Goal: Information Seeking & Learning: Compare options

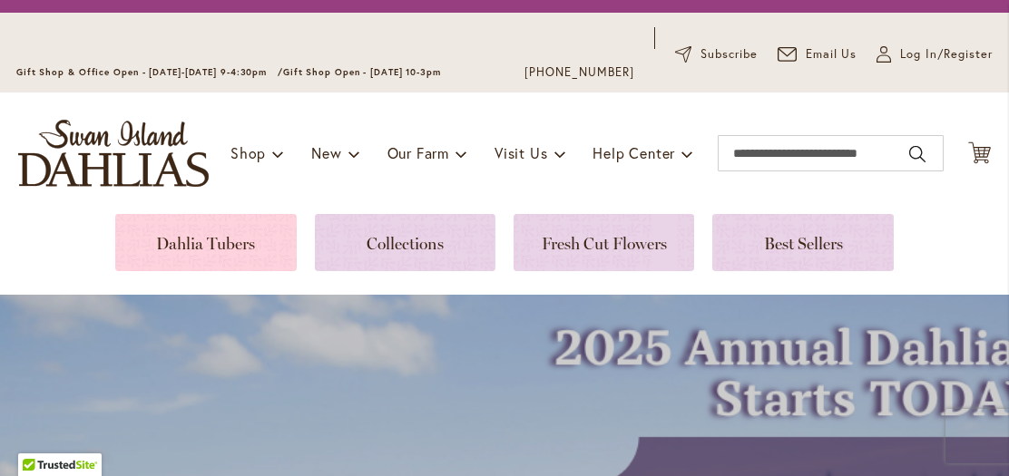
scroll to position [85, 0]
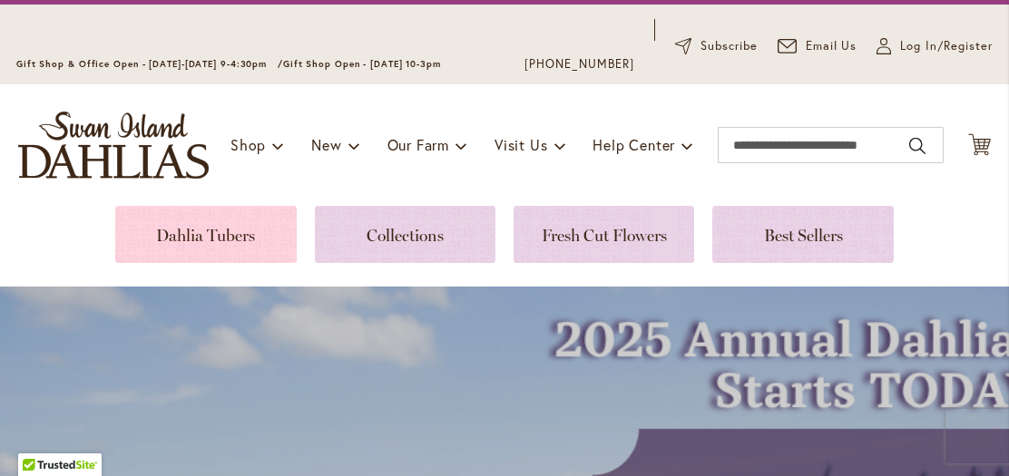
click at [221, 230] on link at bounding box center [205, 234] width 181 height 57
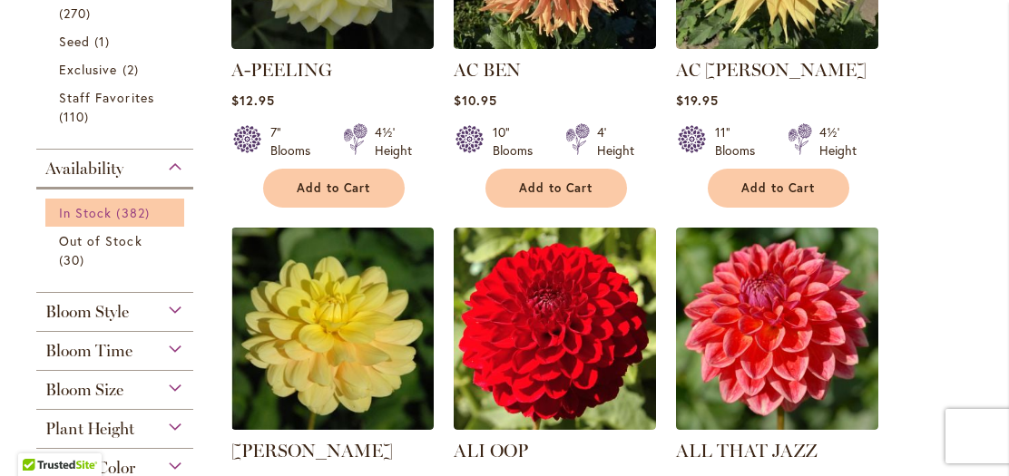
scroll to position [680, 0]
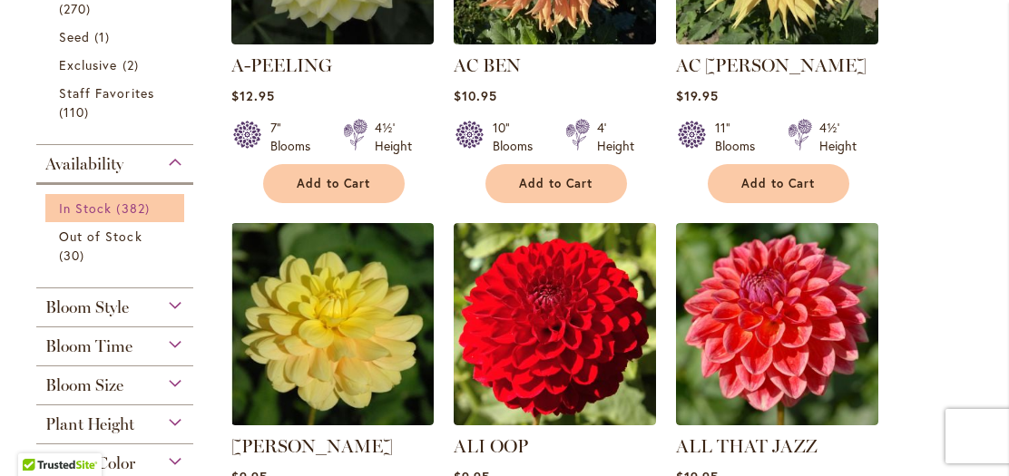
click at [103, 213] on span "In Stock" at bounding box center [85, 208] width 53 height 17
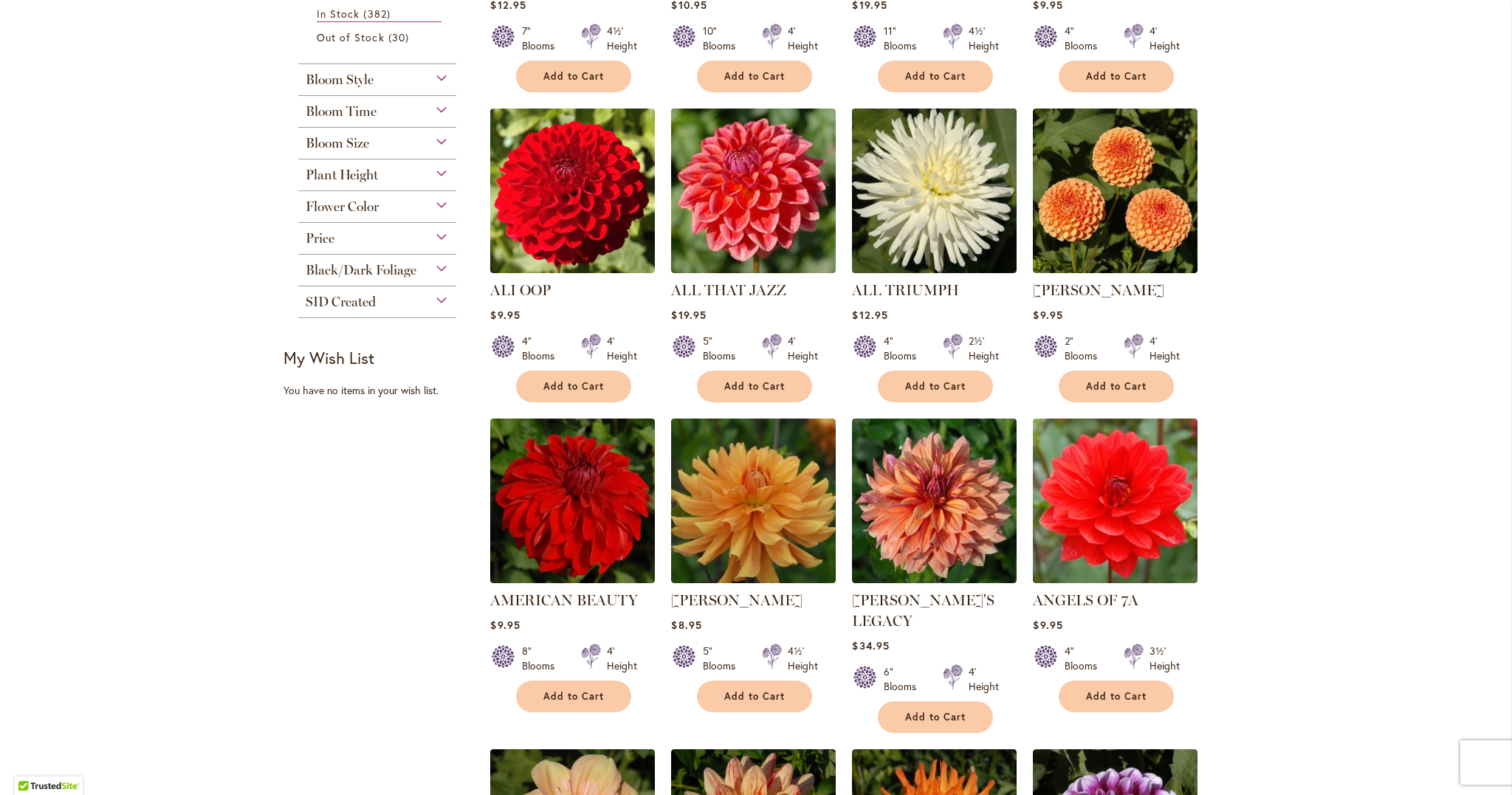
scroll to position [538, 0]
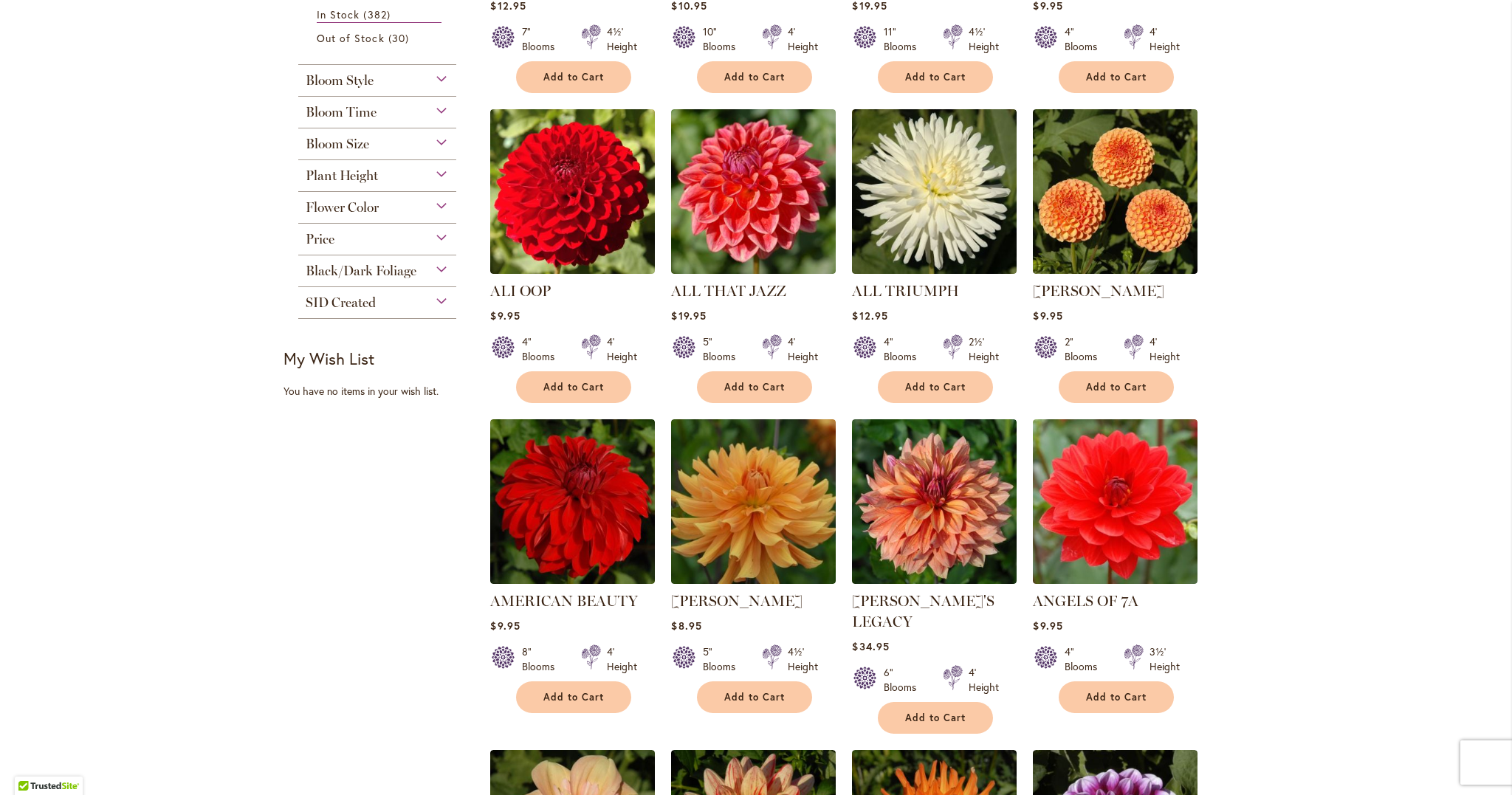
click at [437, 138] on div "Bloom Size" at bounding box center [378, 140] width 158 height 24
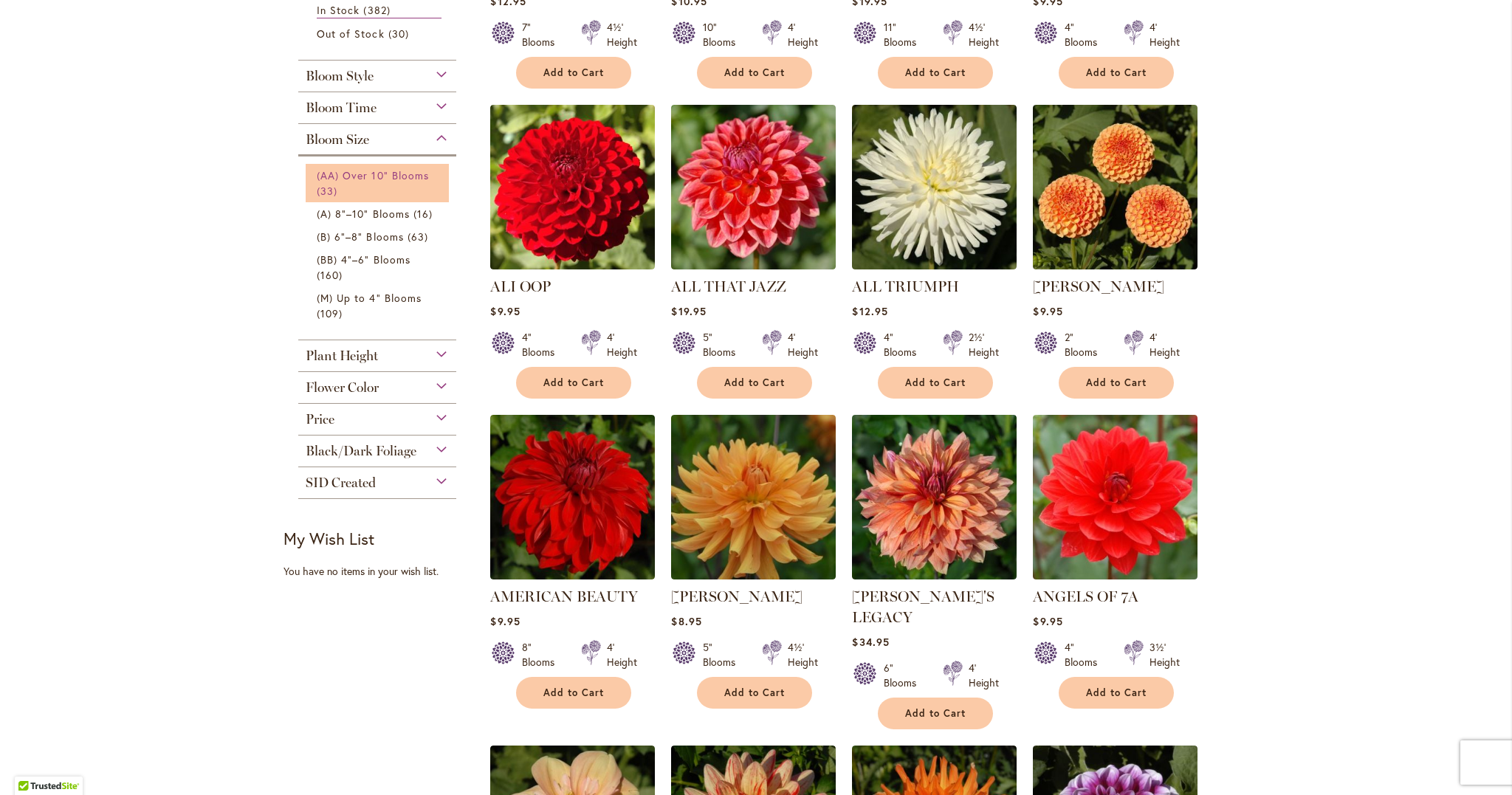
scroll to position [541, 0]
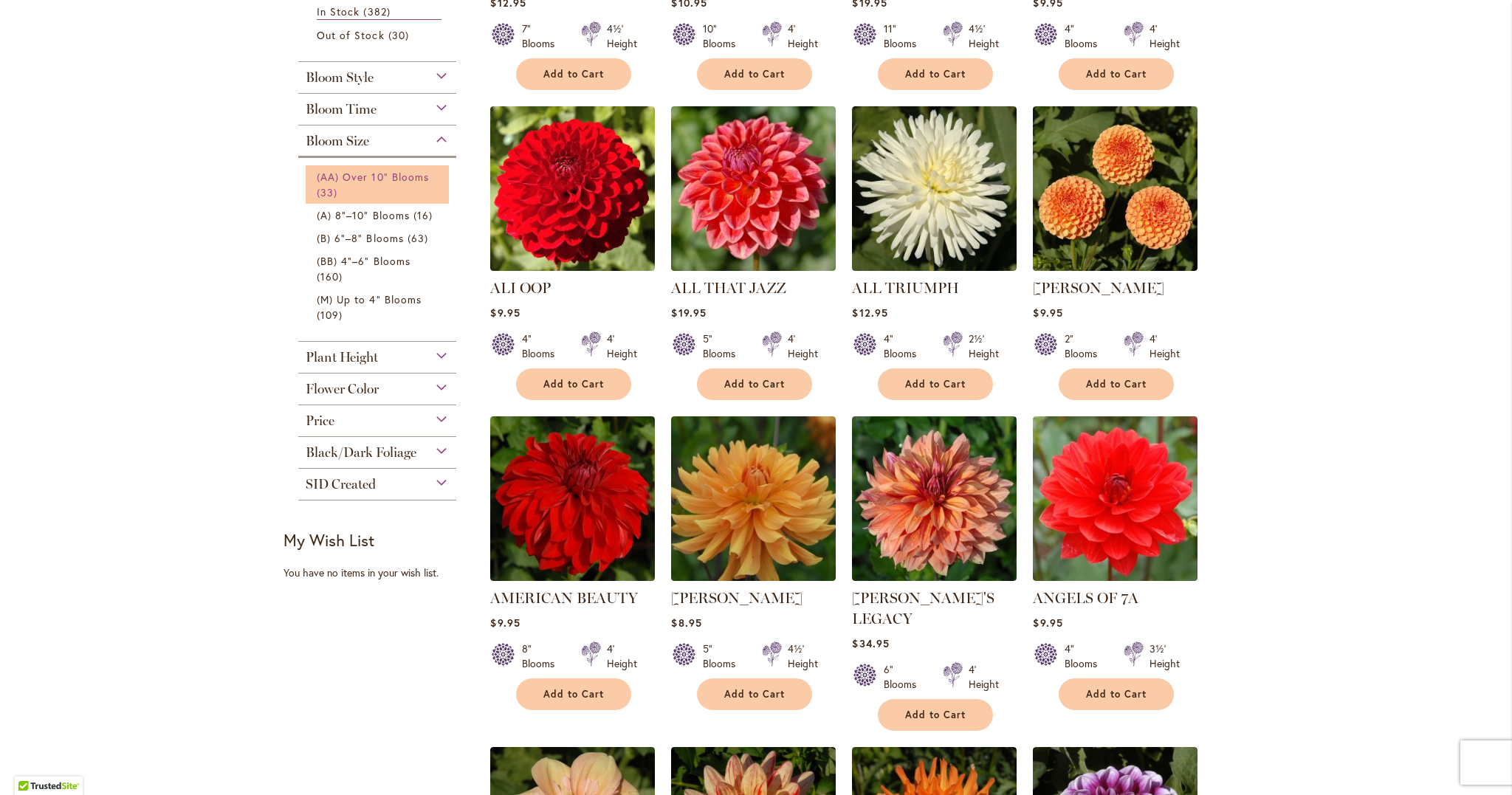
click at [386, 174] on span "(AA) Over 10" Blooms" at bounding box center [373, 177] width 112 height 14
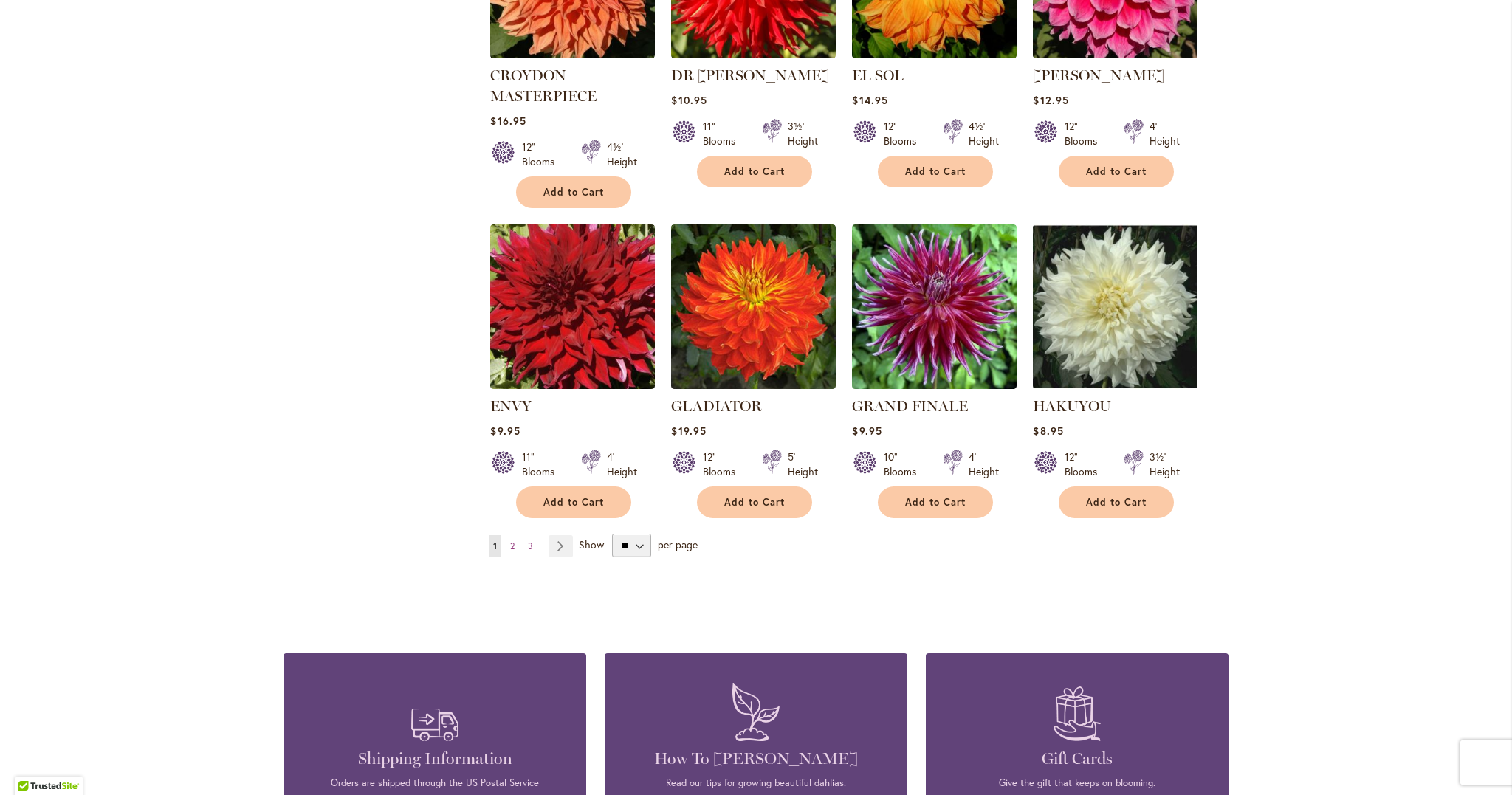
scroll to position [1064, 0]
select select "**"
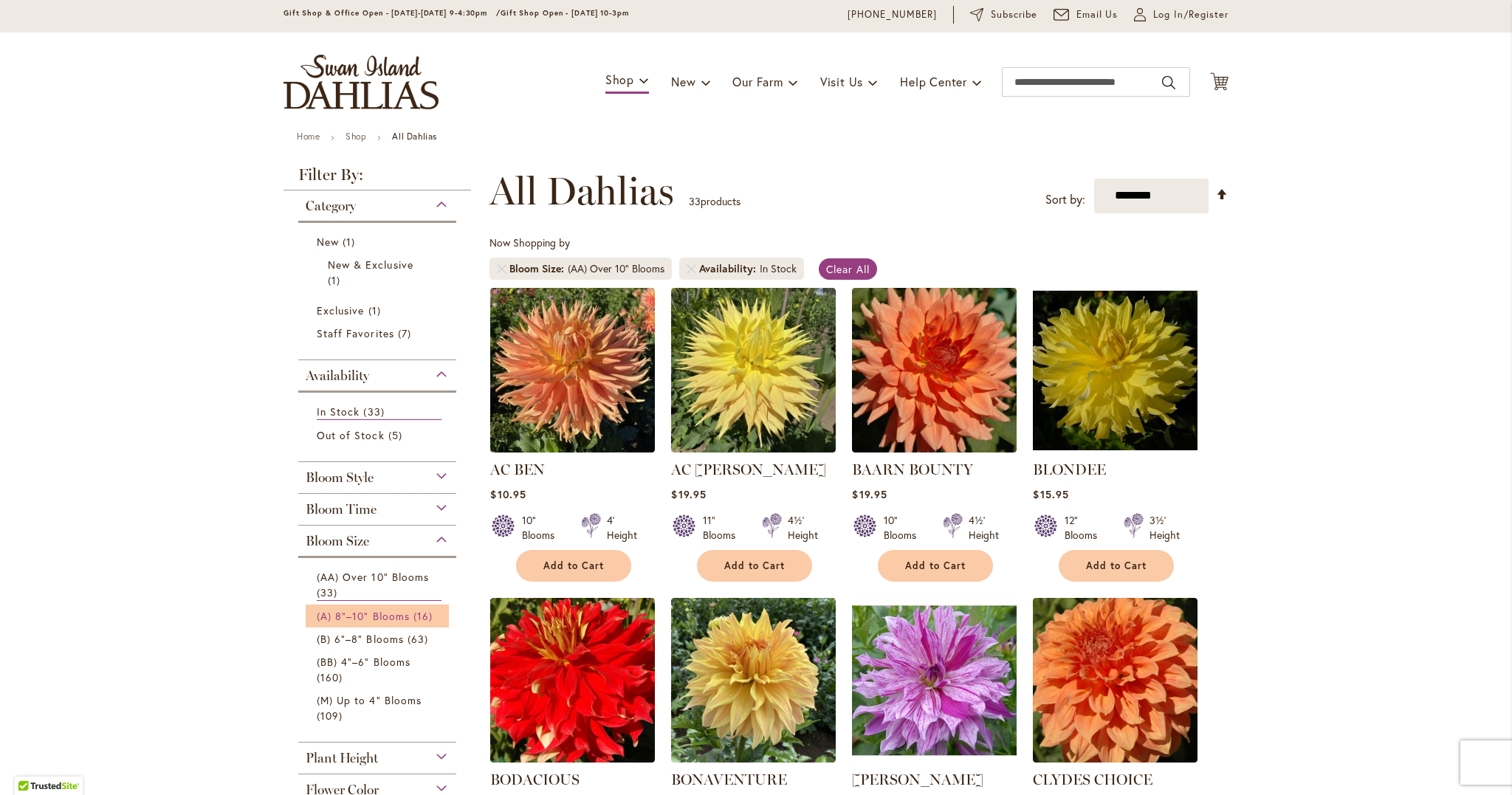
scroll to position [51, 0]
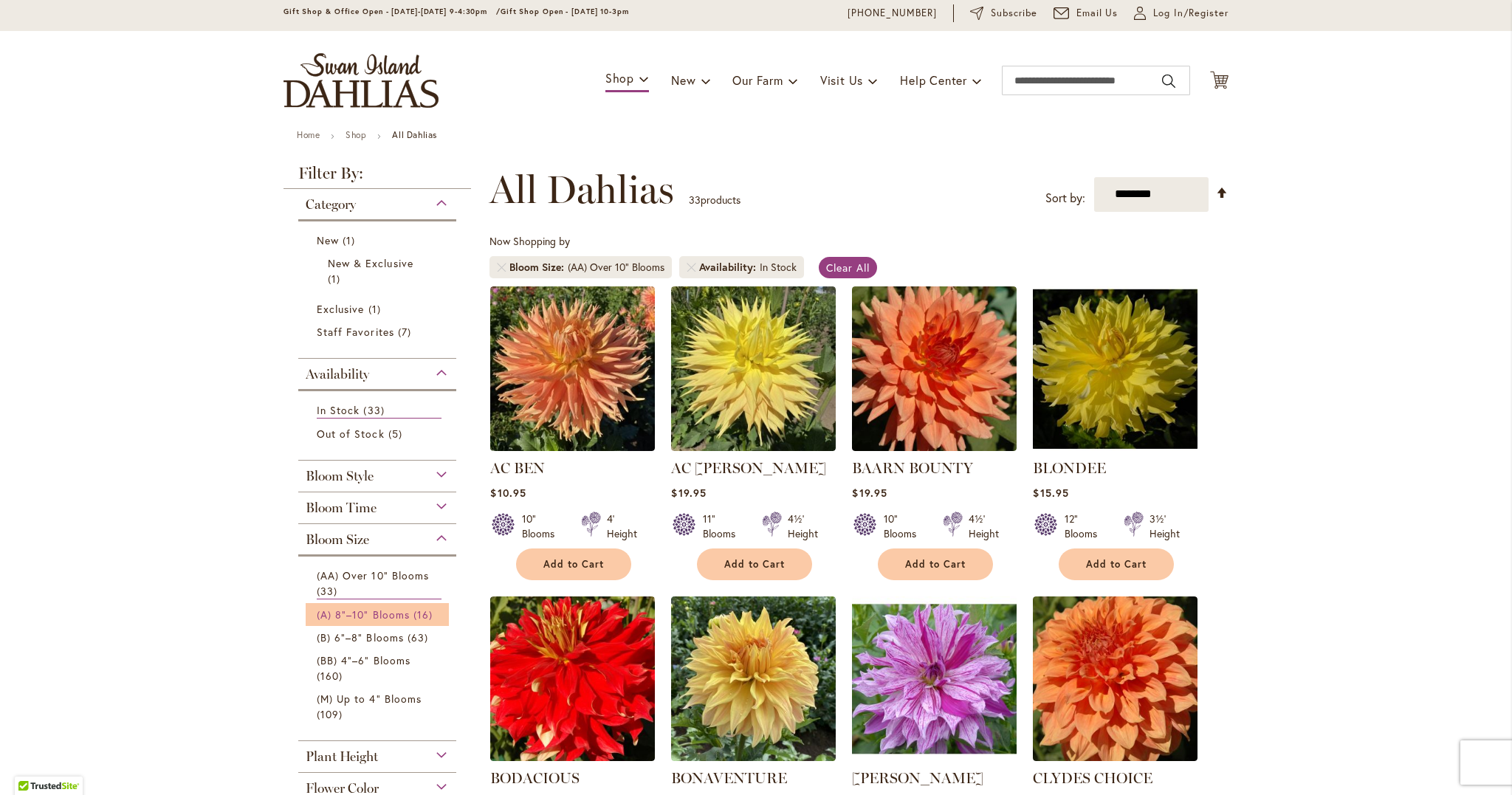
click at [393, 610] on span "(A) 8"–10" Blooms" at bounding box center [363, 614] width 93 height 14
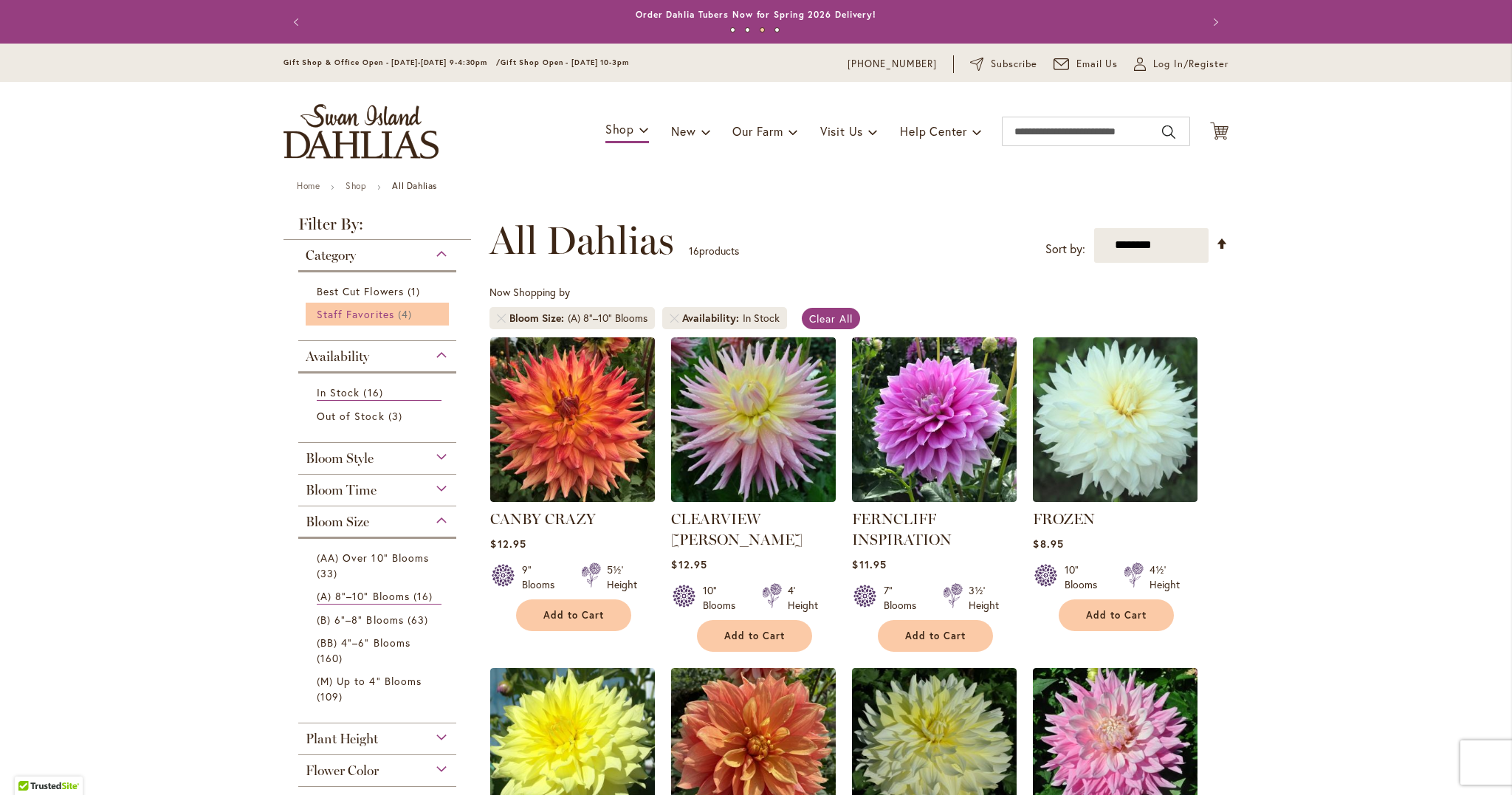
click at [378, 308] on span "Staff Favorites" at bounding box center [355, 313] width 77 height 14
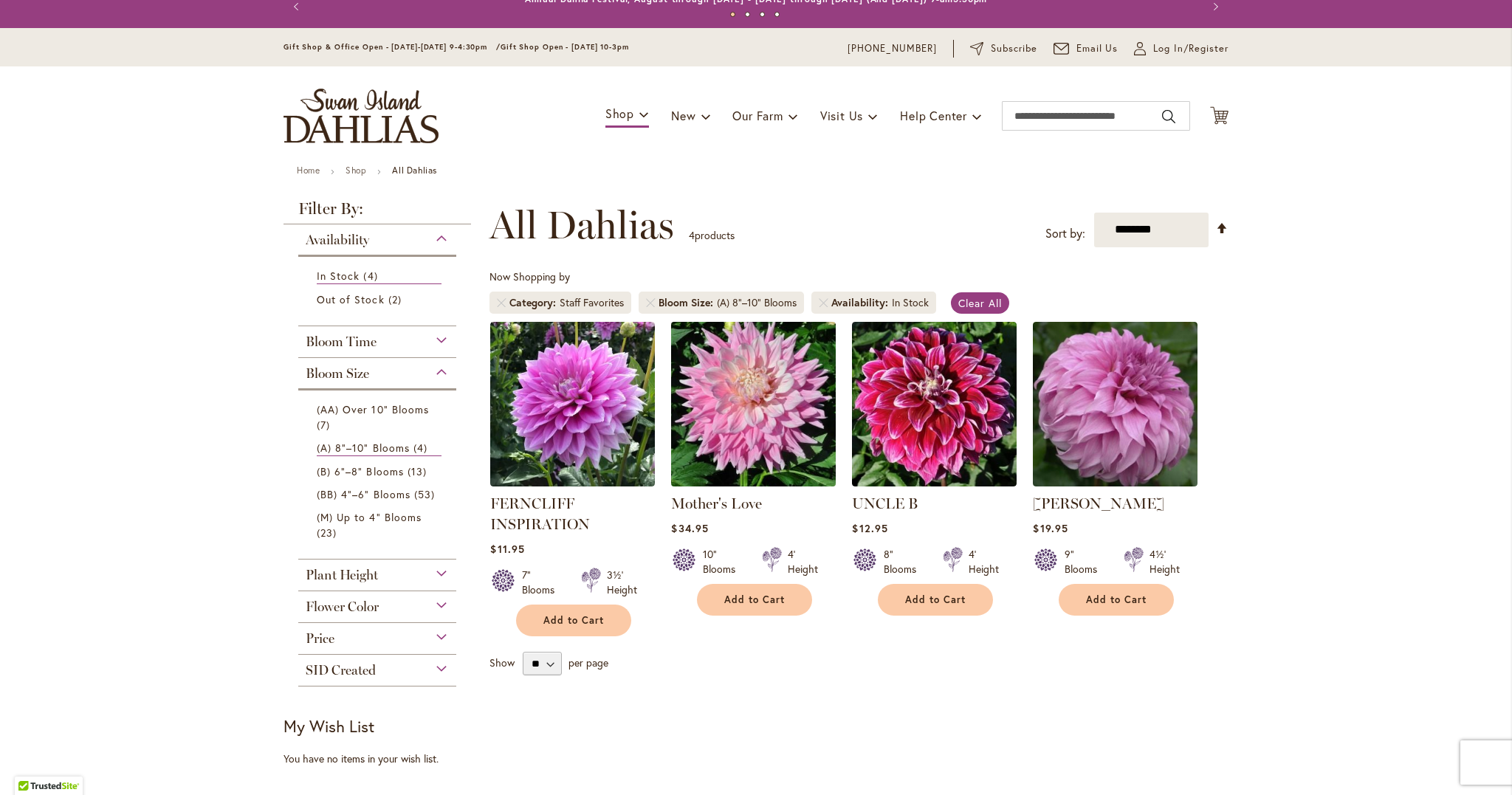
scroll to position [15, 0]
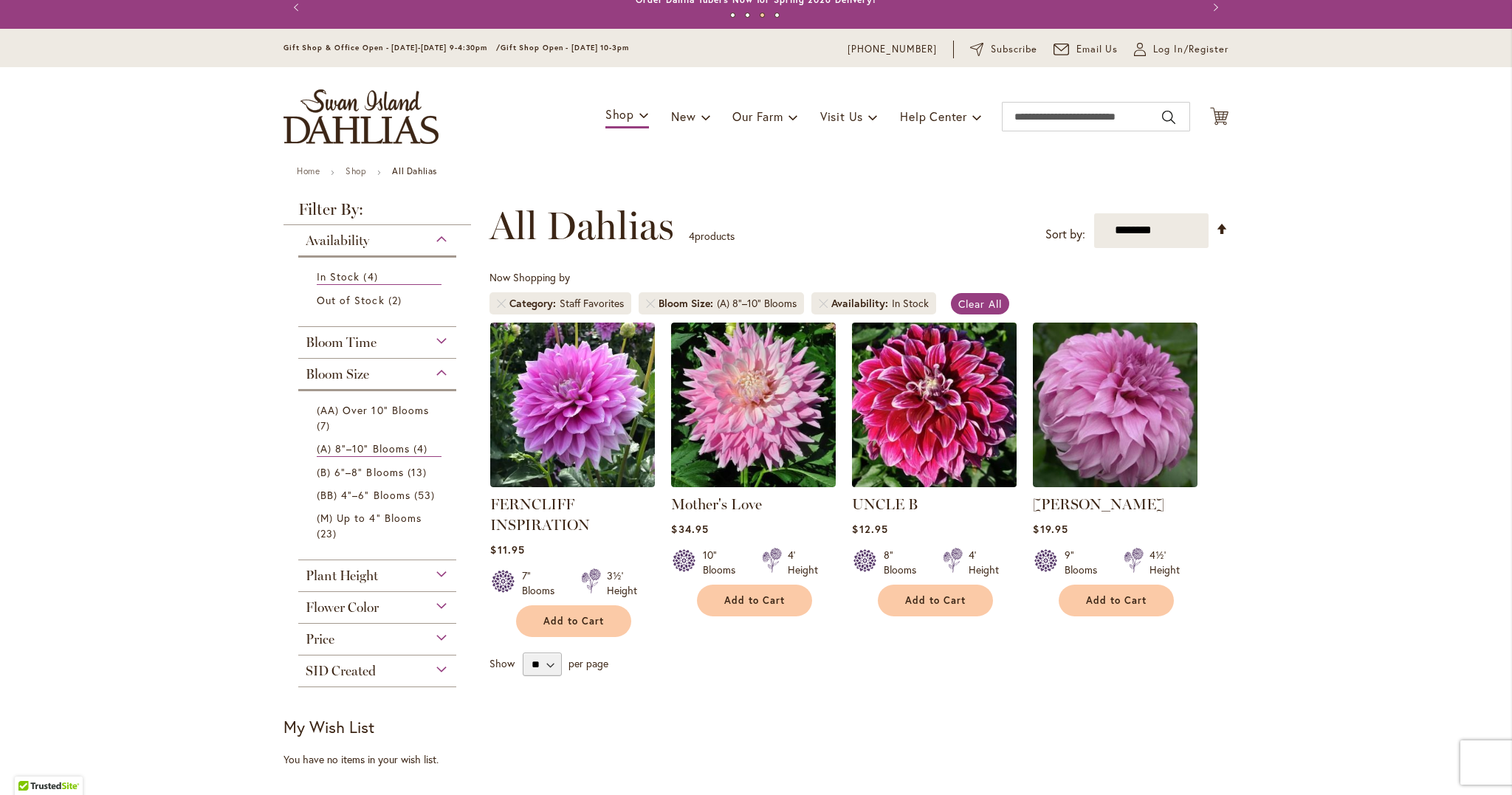
click at [930, 401] on img at bounding box center [934, 404] width 173 height 173
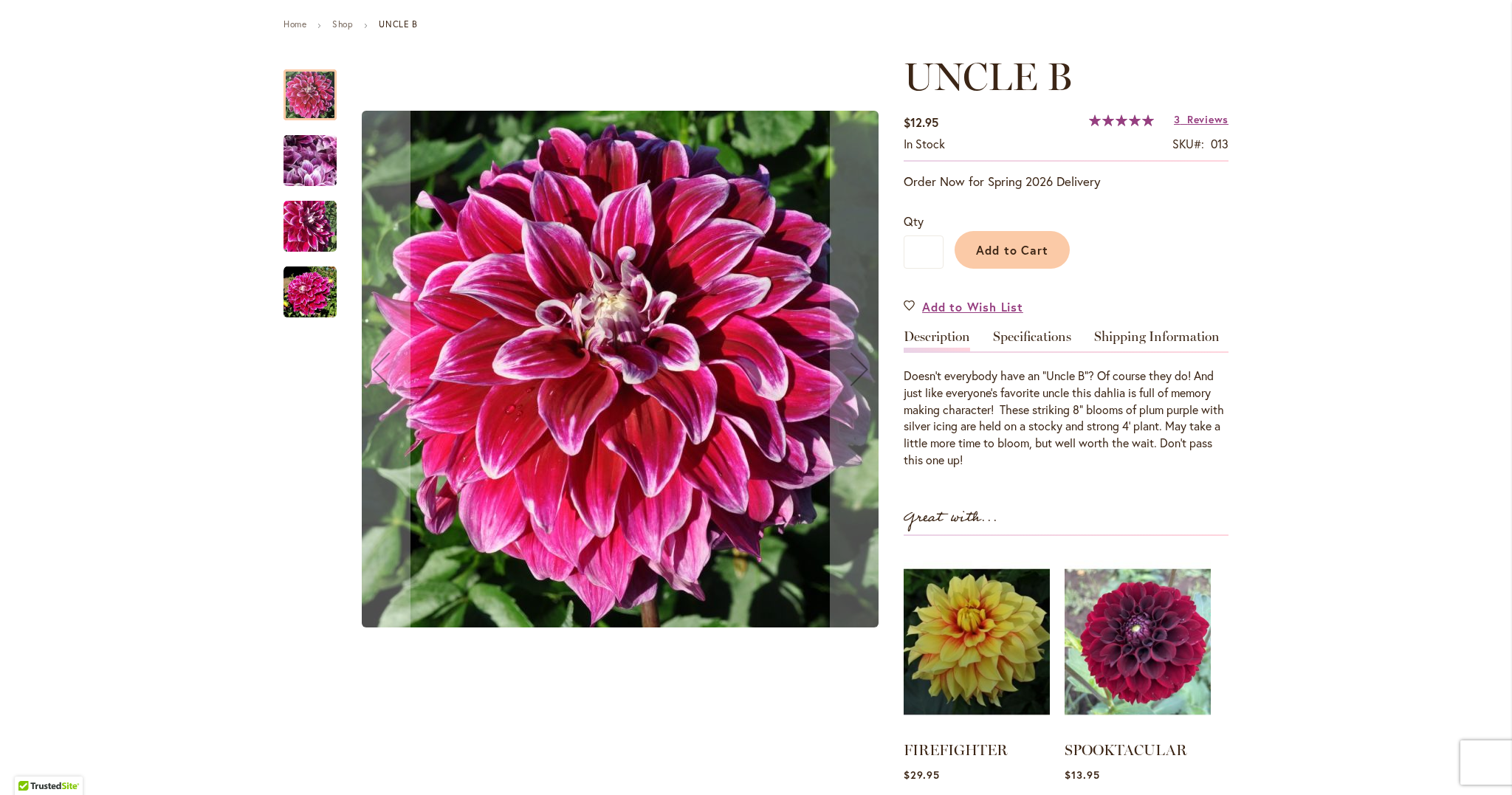
scroll to position [146, 0]
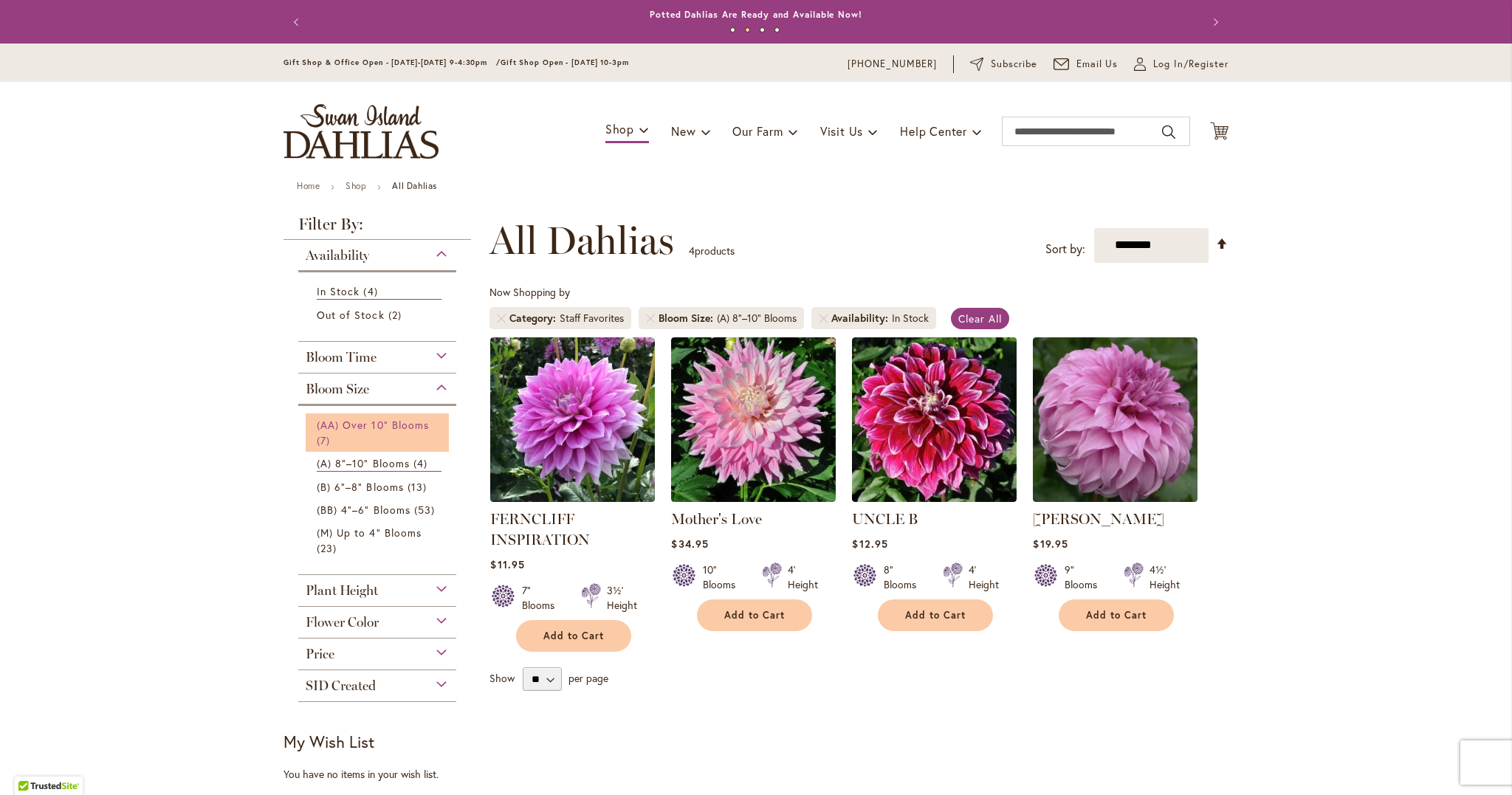
click at [397, 426] on span "(AA) Over 10" Blooms" at bounding box center [373, 425] width 112 height 14
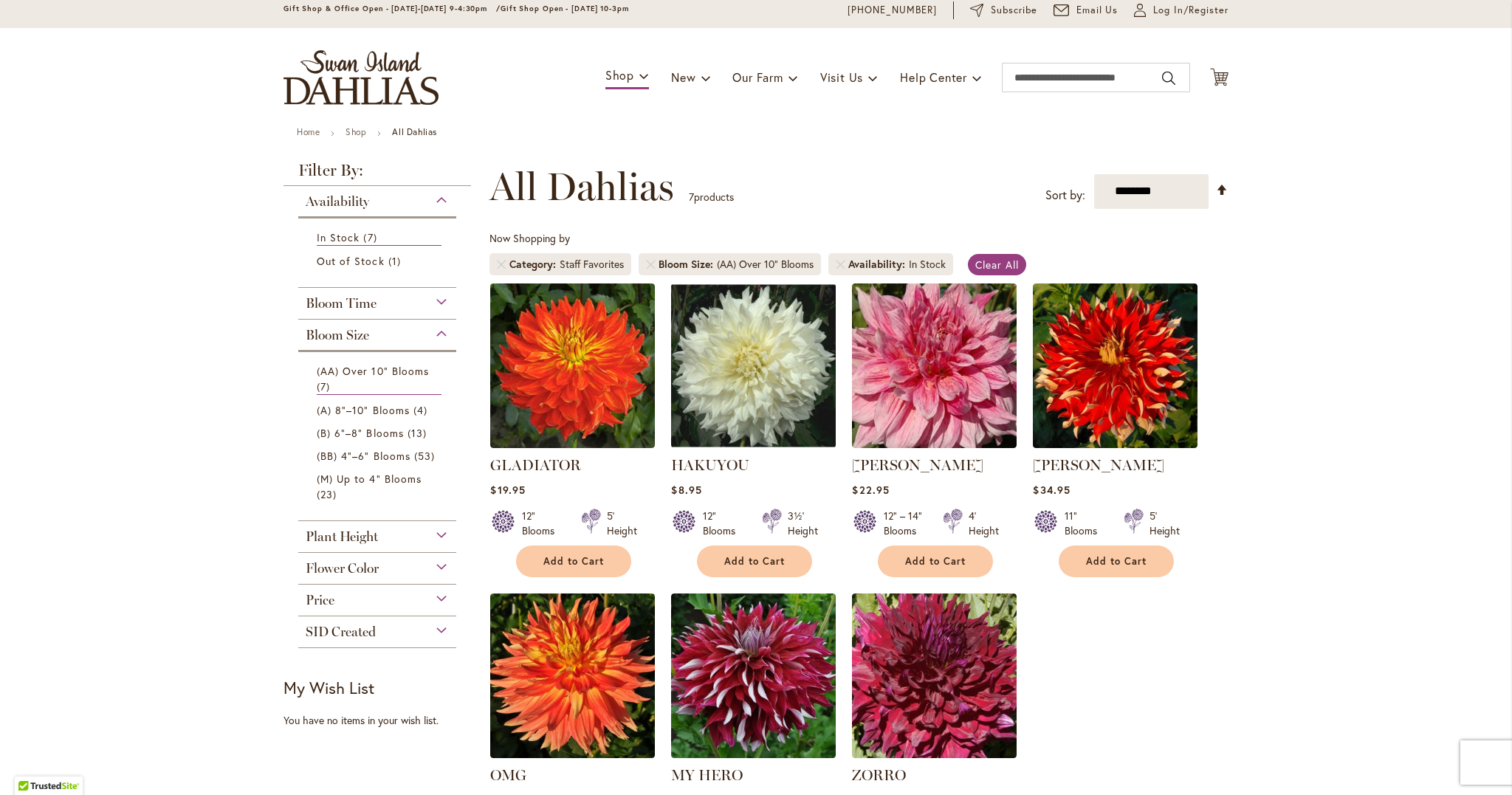
scroll to position [58, 0]
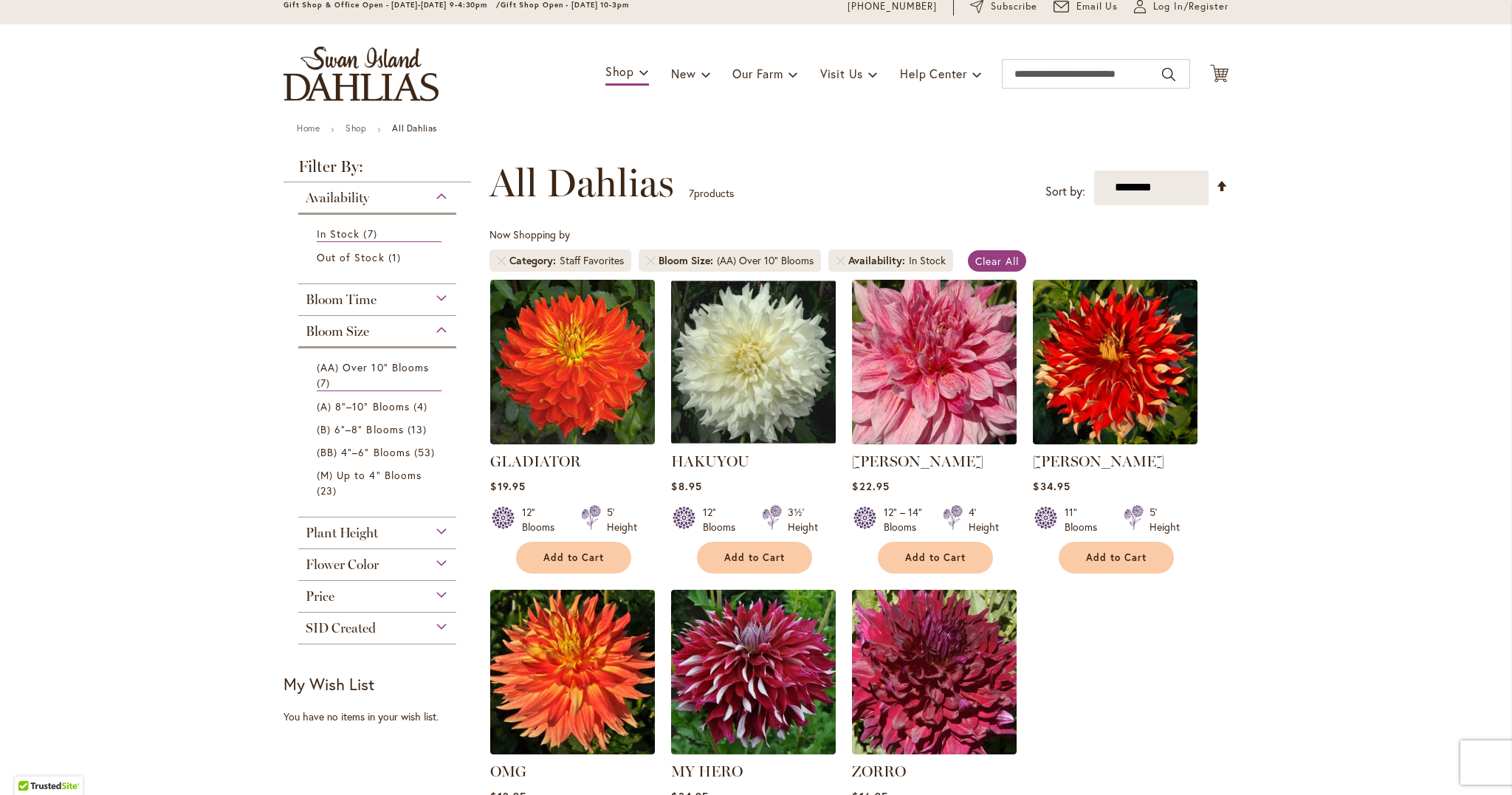
click at [943, 389] on img at bounding box center [934, 361] width 173 height 173
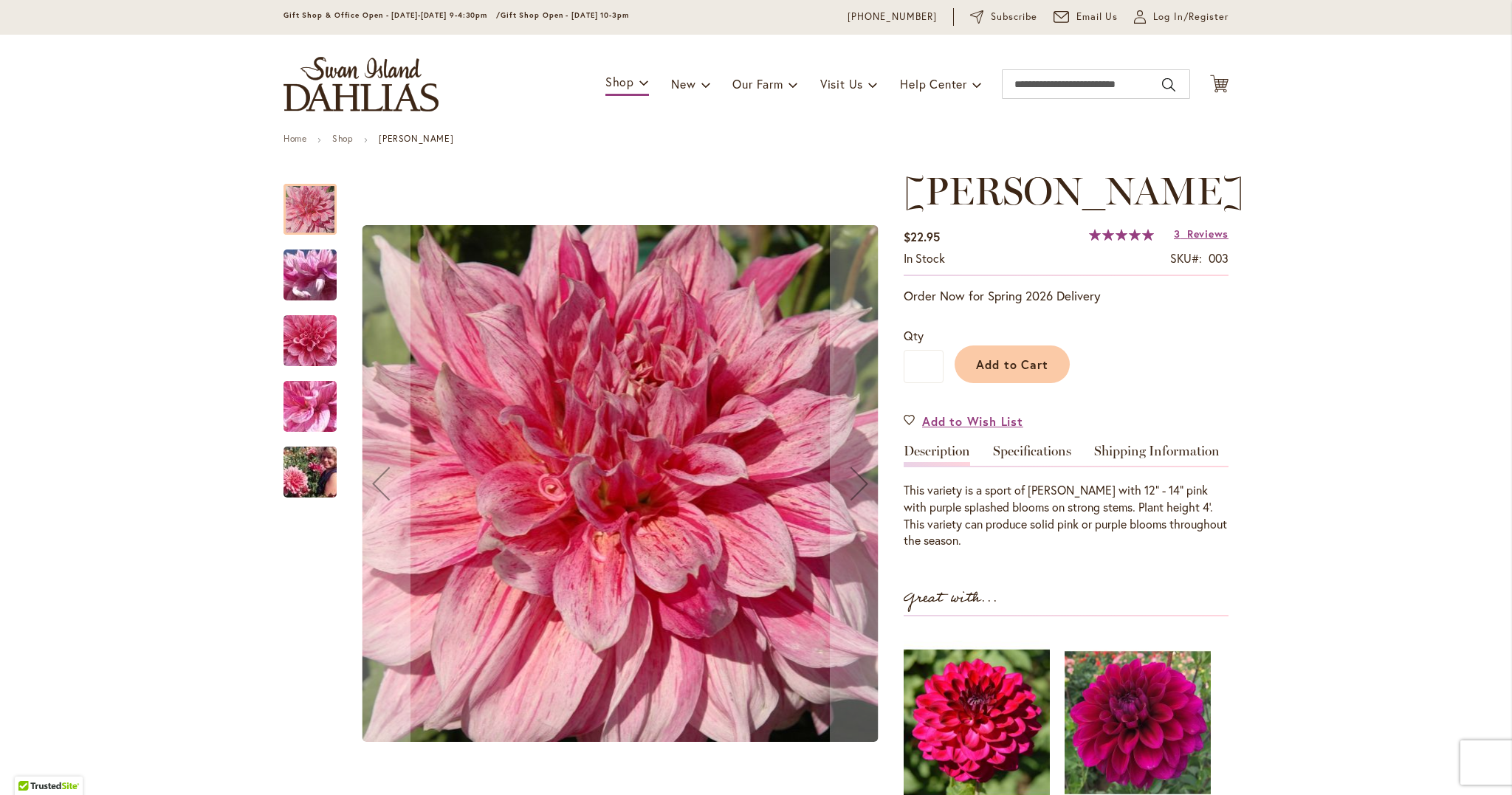
scroll to position [36, 0]
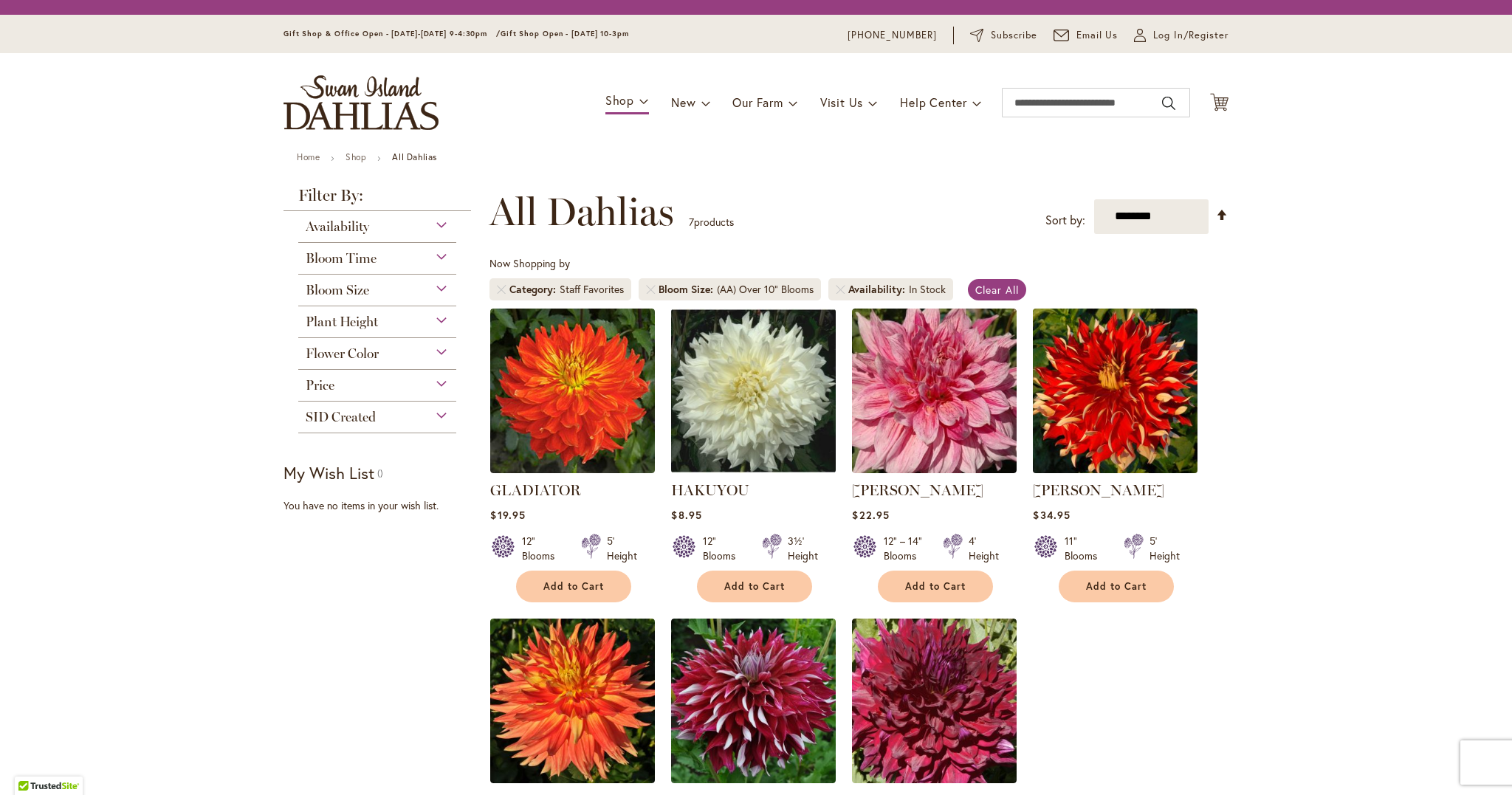
scroll to position [274, 0]
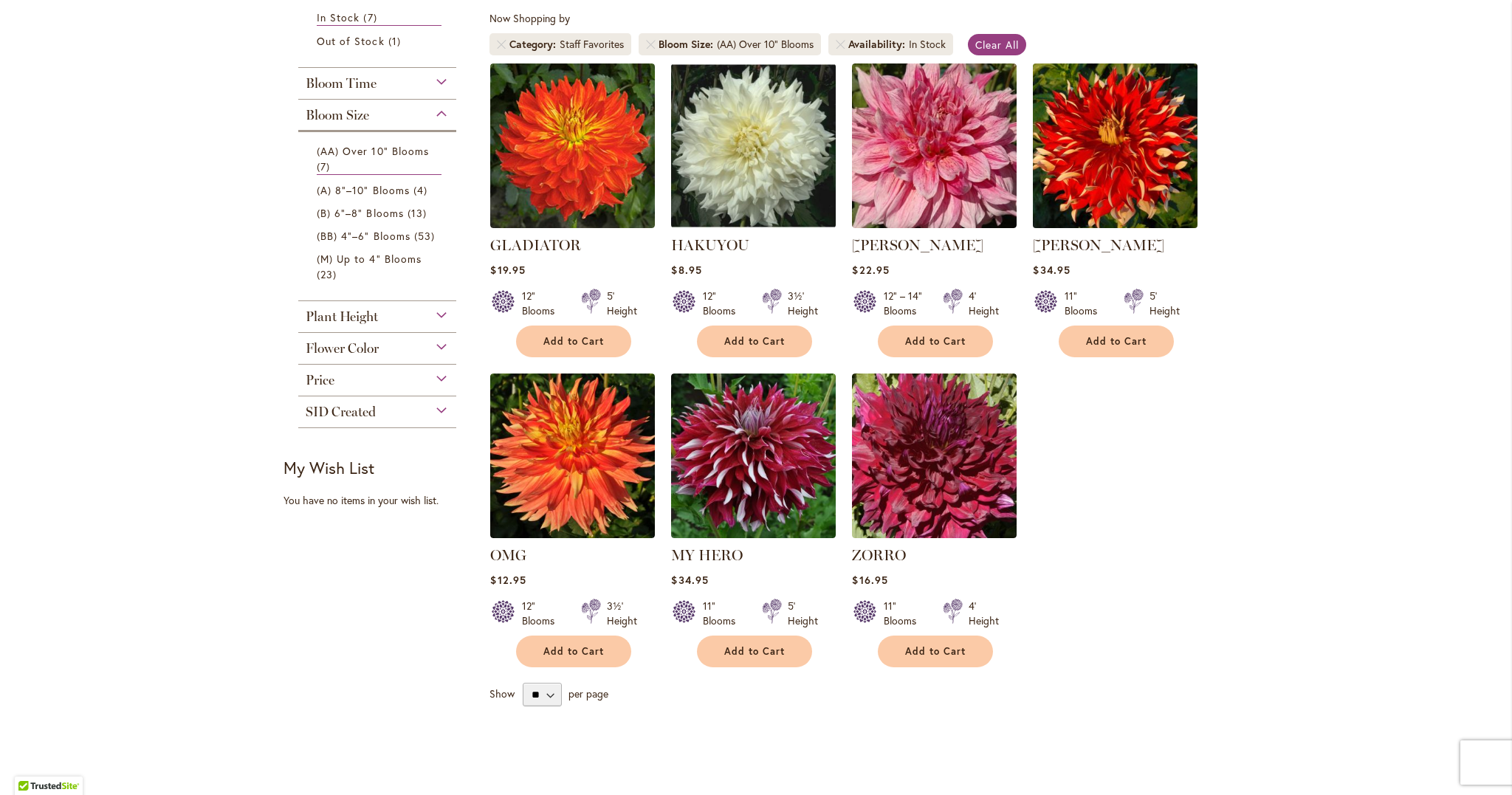
click at [1111, 148] on img at bounding box center [1116, 146] width 173 height 173
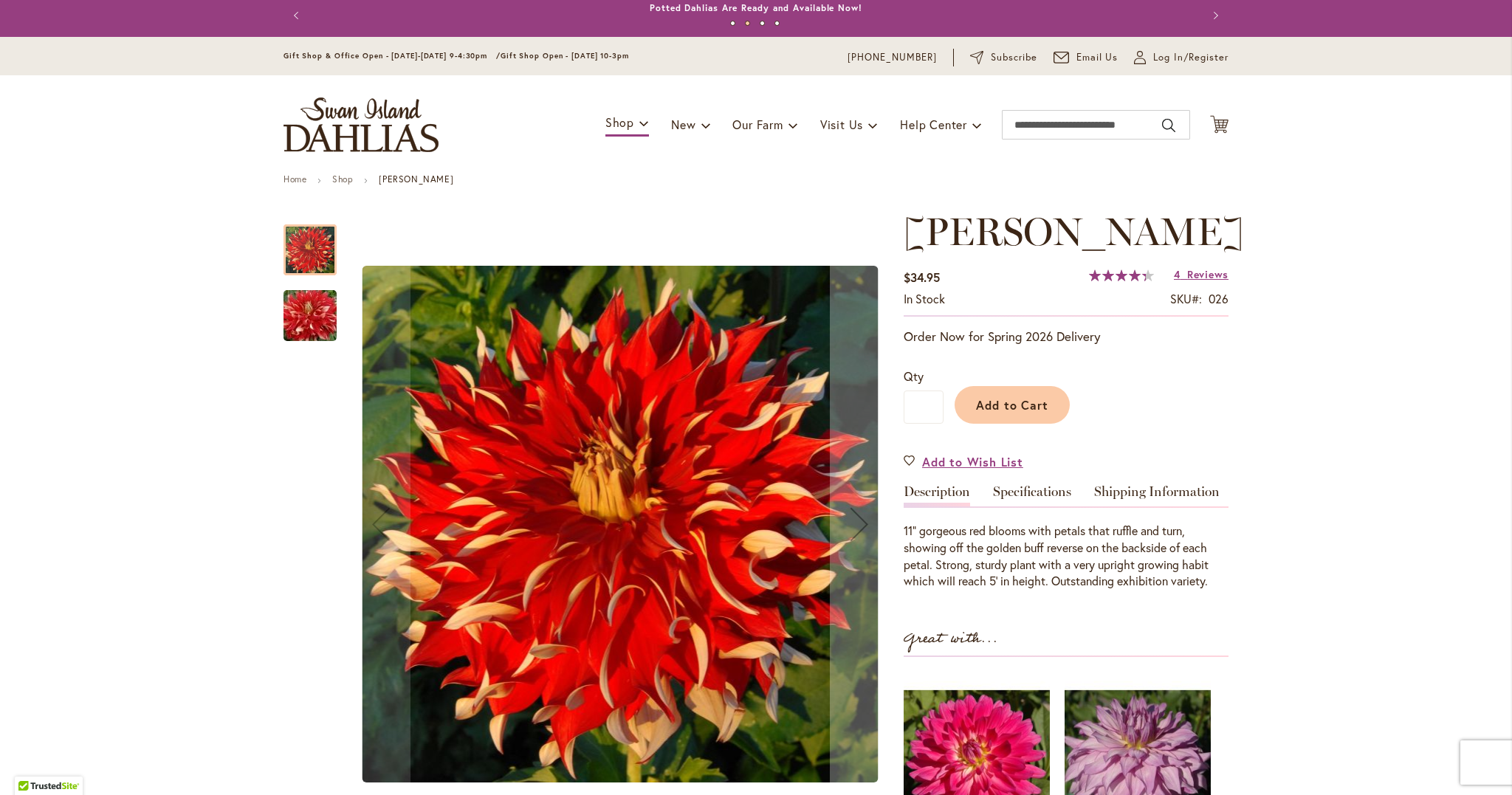
scroll to position [92, 0]
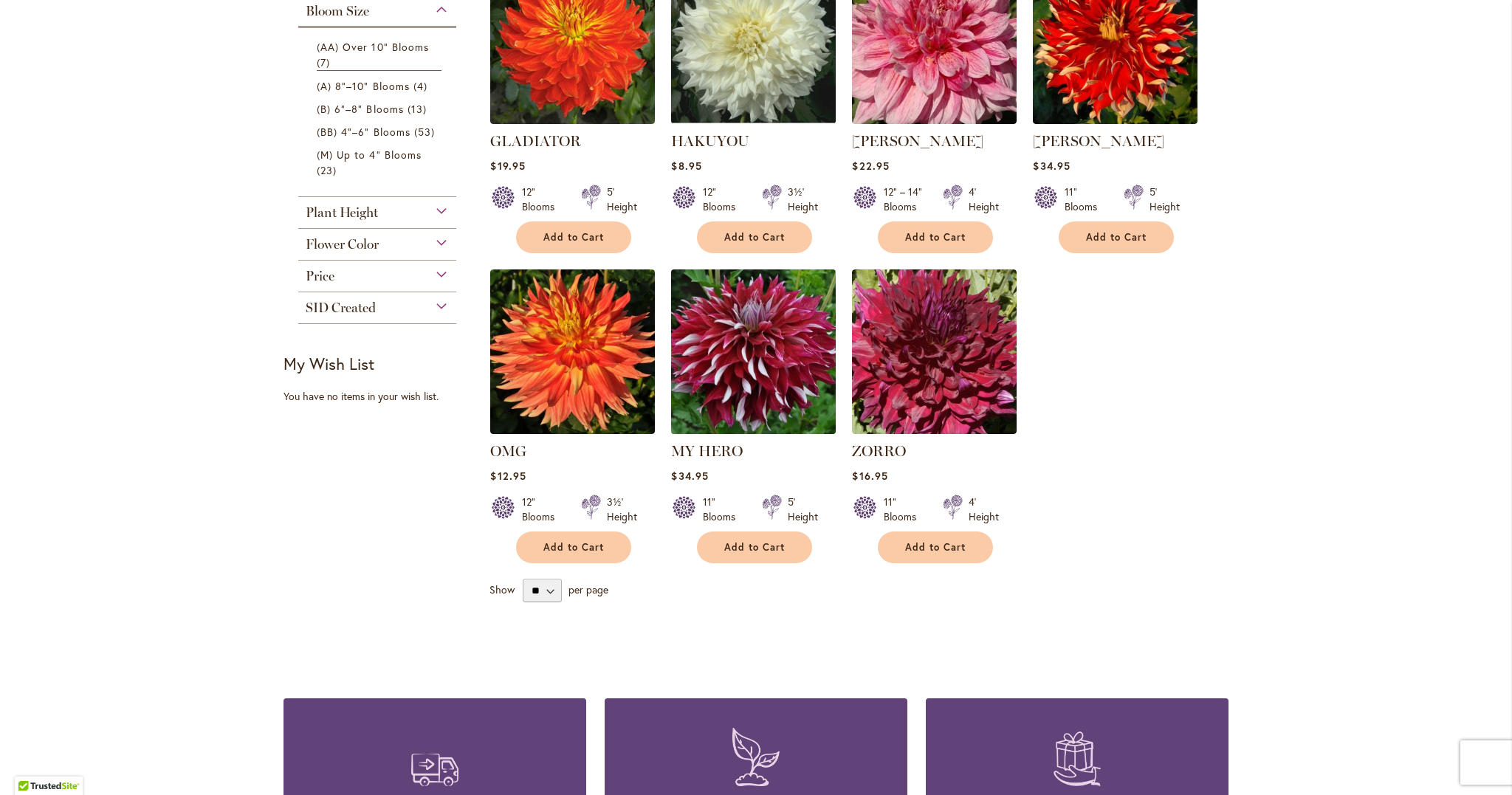
scroll to position [378, 0]
click at [766, 343] on img at bounding box center [754, 351] width 173 height 173
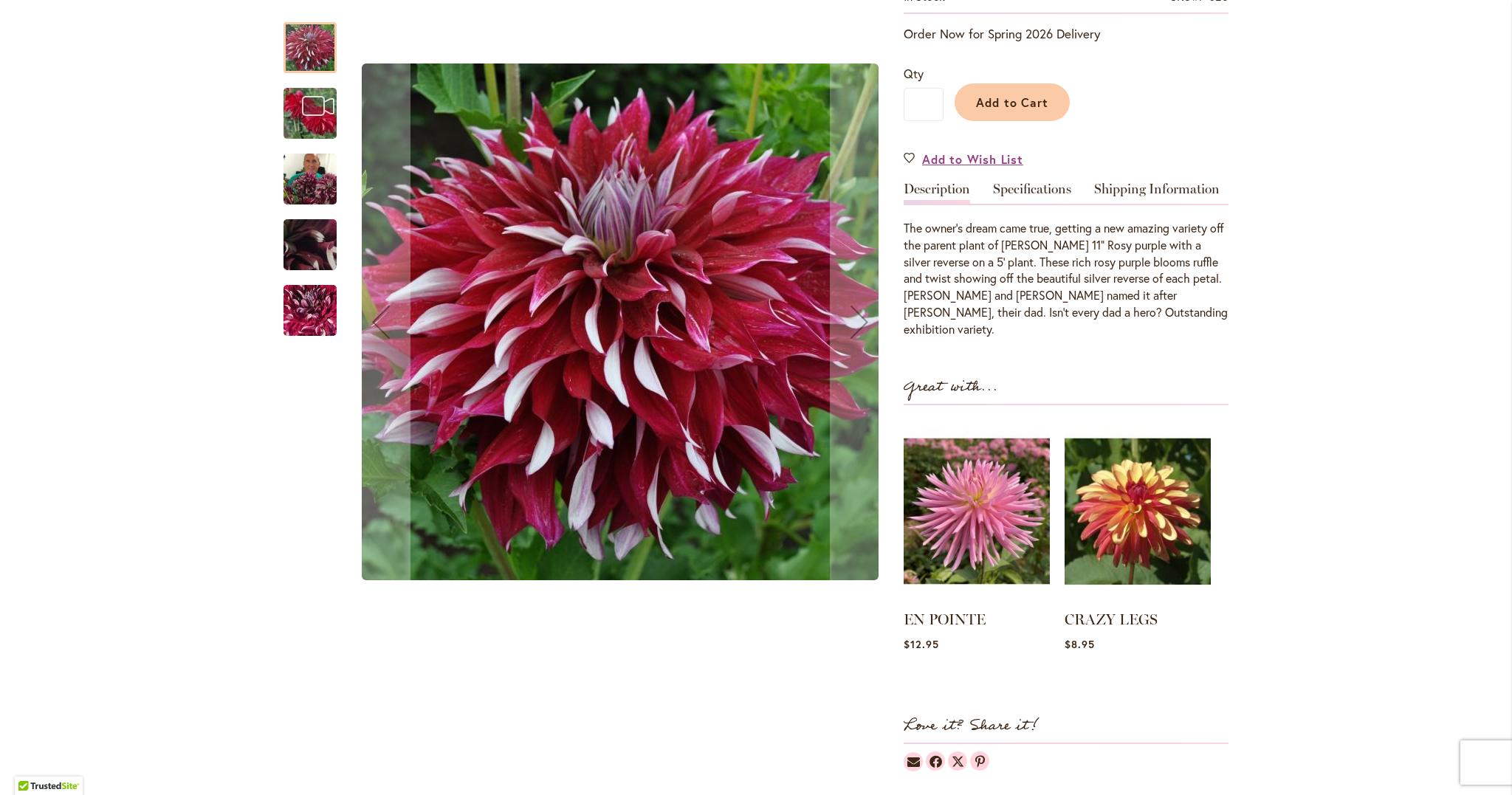
scroll to position [307, 0]
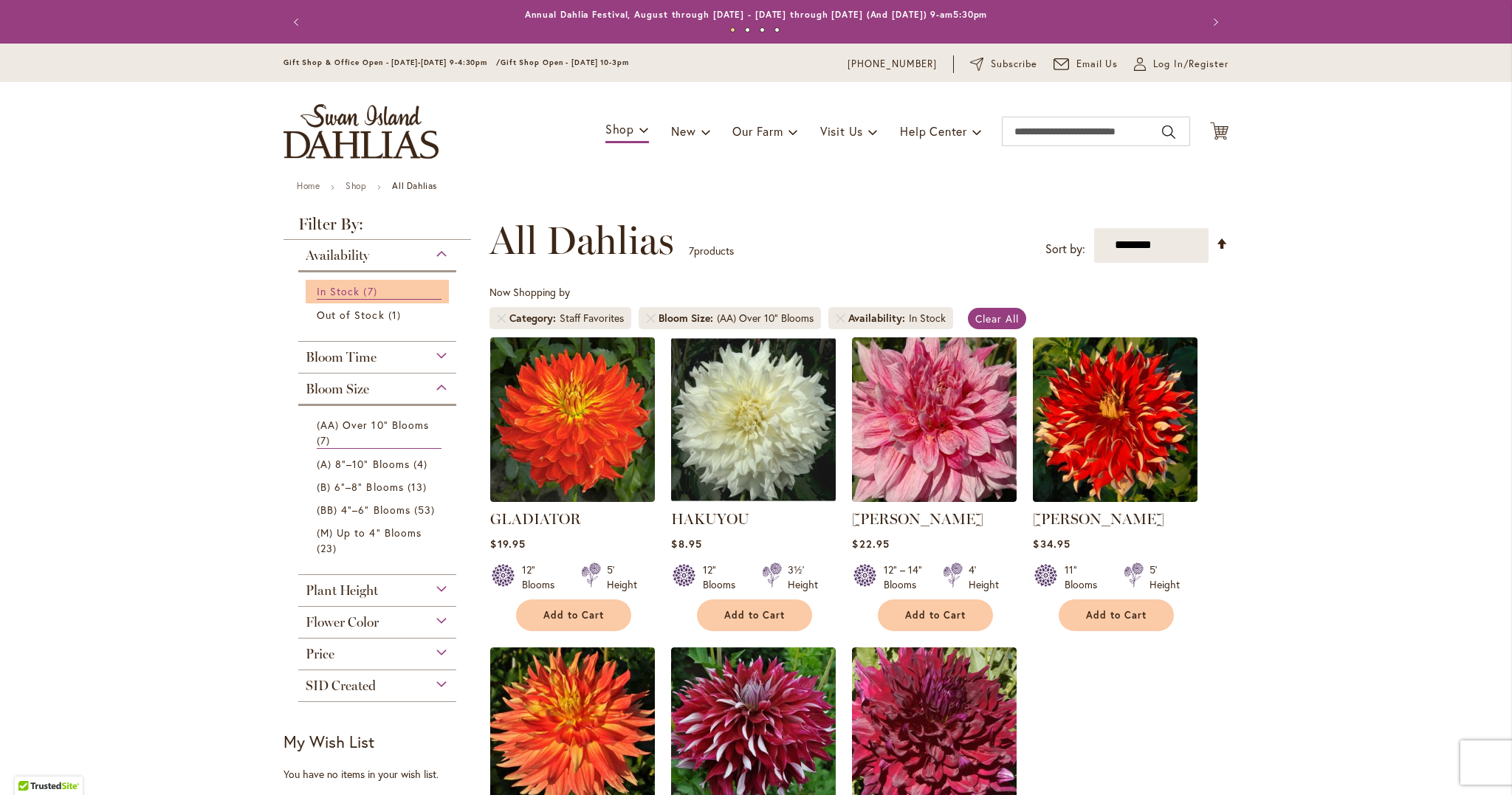
click at [352, 289] on span "In Stock" at bounding box center [338, 290] width 43 height 14
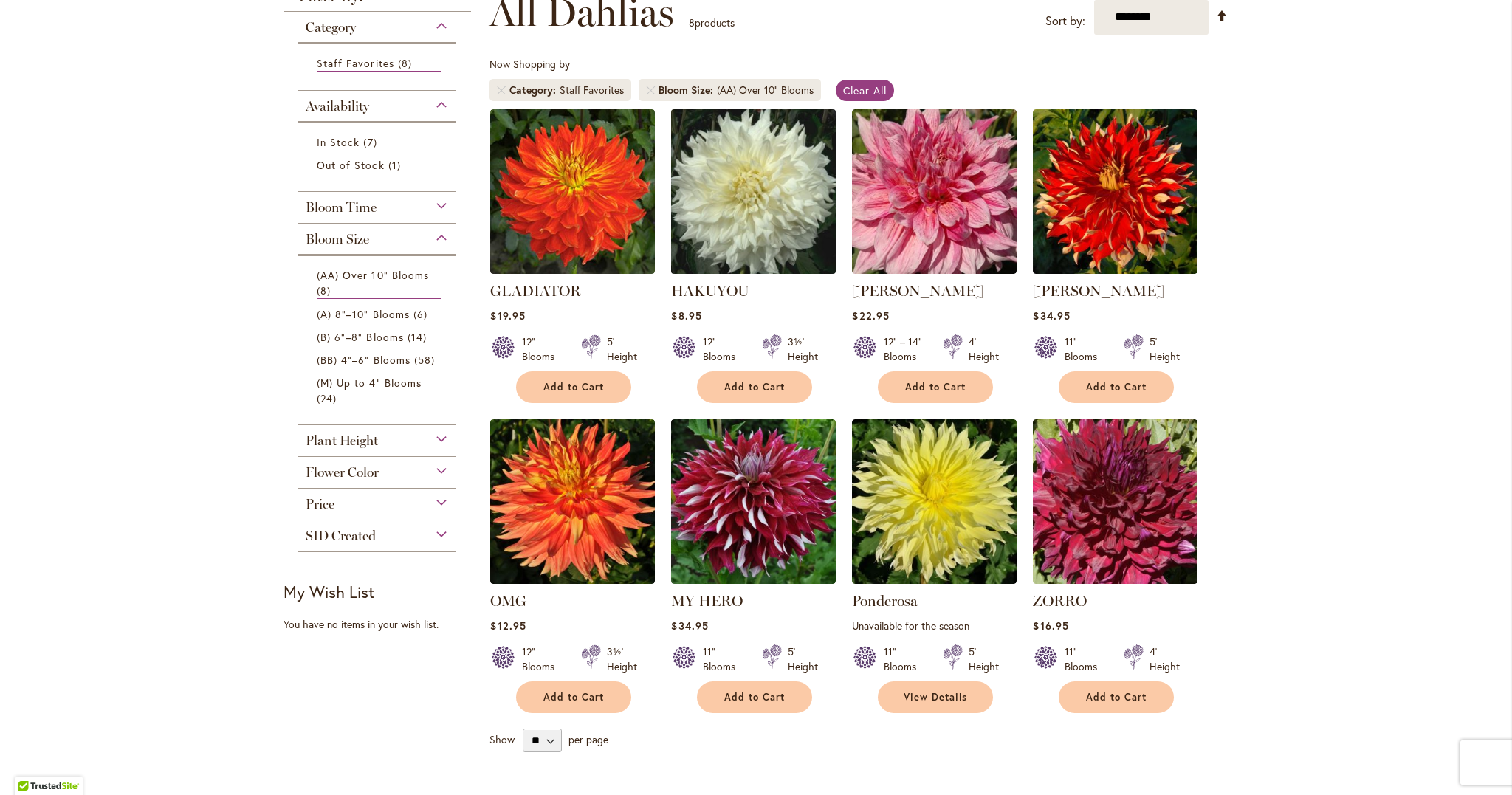
scroll to position [217, 0]
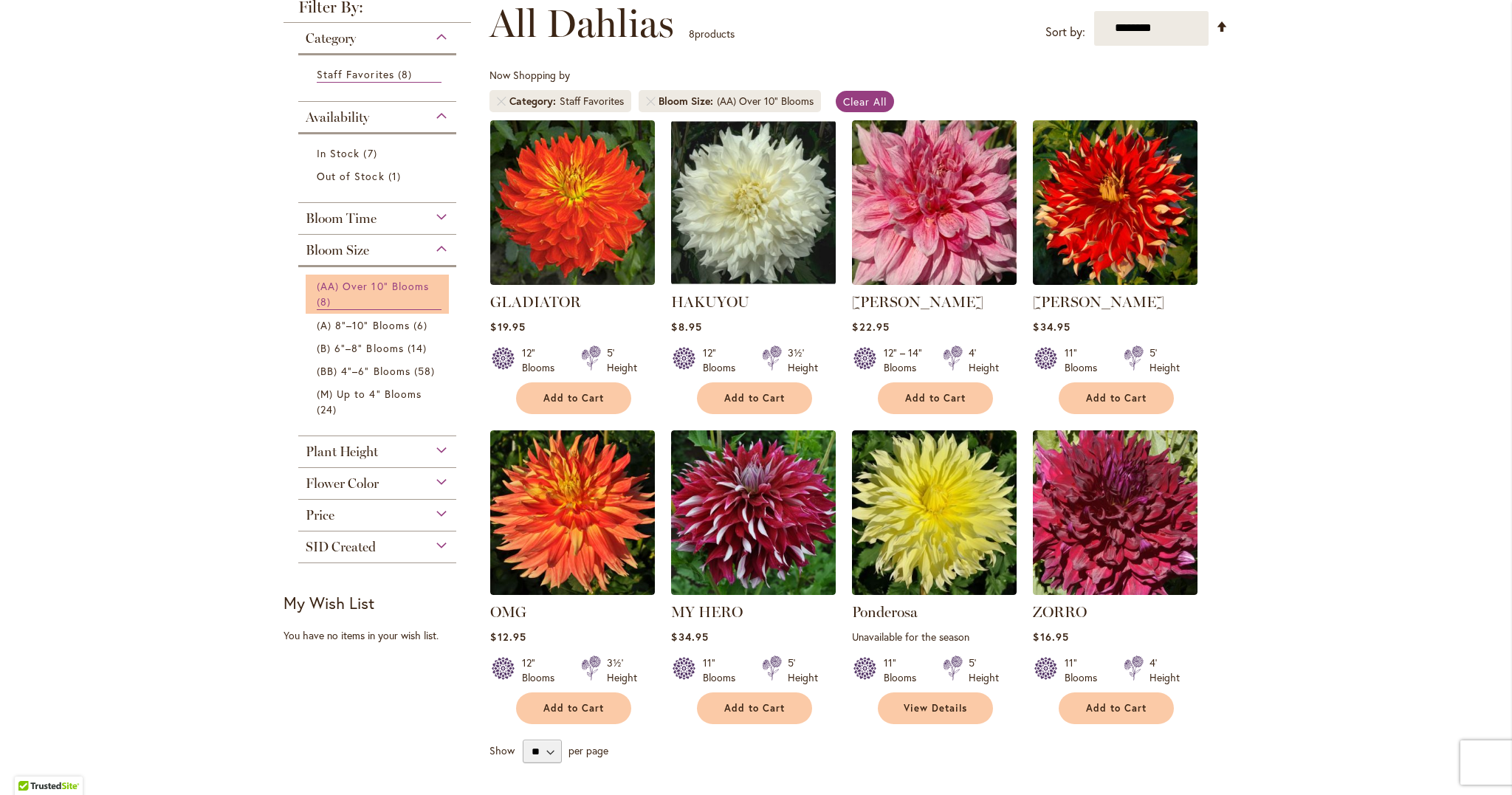
click at [396, 288] on span "(AA) Over 10" Blooms" at bounding box center [373, 286] width 112 height 14
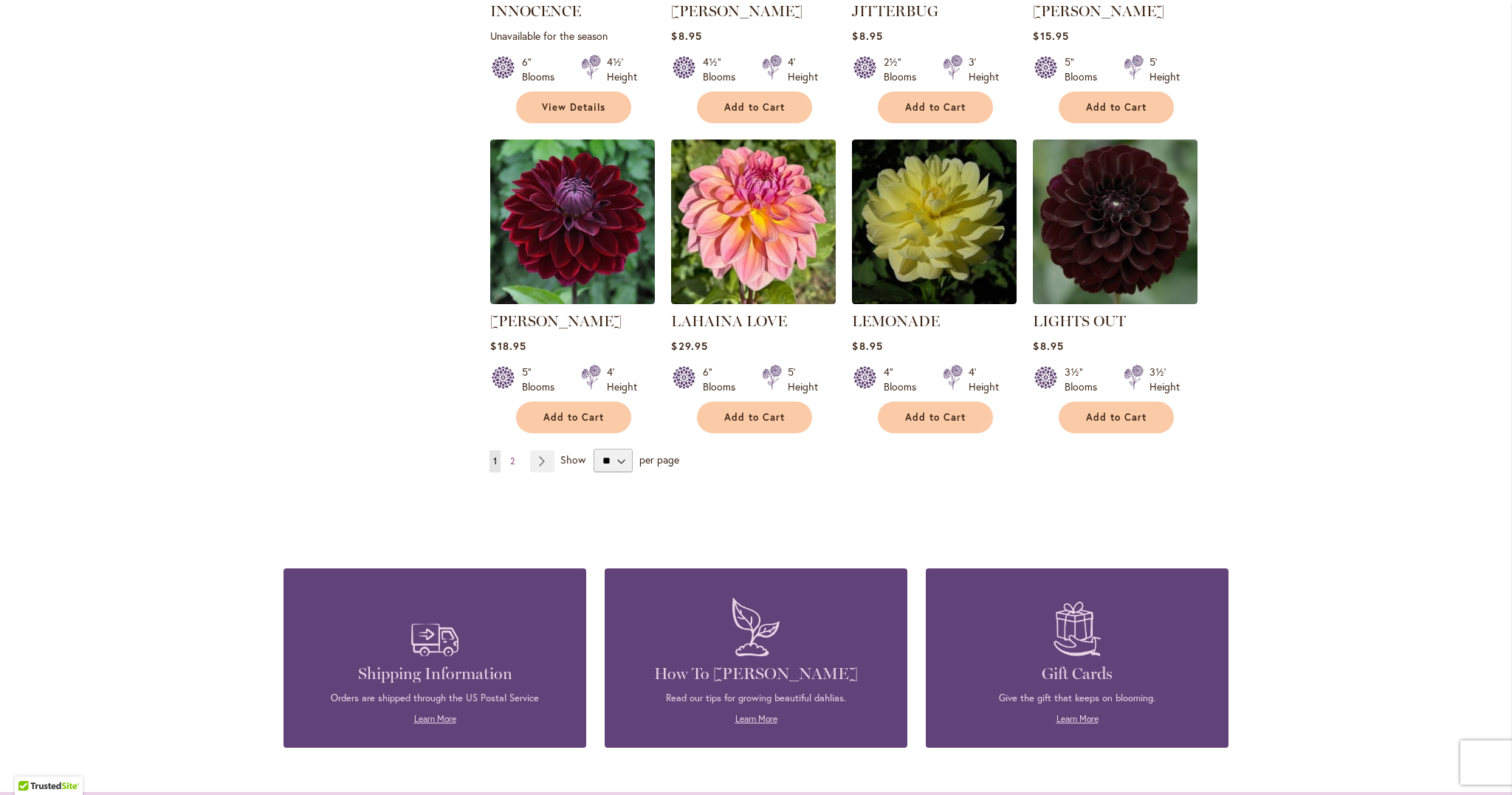
scroll to position [4953, 0]
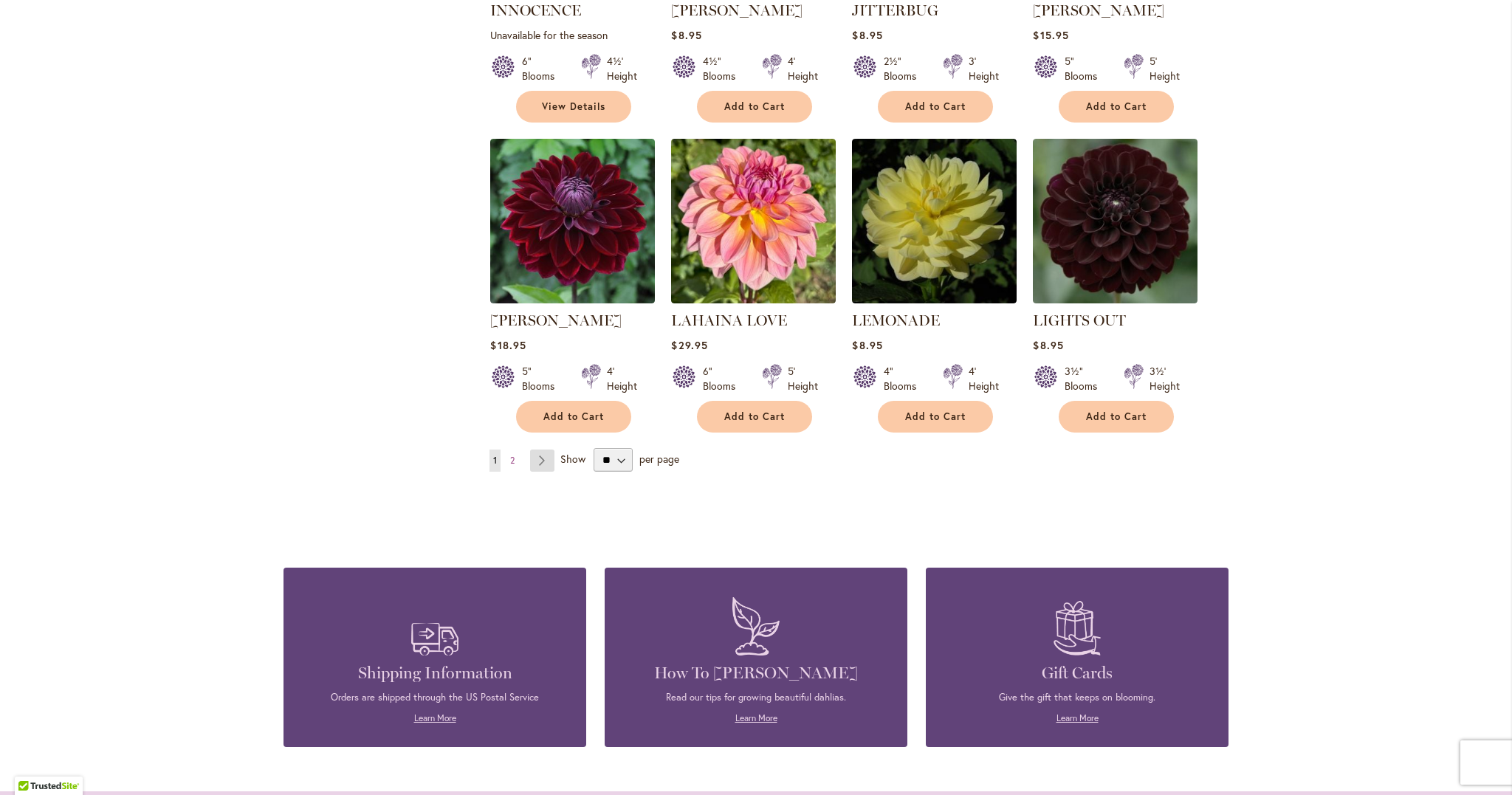
click at [545, 450] on link "Page Next" at bounding box center [542, 461] width 24 height 22
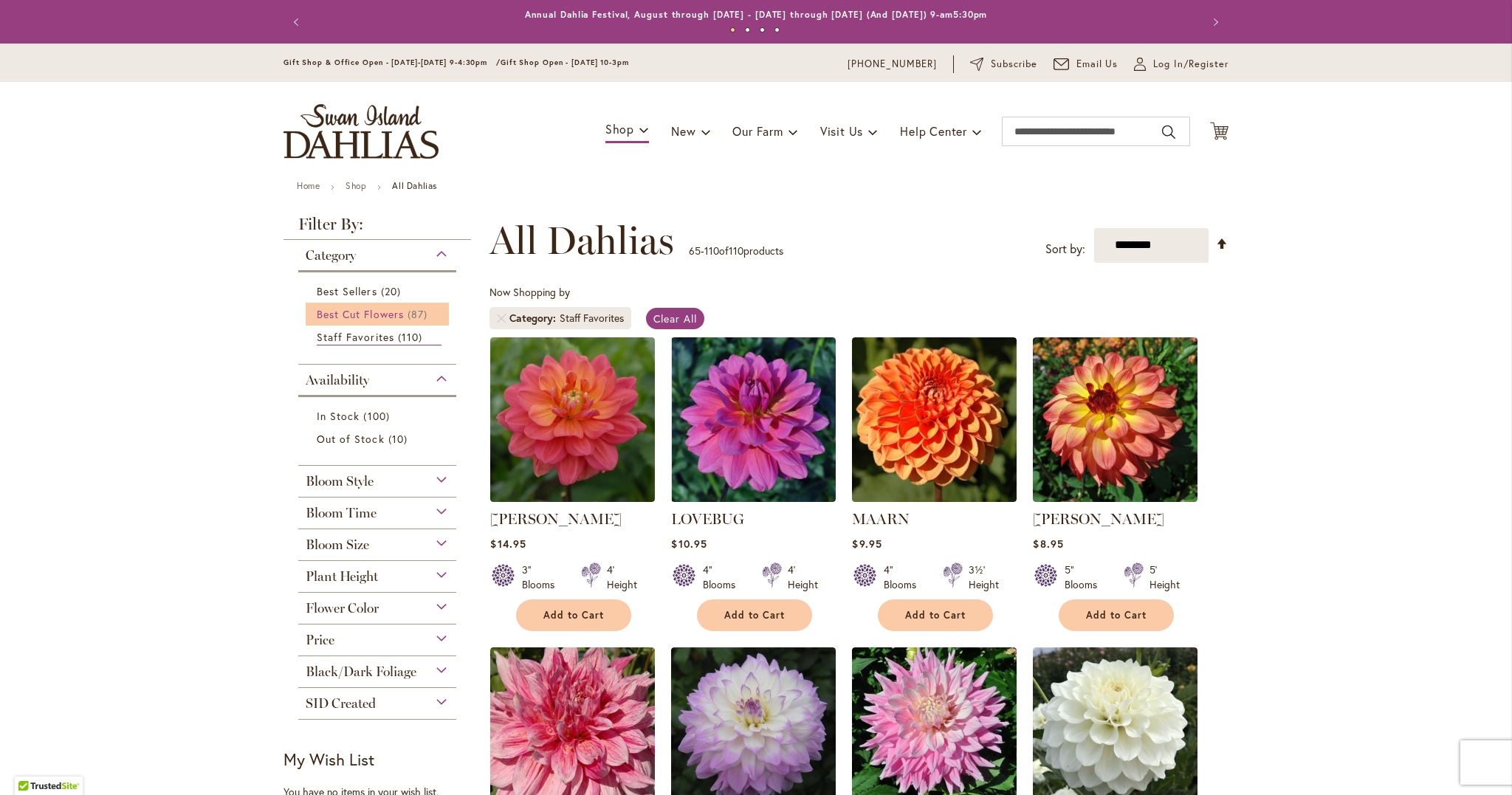
click at [339, 313] on span "Best Cut Flowers" at bounding box center [360, 313] width 87 height 14
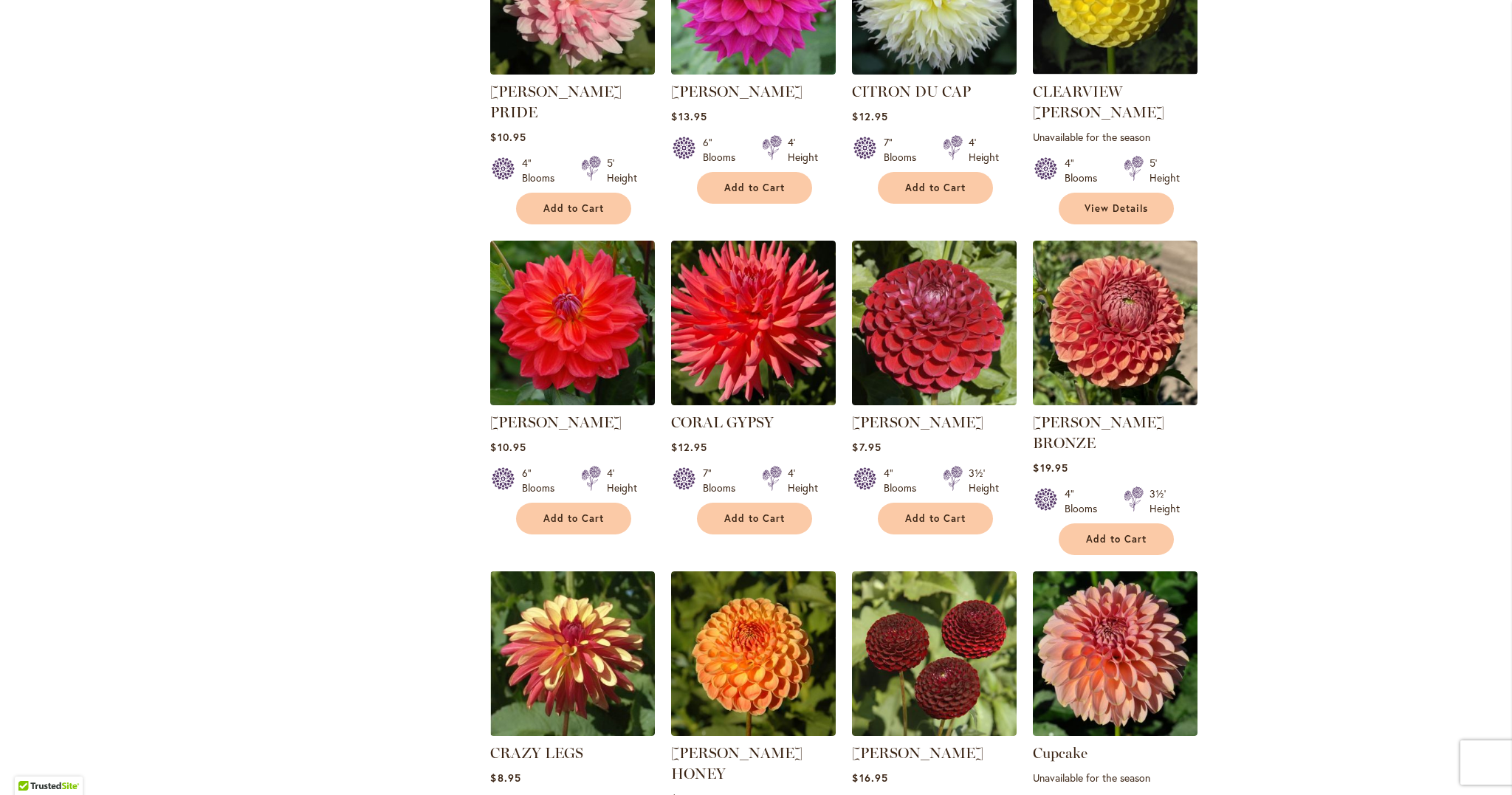
scroll to position [4232, 0]
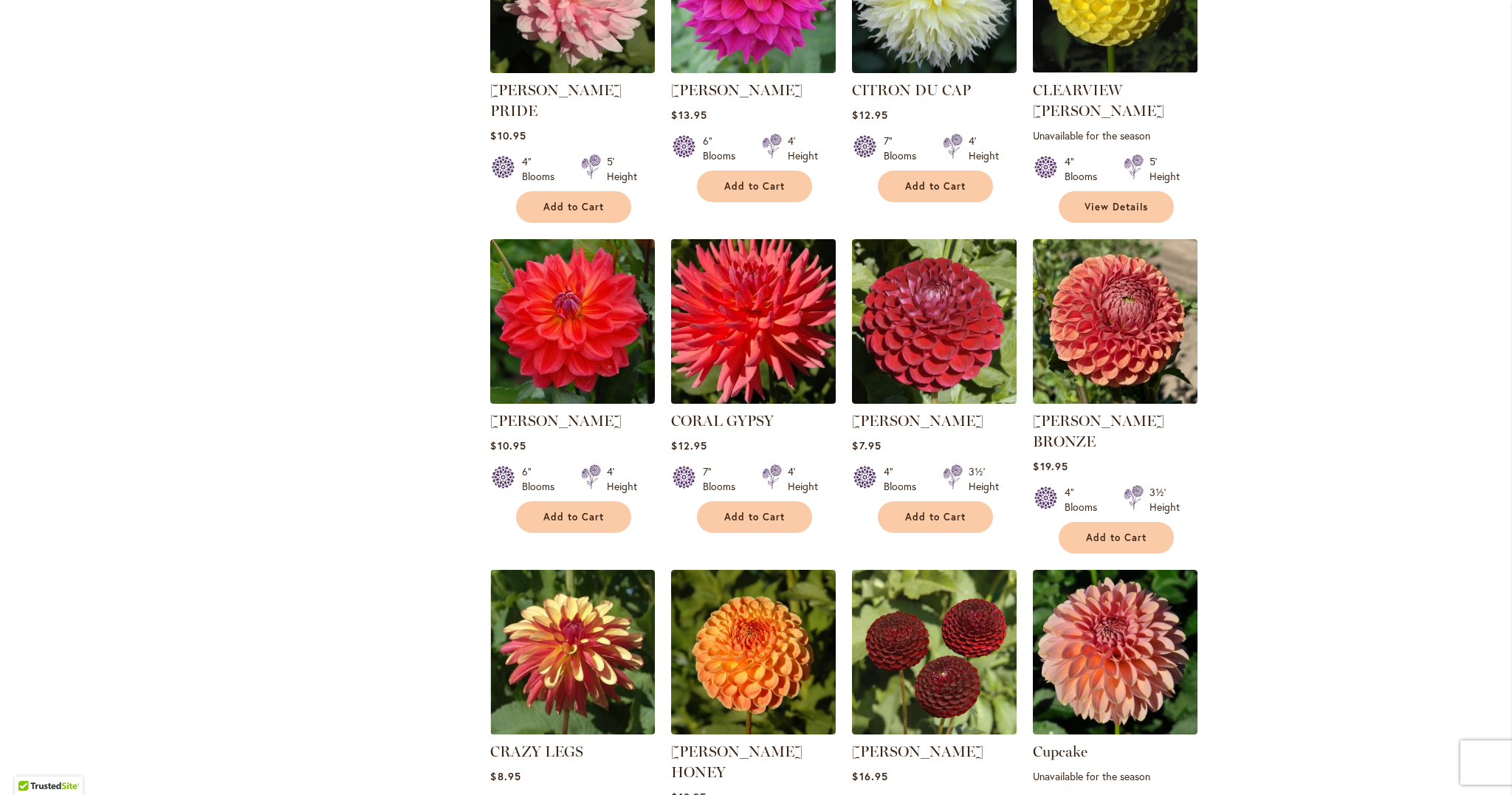
click at [754, 274] on img at bounding box center [754, 321] width 173 height 173
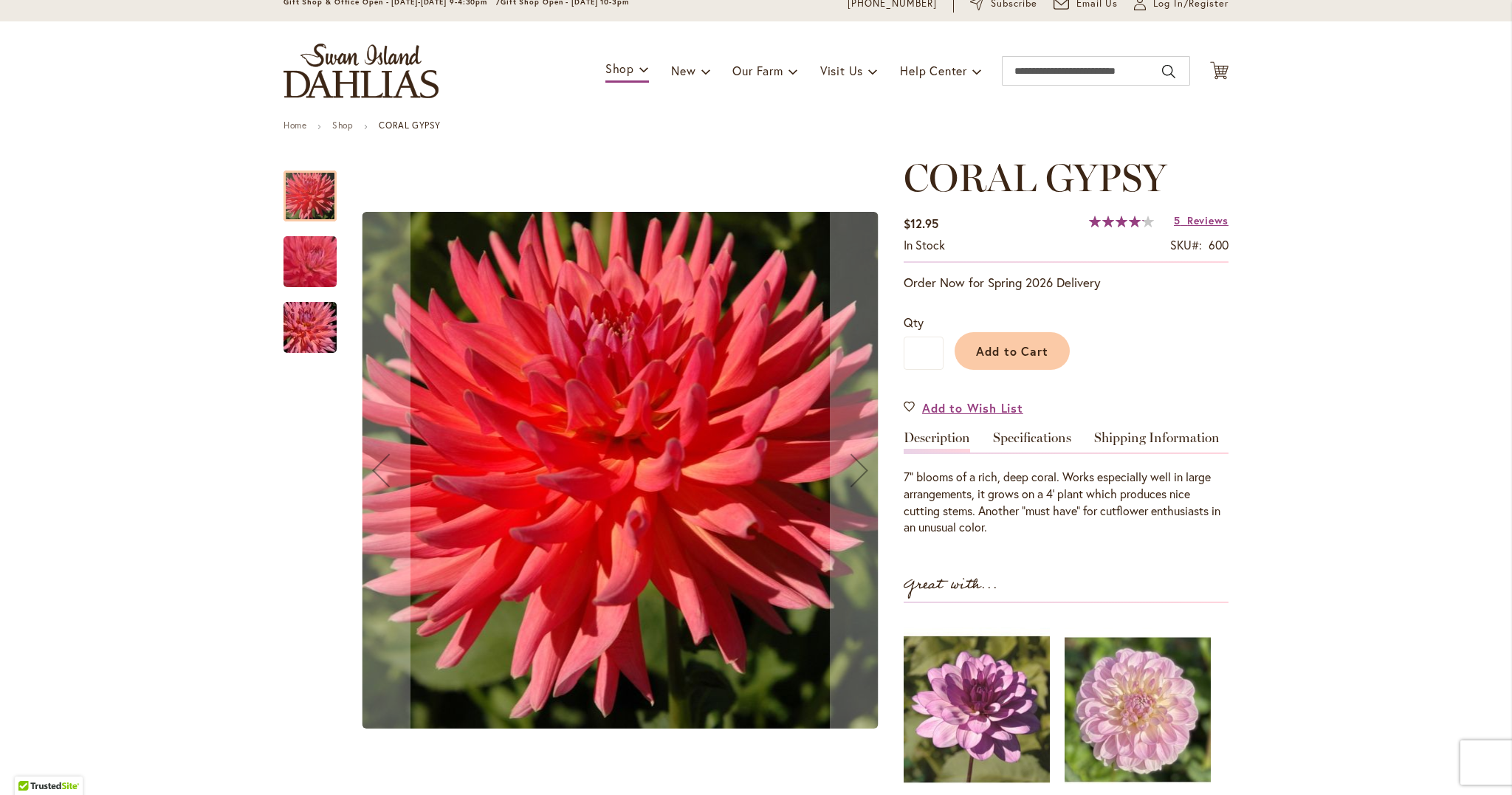
scroll to position [57, 0]
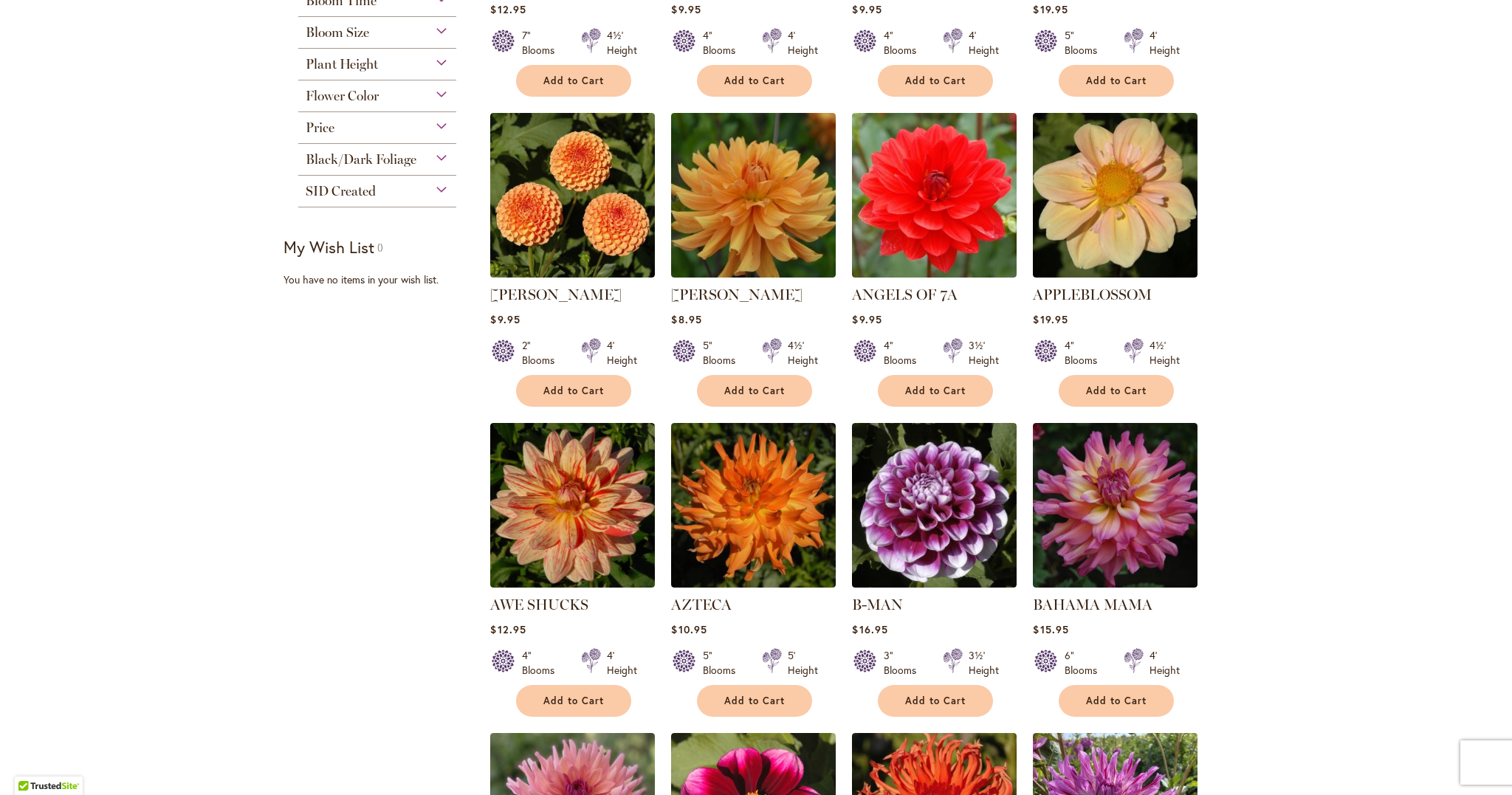
scroll to position [544, 0]
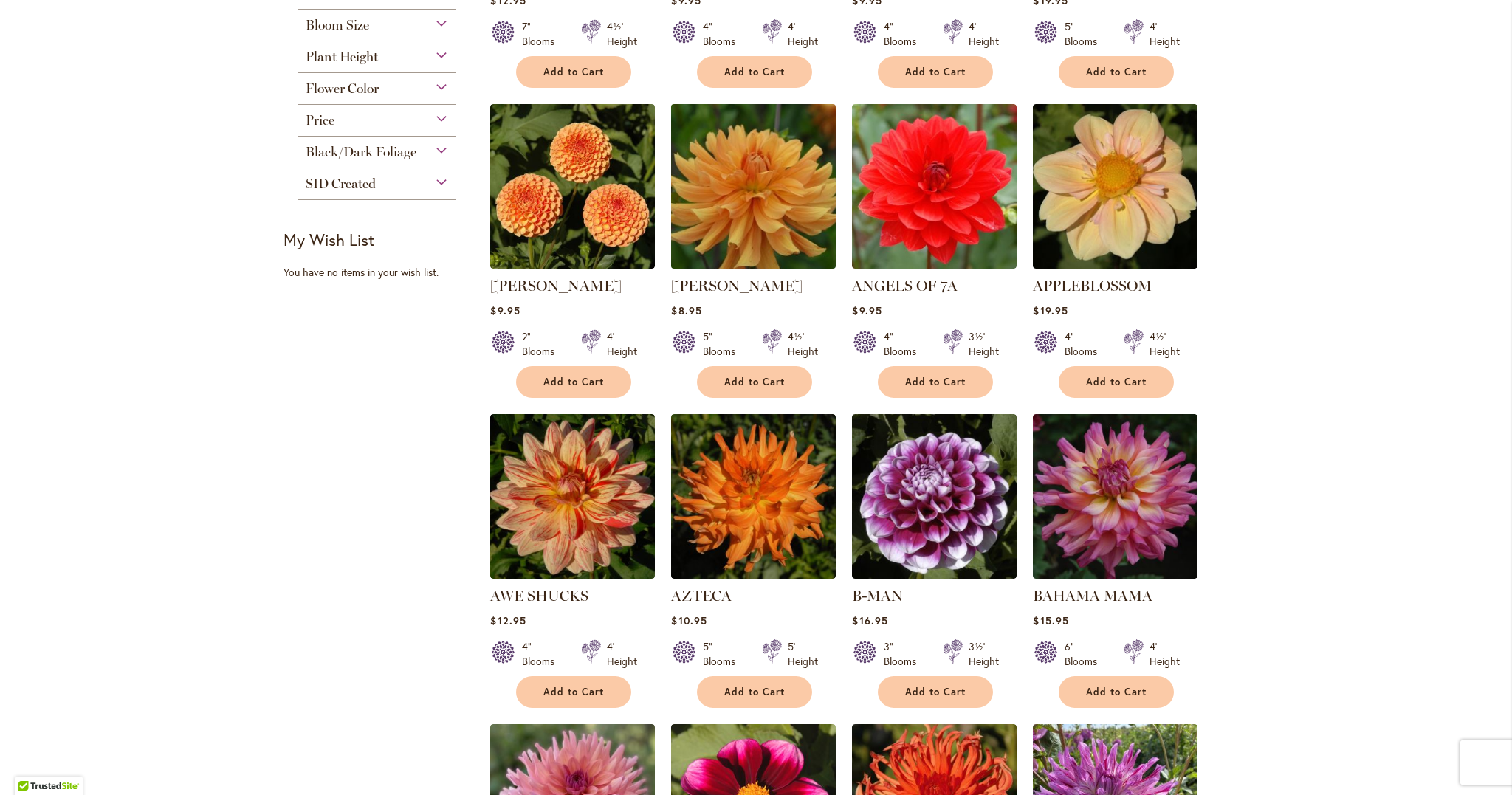
click at [784, 223] on img at bounding box center [754, 186] width 173 height 173
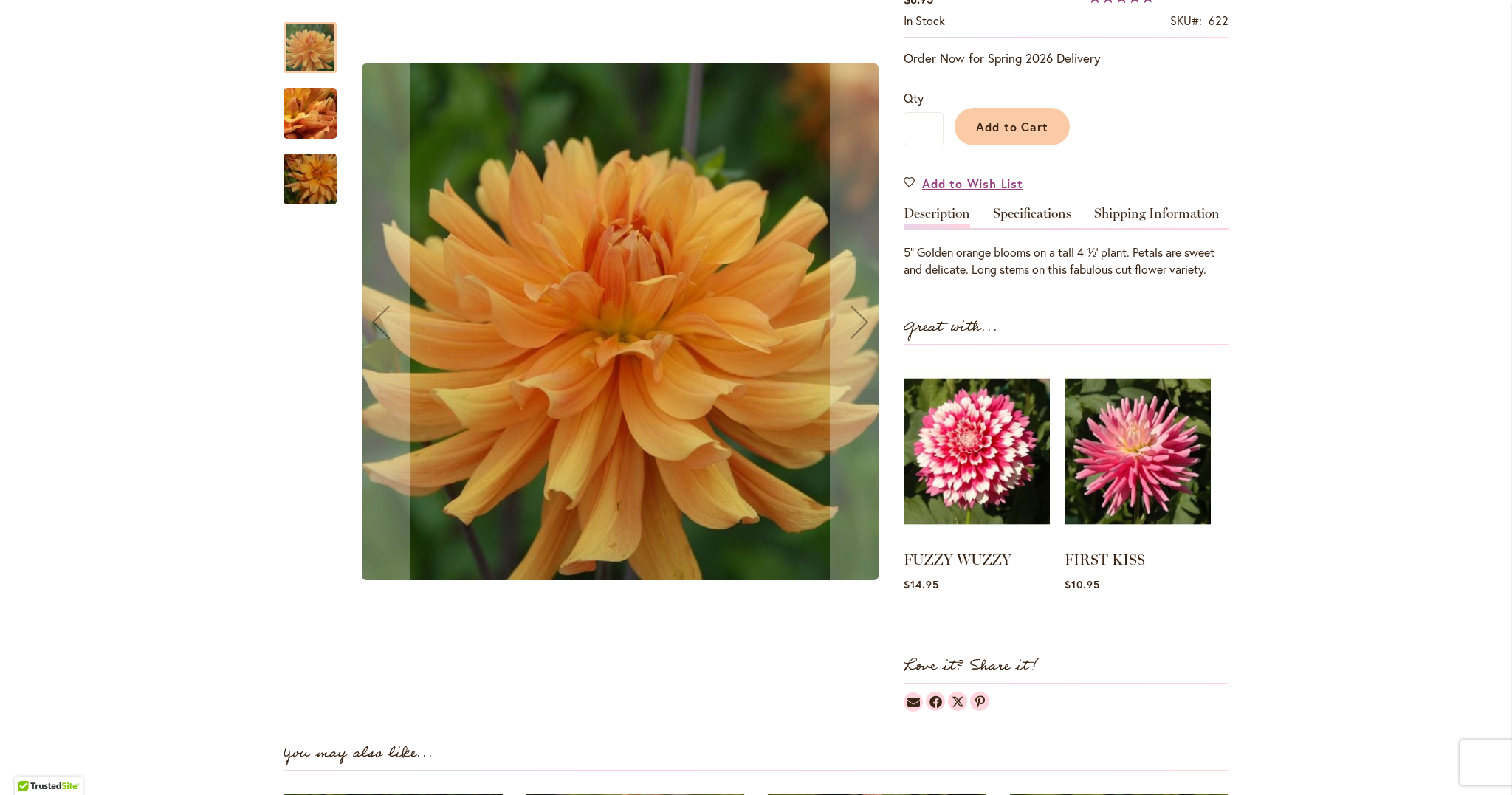
scroll to position [288, 0]
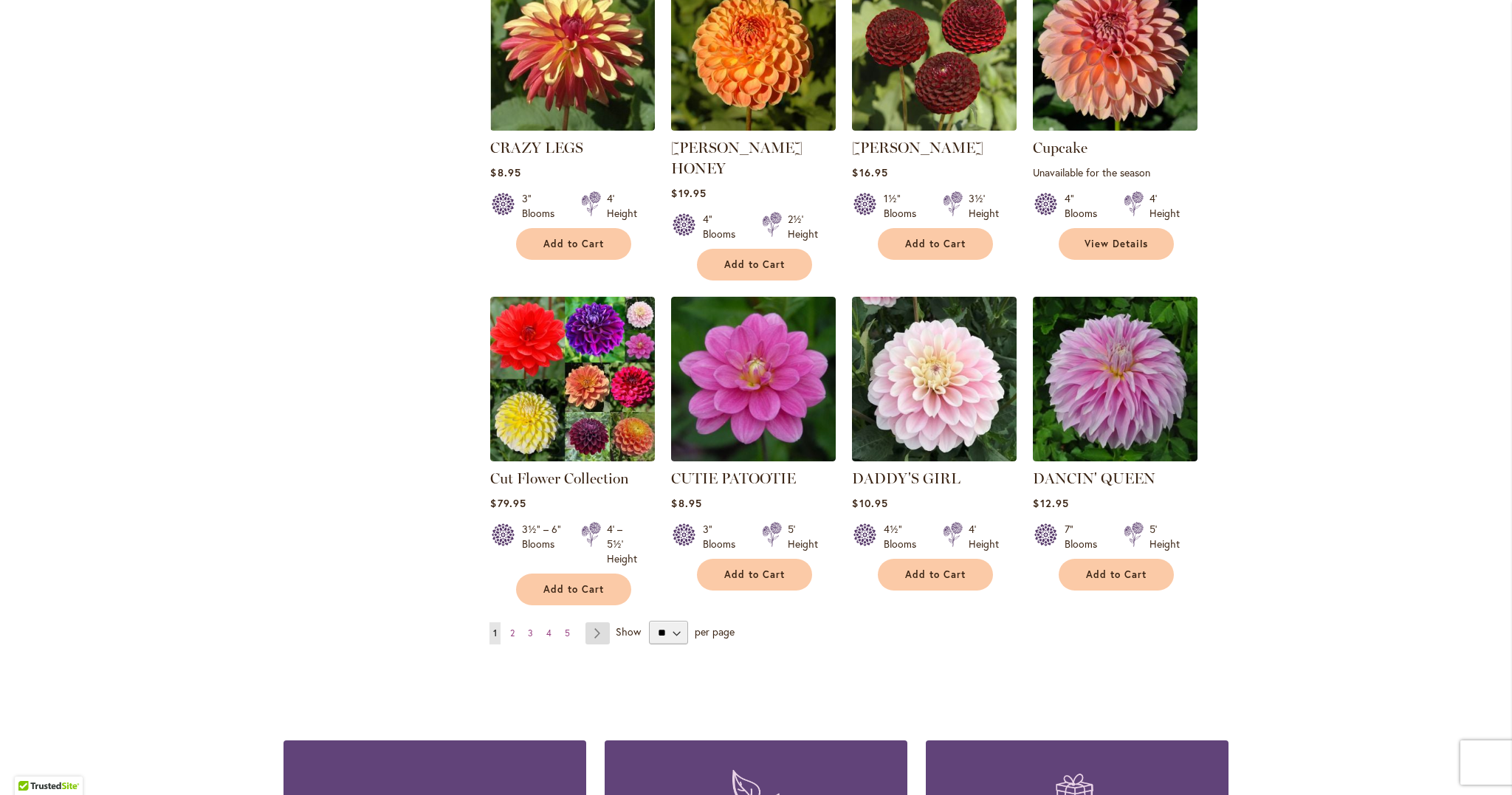
scroll to position [4842, 0]
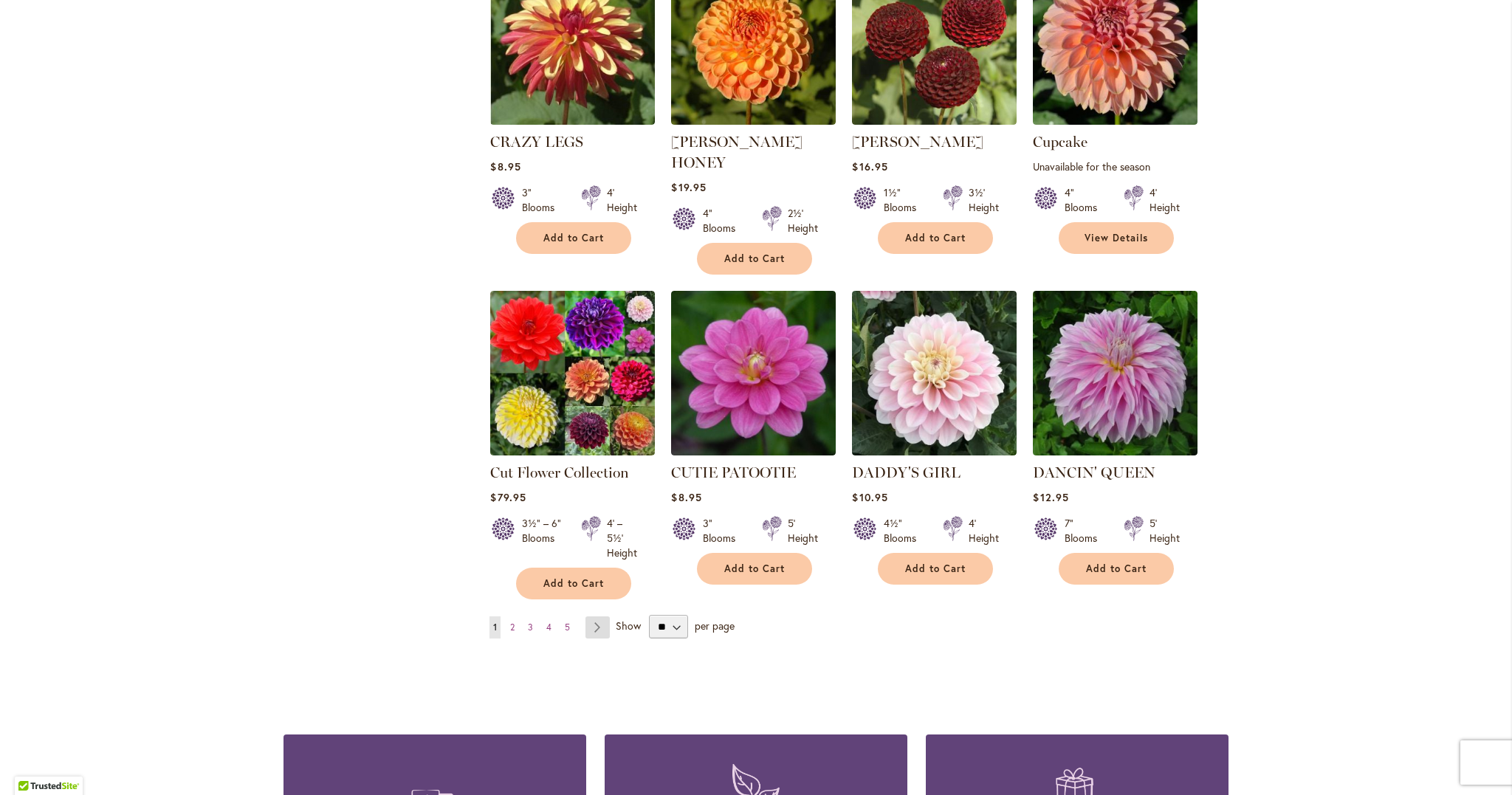
click at [593, 617] on link "Page Next" at bounding box center [597, 627] width 24 height 22
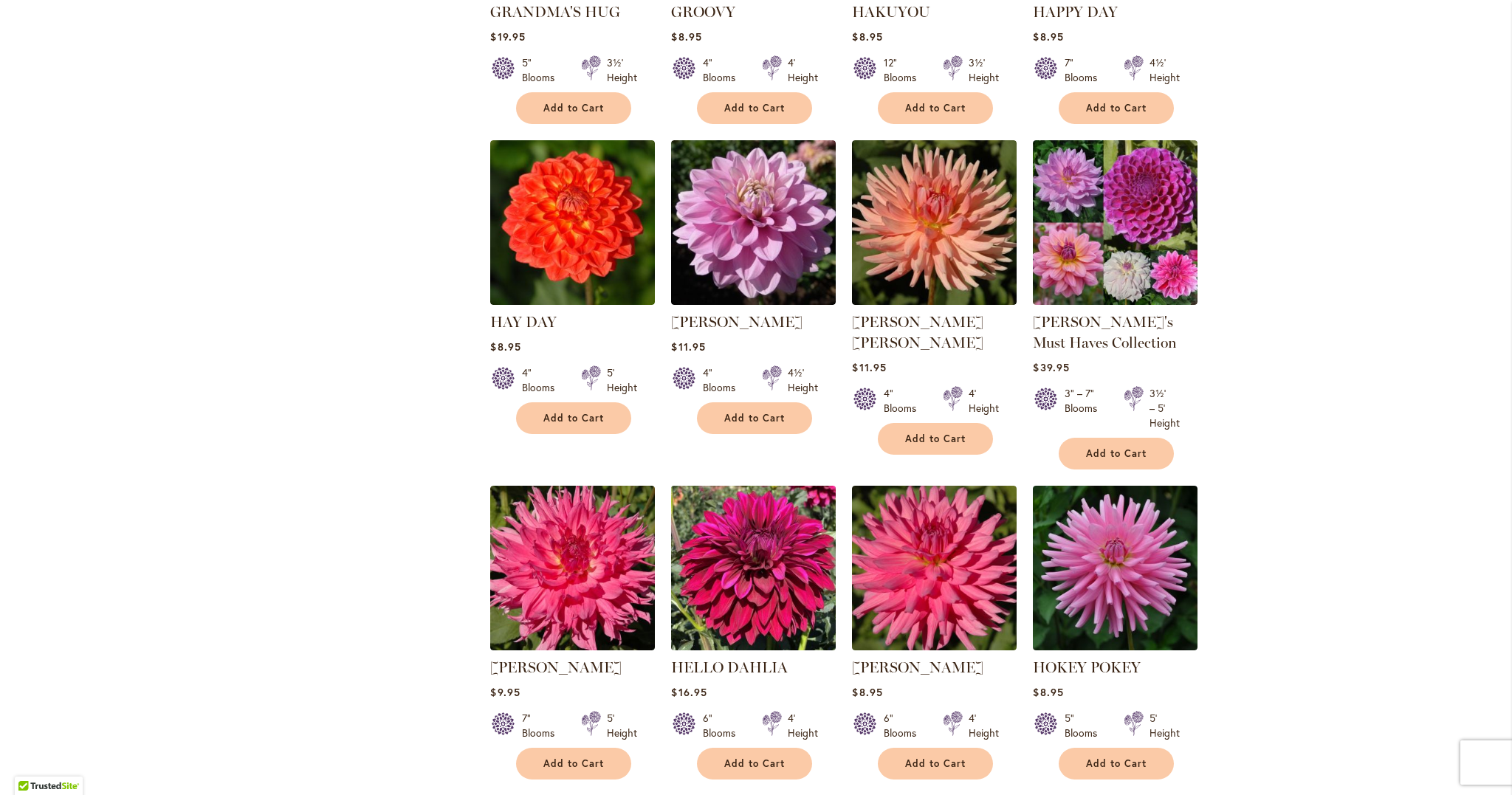
scroll to position [4428, 0]
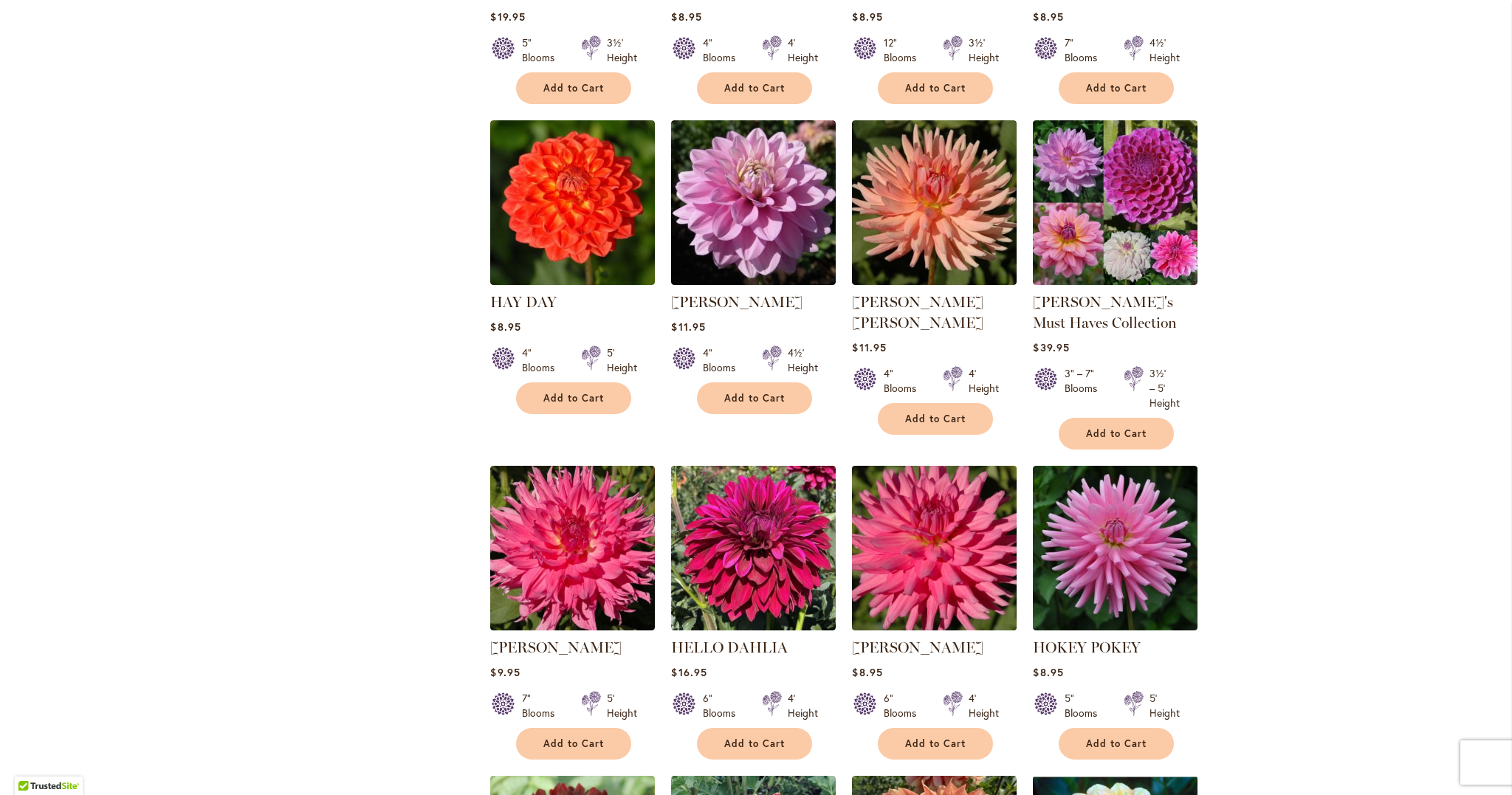
click at [903, 461] on img at bounding box center [934, 548] width 173 height 173
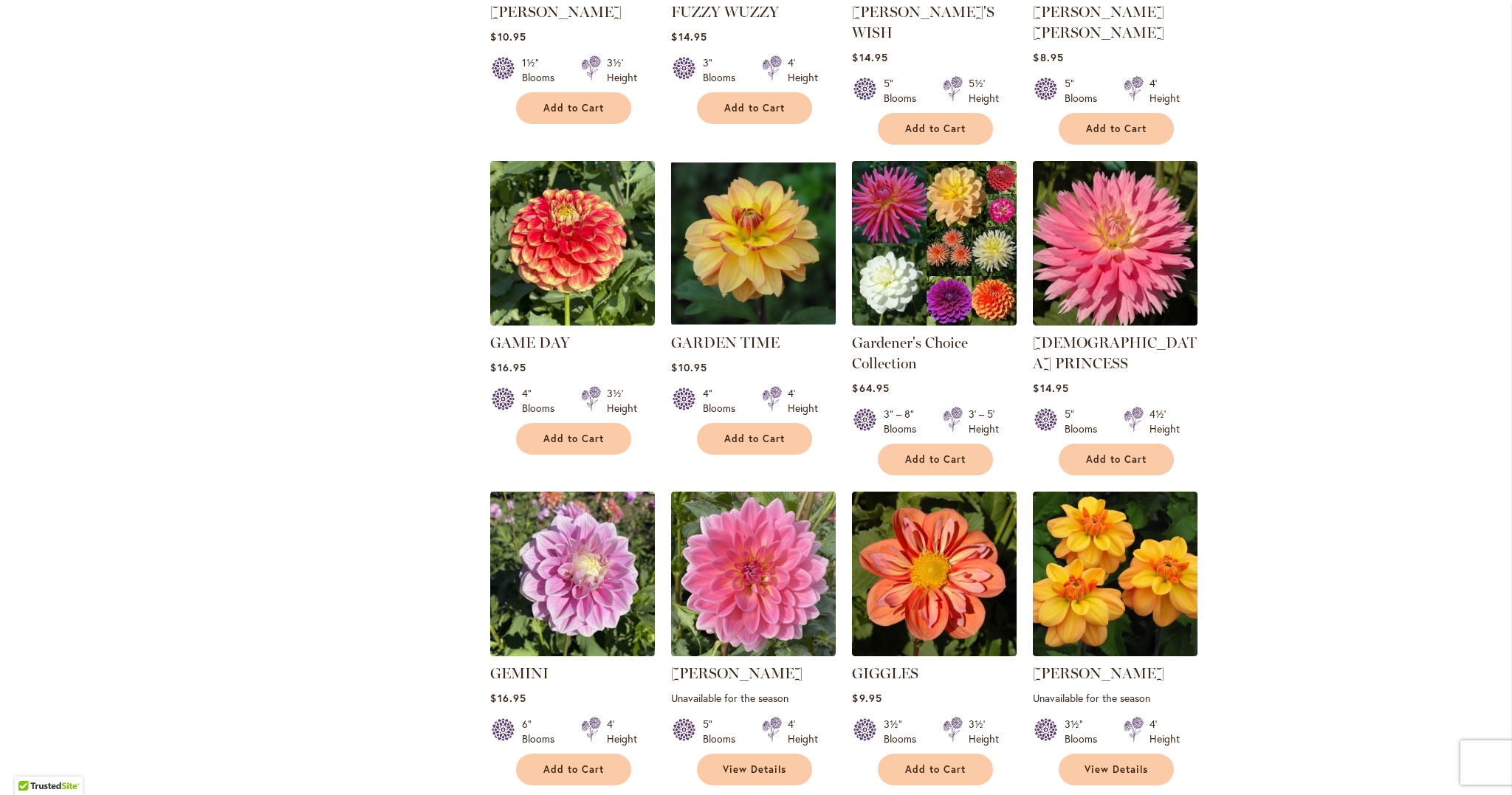
scroll to position [2803, 0]
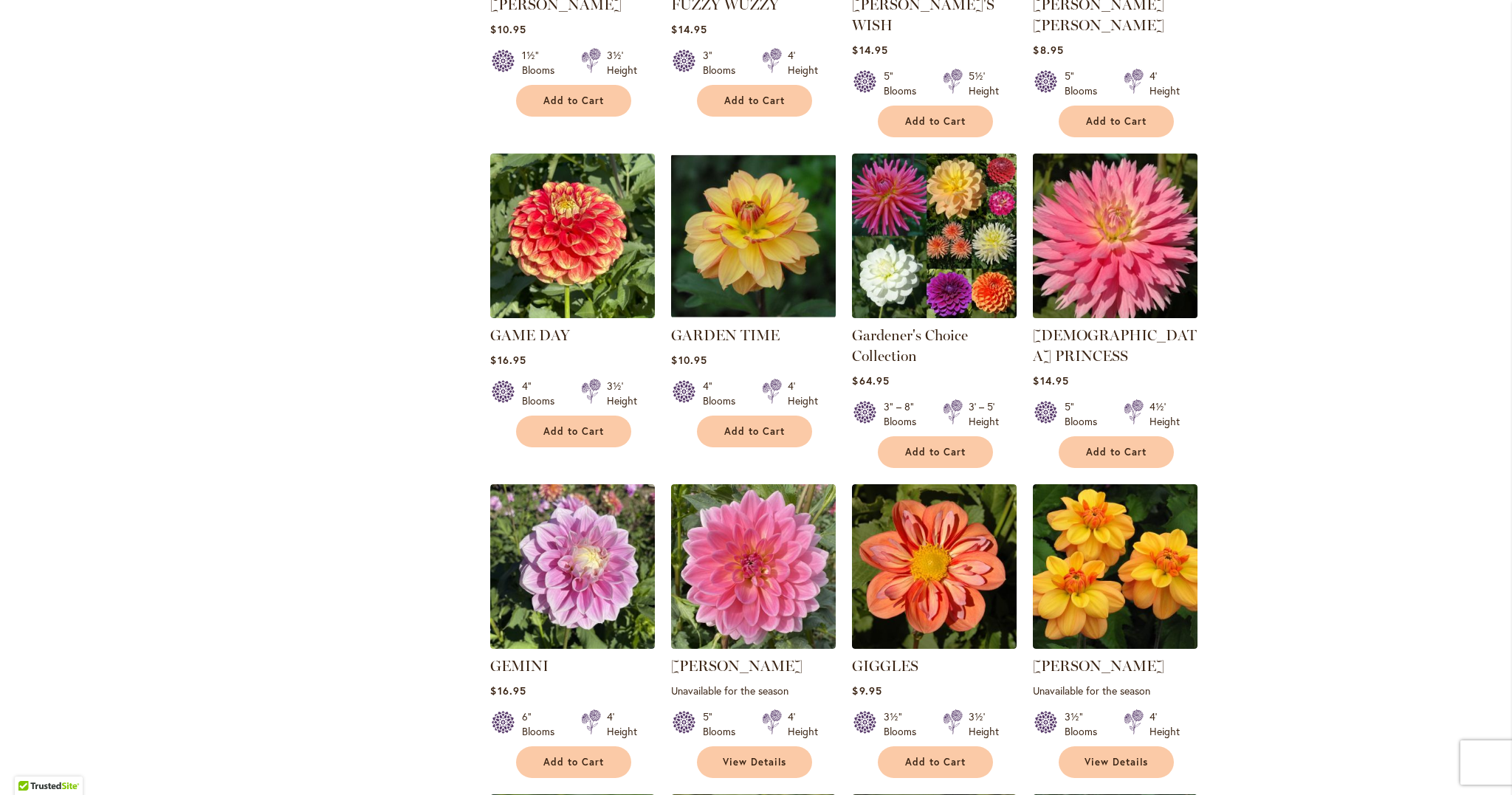
click at [1129, 191] on img at bounding box center [1116, 235] width 173 height 173
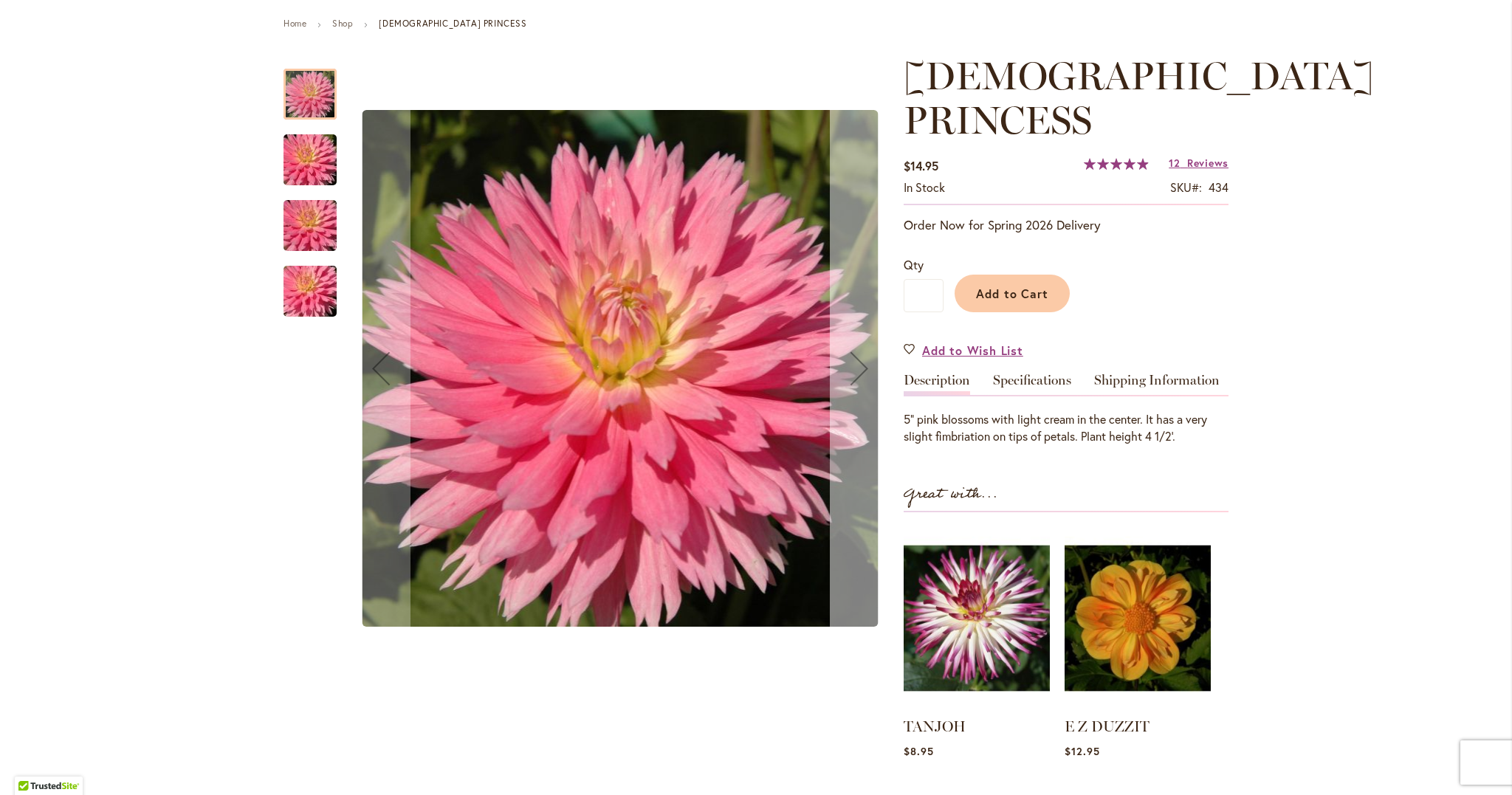
scroll to position [146, 0]
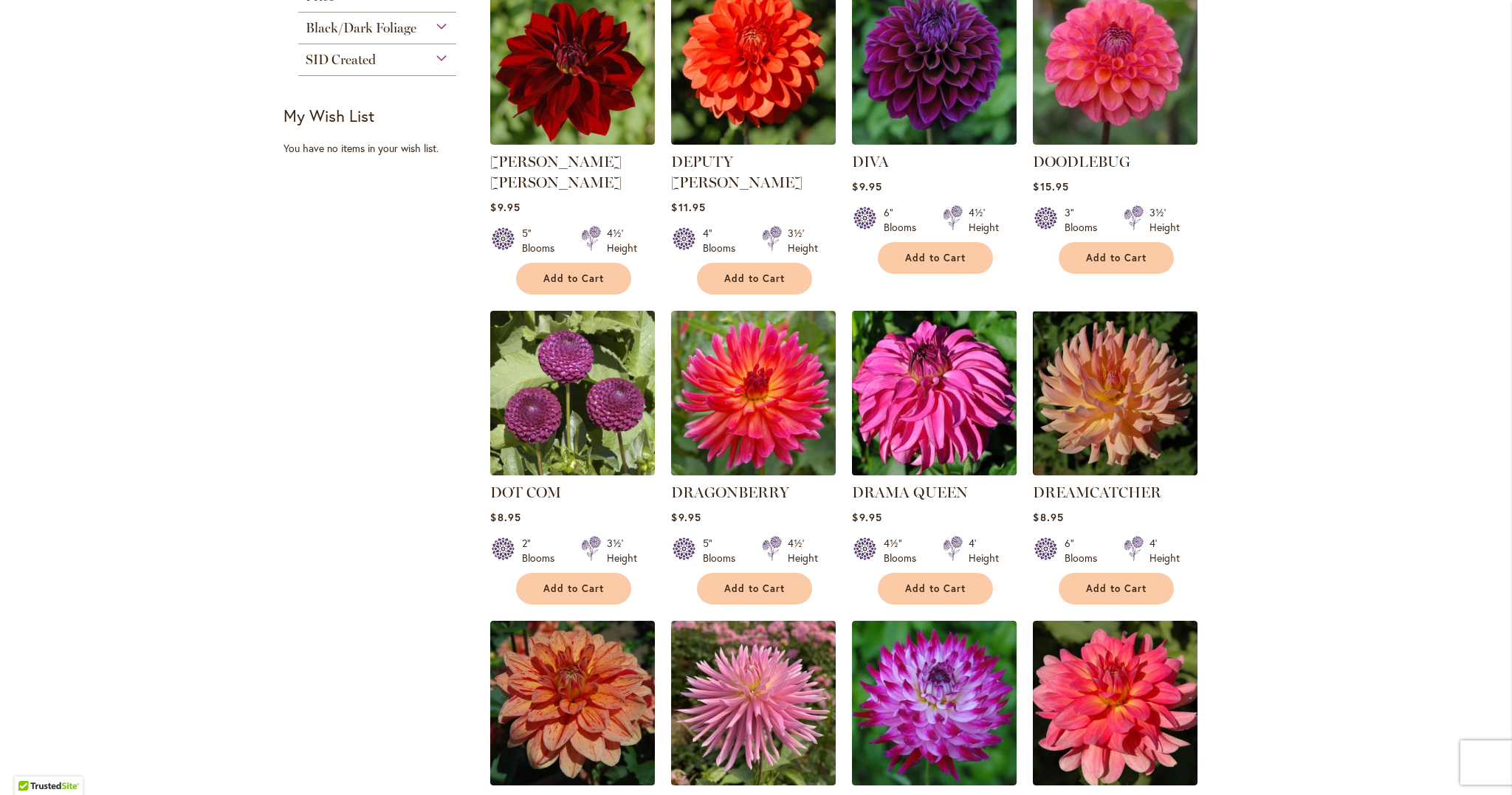
scroll to position [672, 0]
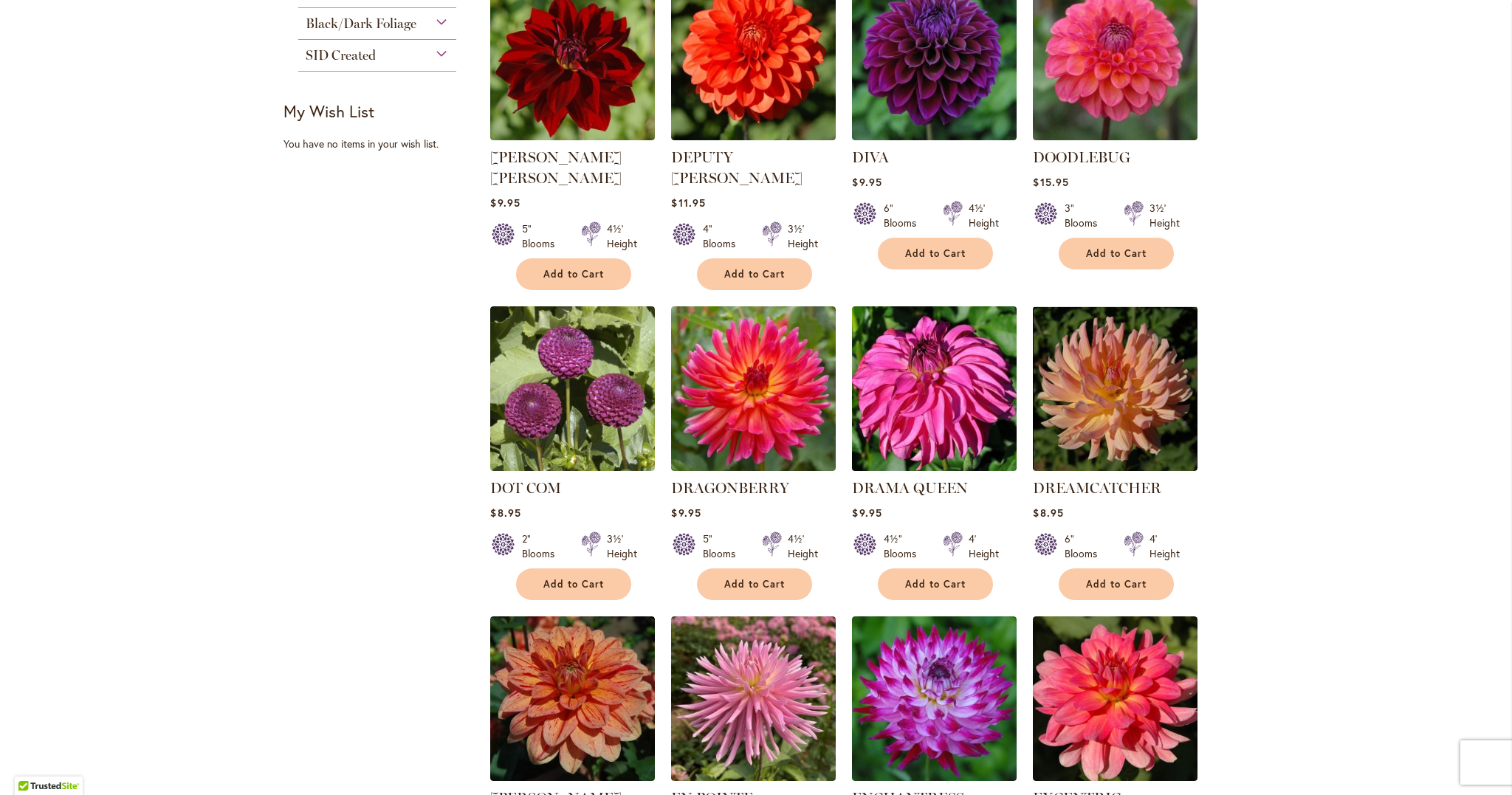
click at [939, 415] on img at bounding box center [934, 388] width 173 height 173
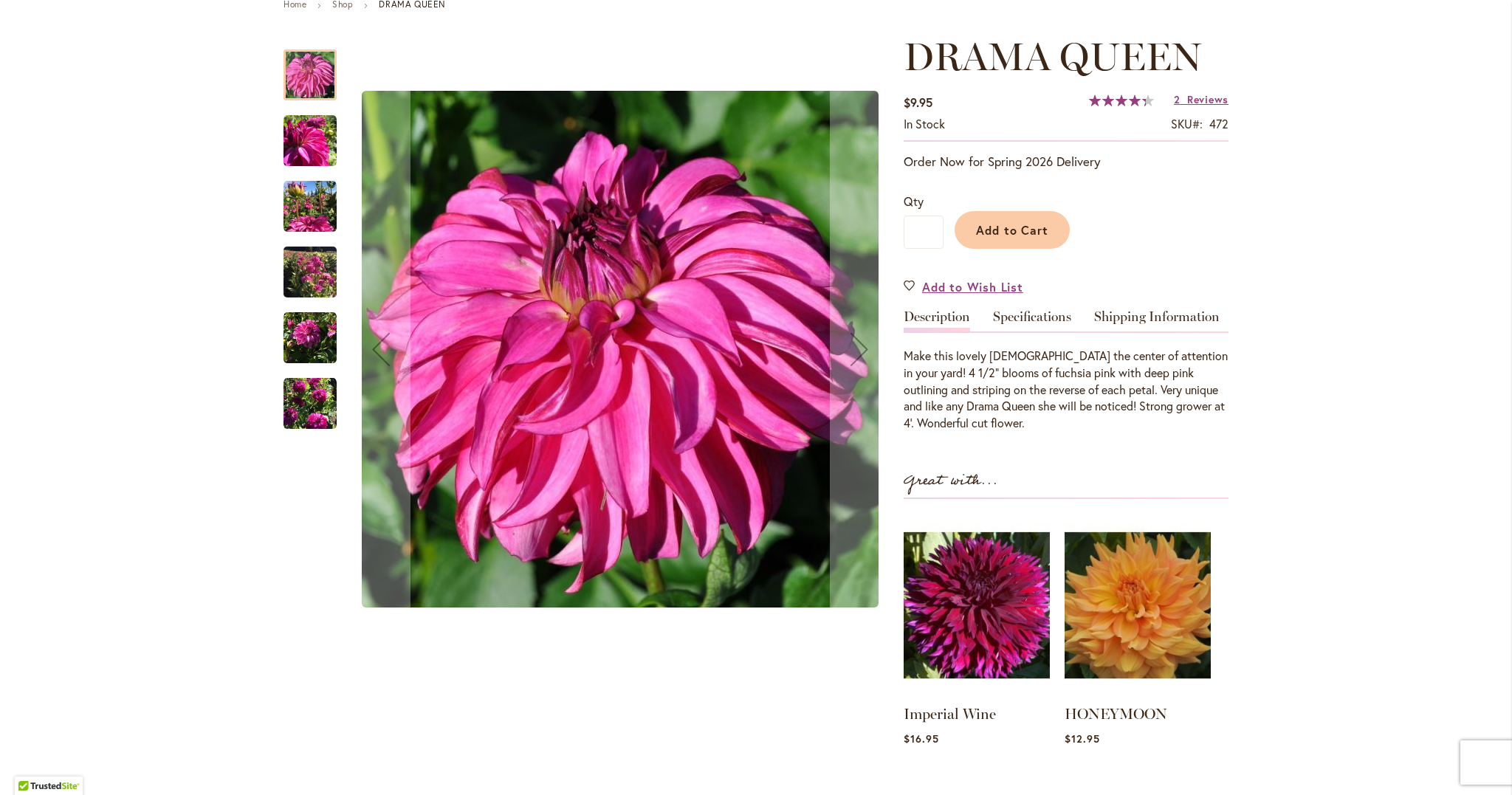
scroll to position [188, 0]
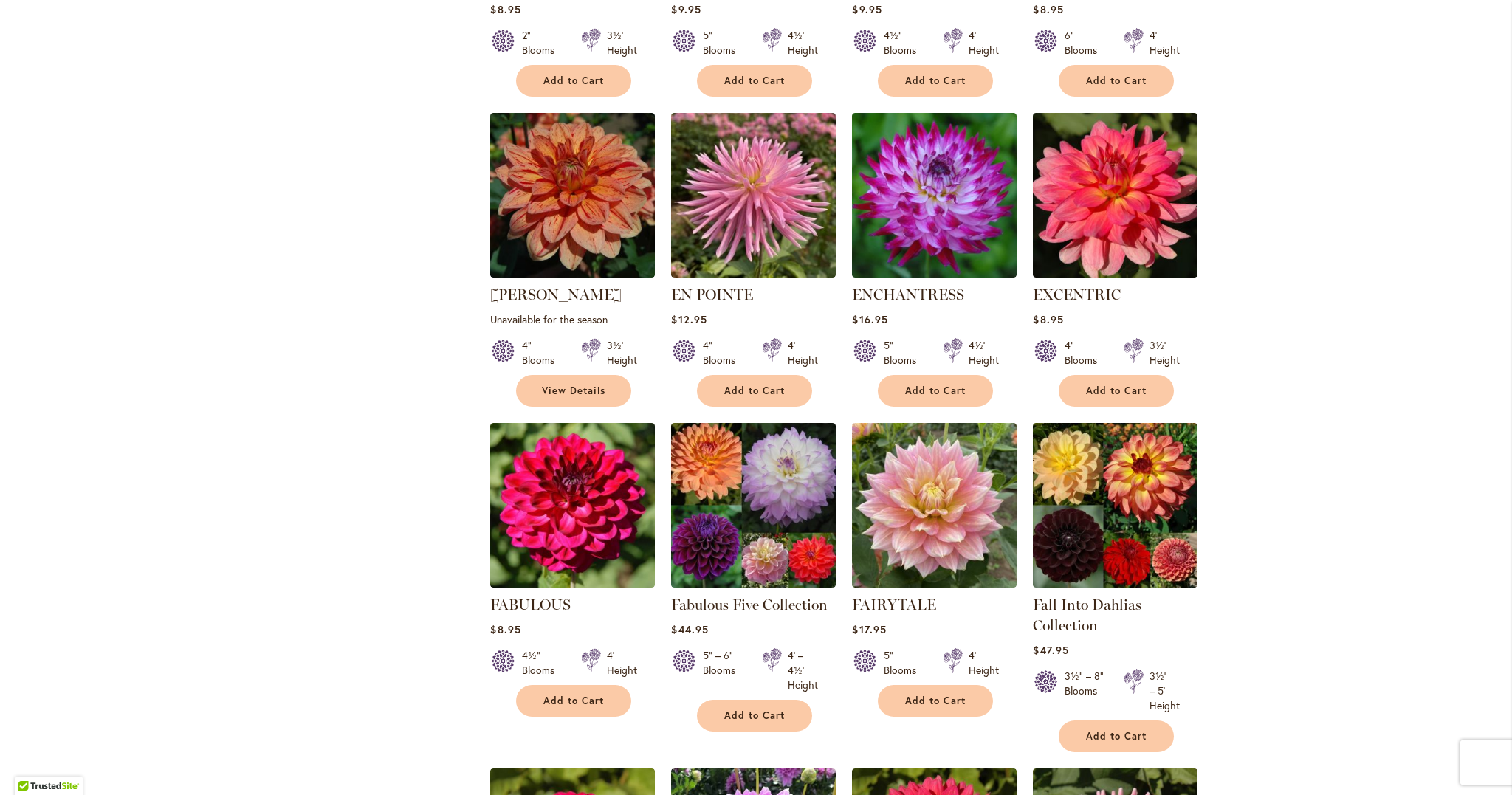
scroll to position [1184, 0]
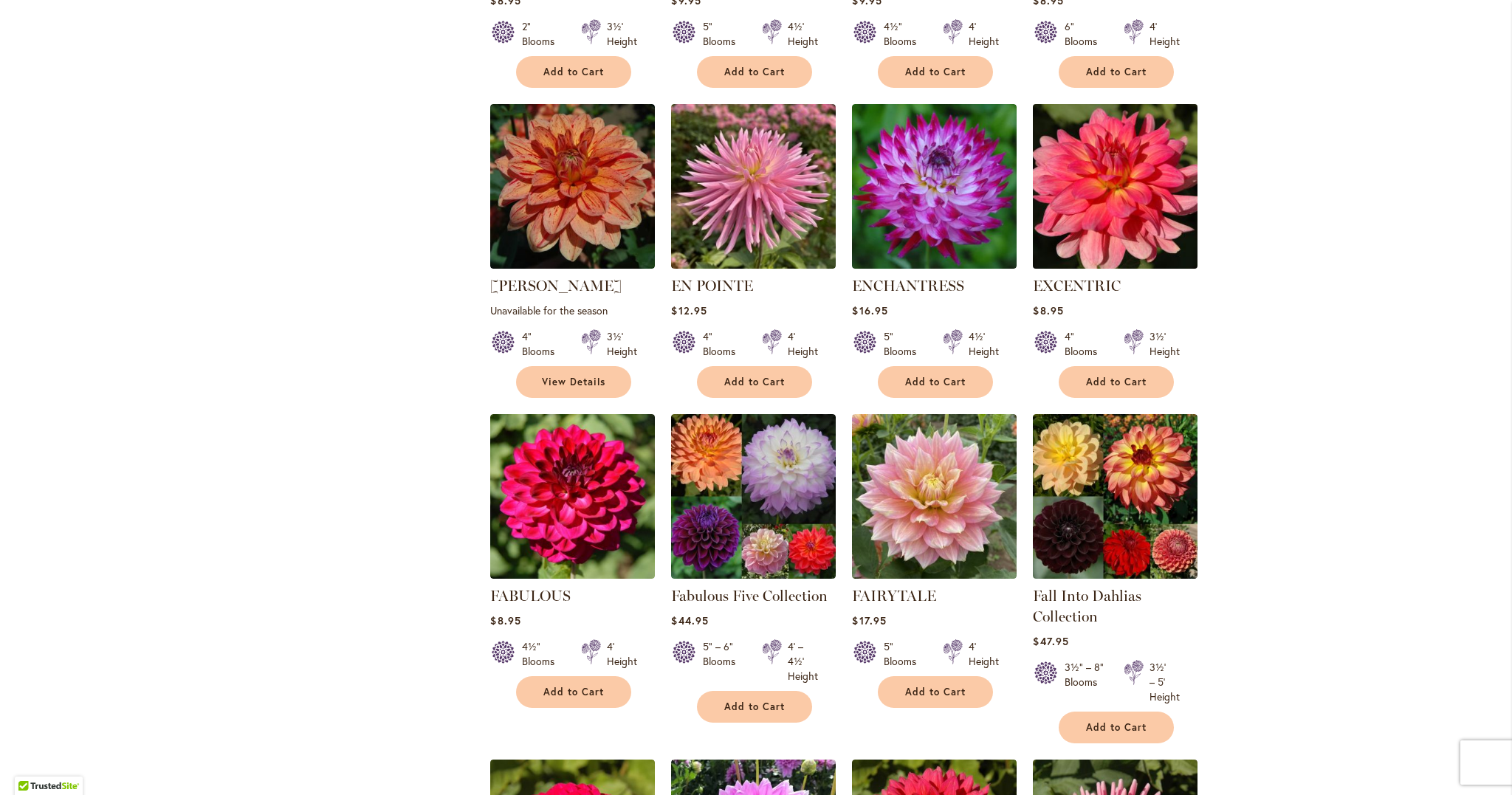
click at [1108, 191] on img at bounding box center [1116, 186] width 173 height 173
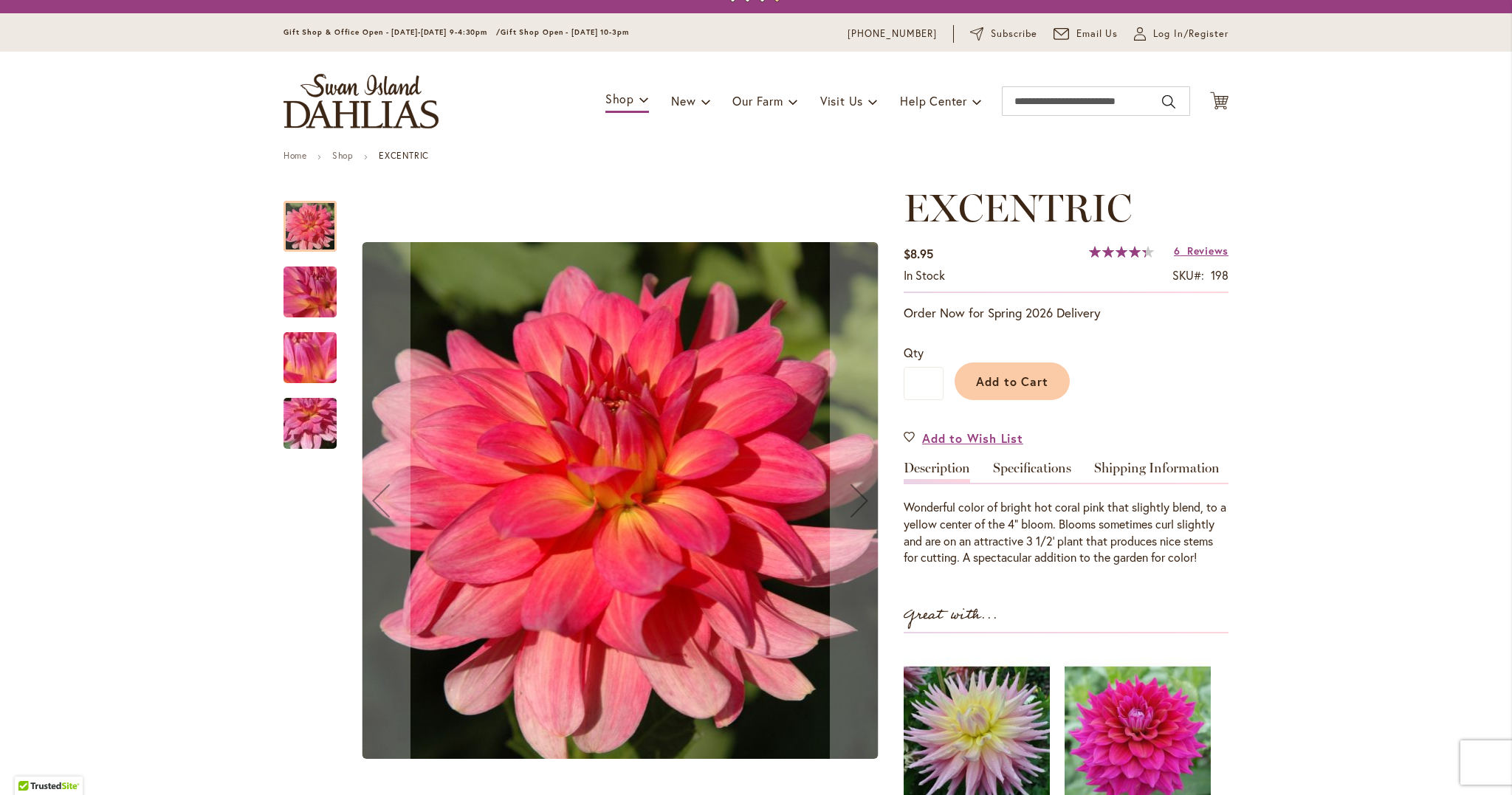
scroll to position [35, 0]
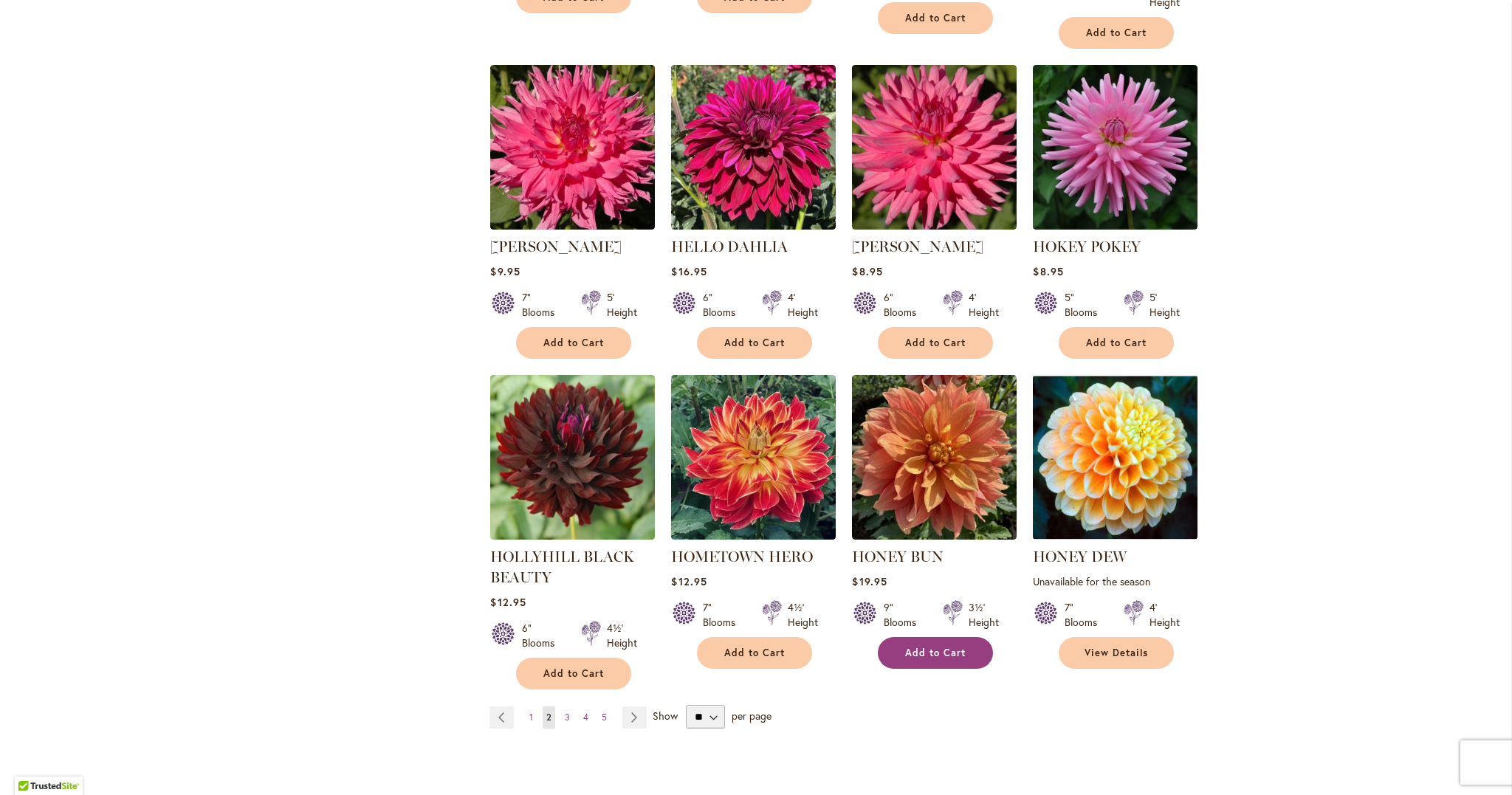
scroll to position [4845, 0]
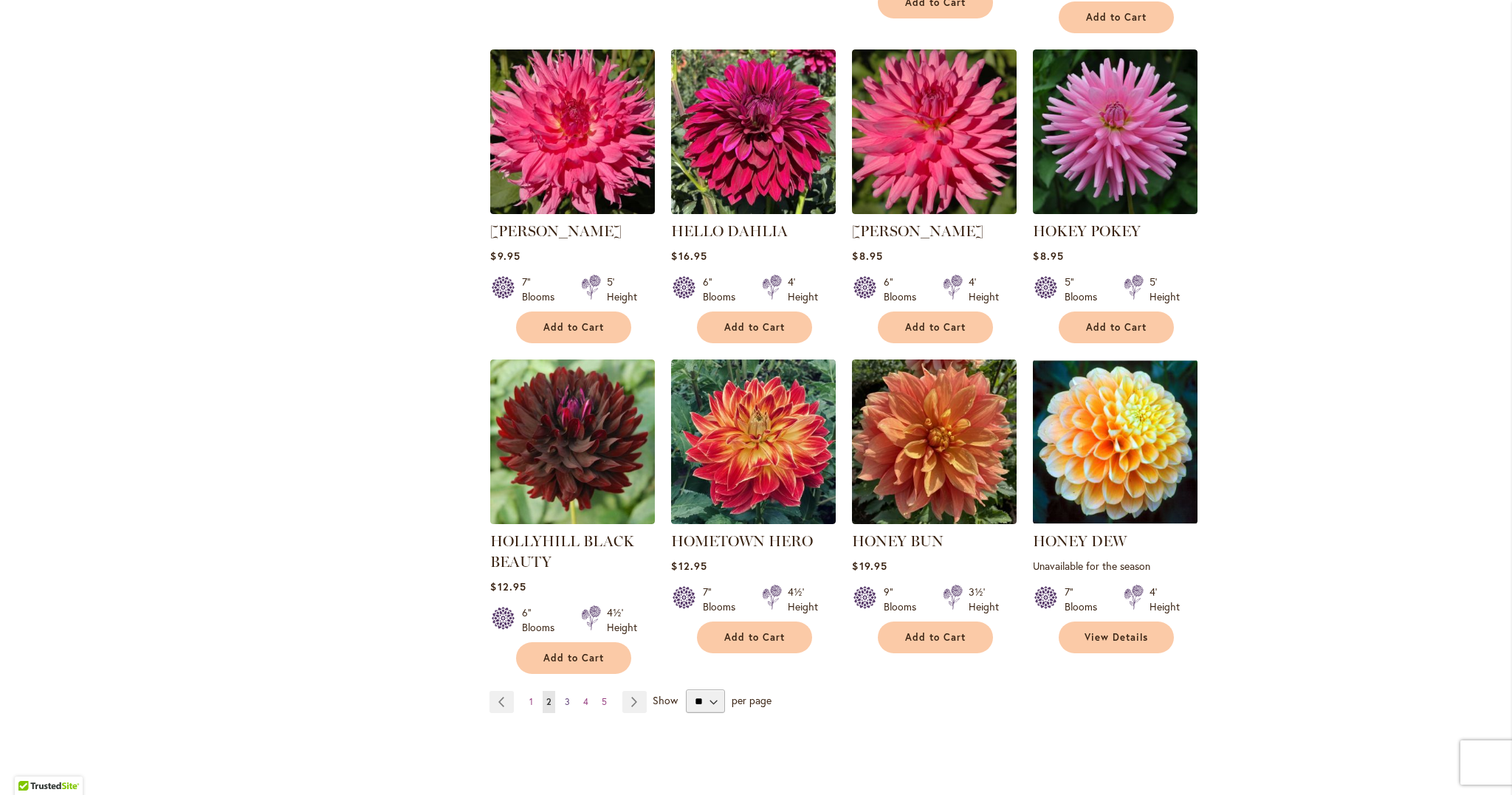
click at [566, 697] on span "3" at bounding box center [567, 702] width 5 height 11
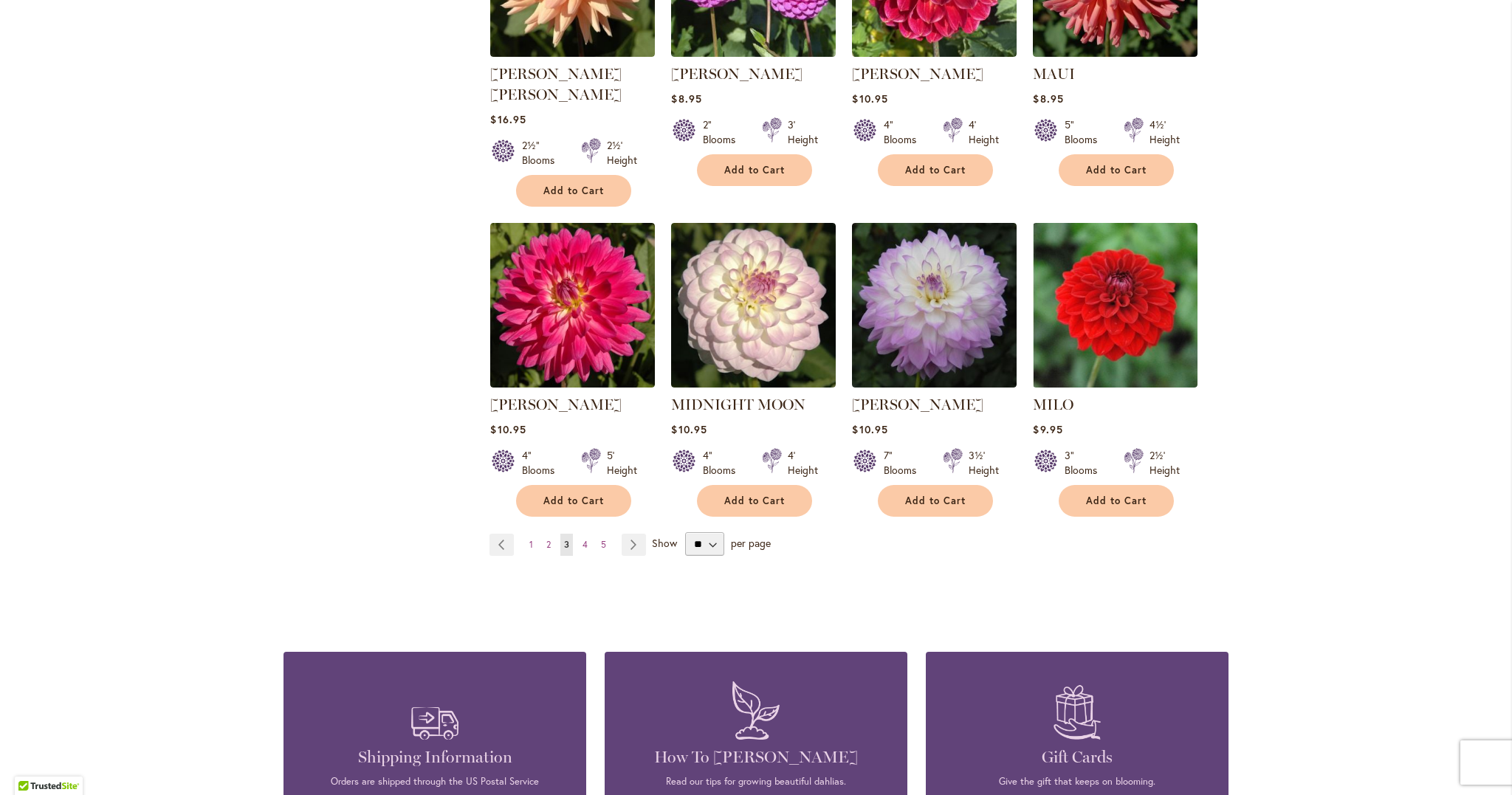
scroll to position [4929, 0]
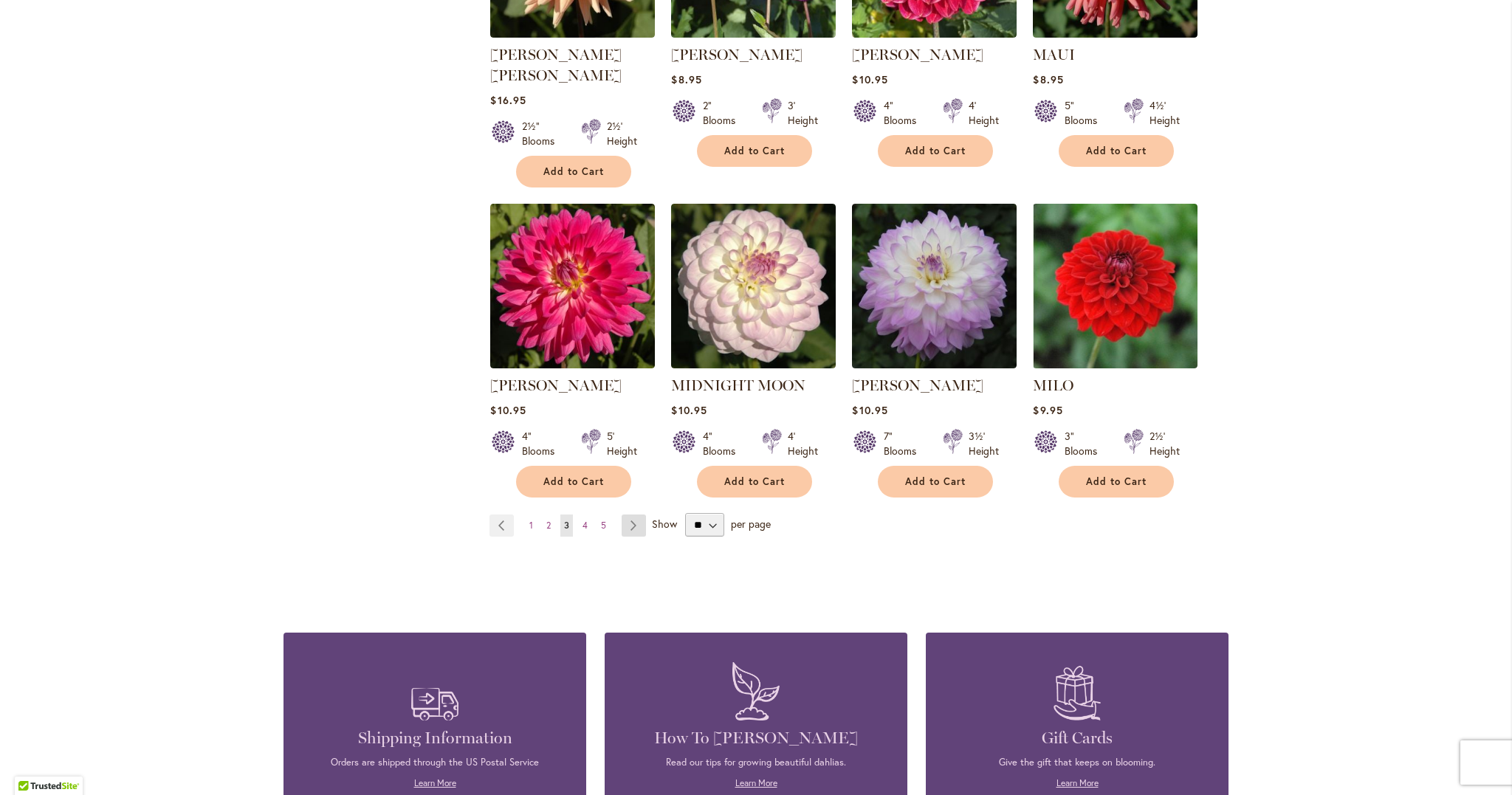
click at [632, 514] on link "Page Next" at bounding box center [634, 525] width 24 height 22
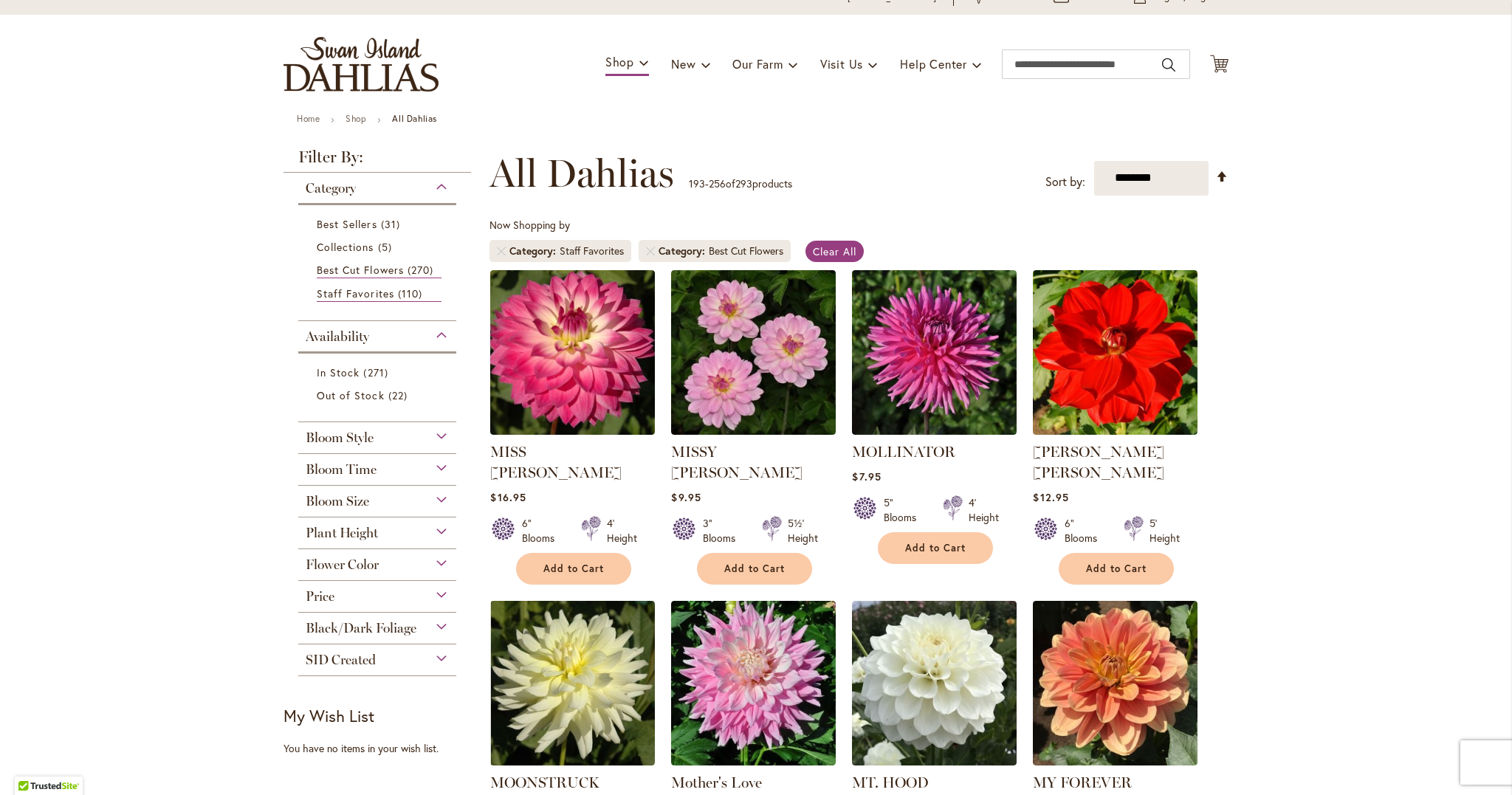
scroll to position [92, 0]
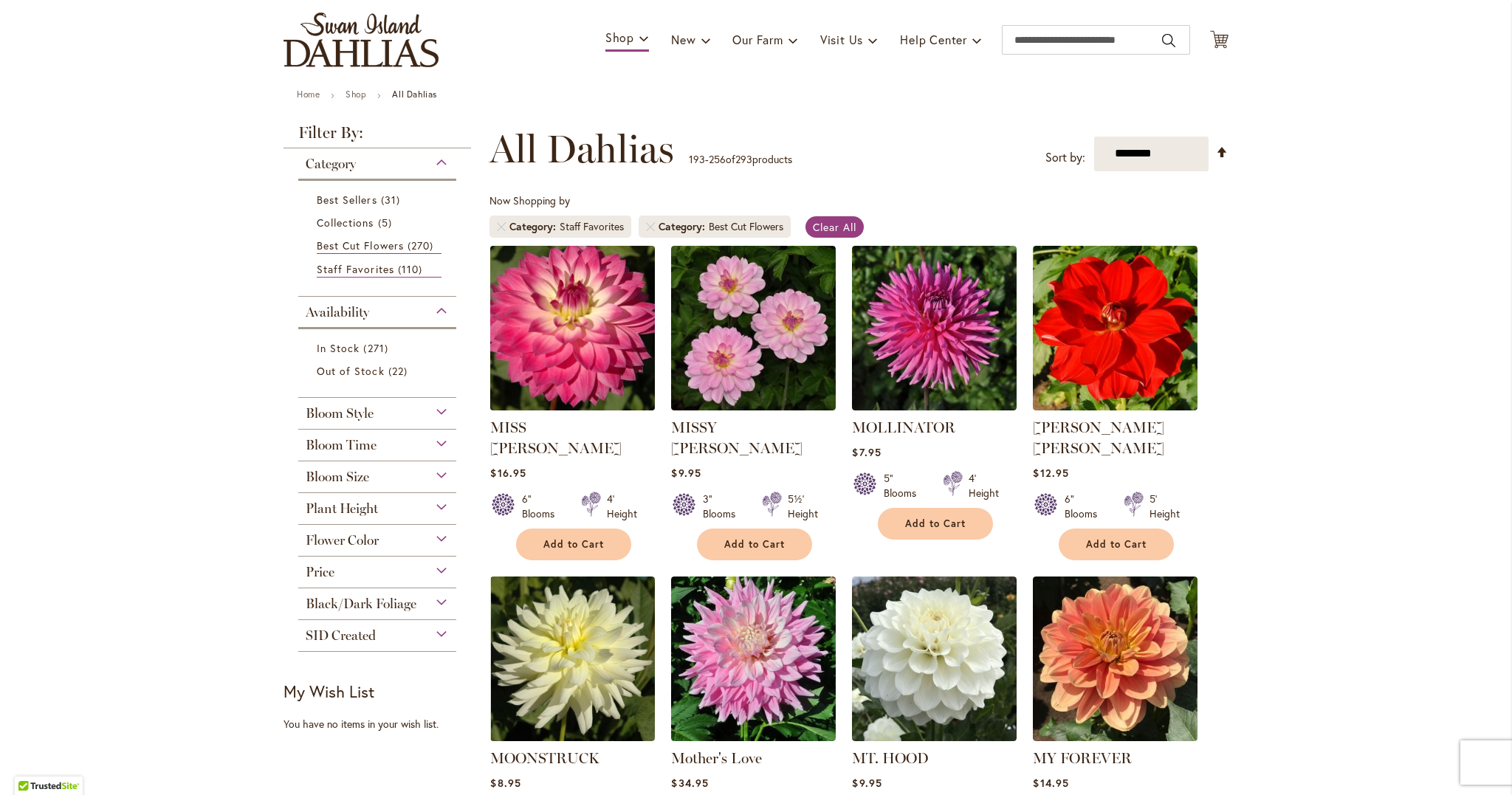
click at [603, 386] on img at bounding box center [573, 328] width 173 height 173
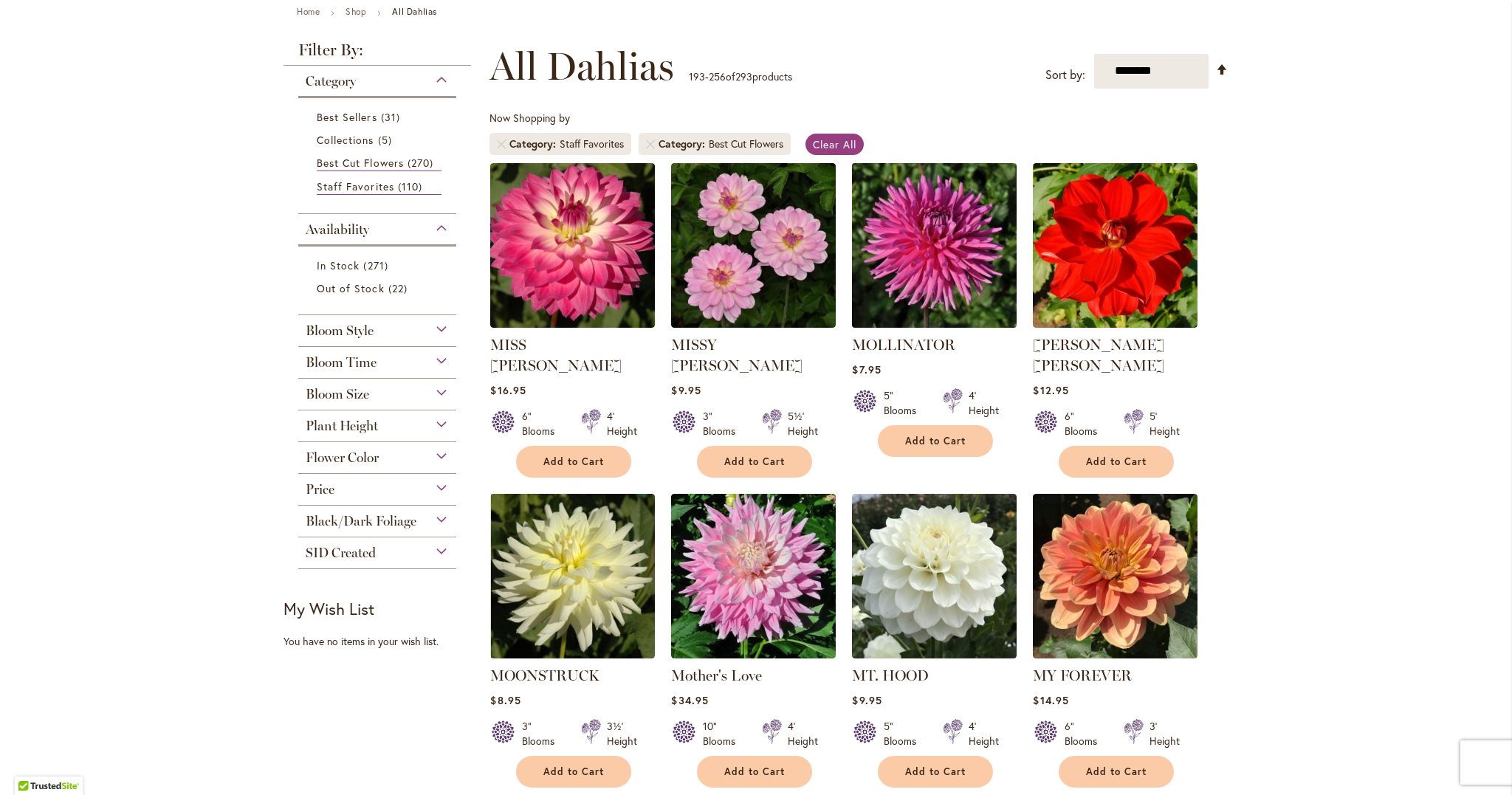
scroll to position [173, 0]
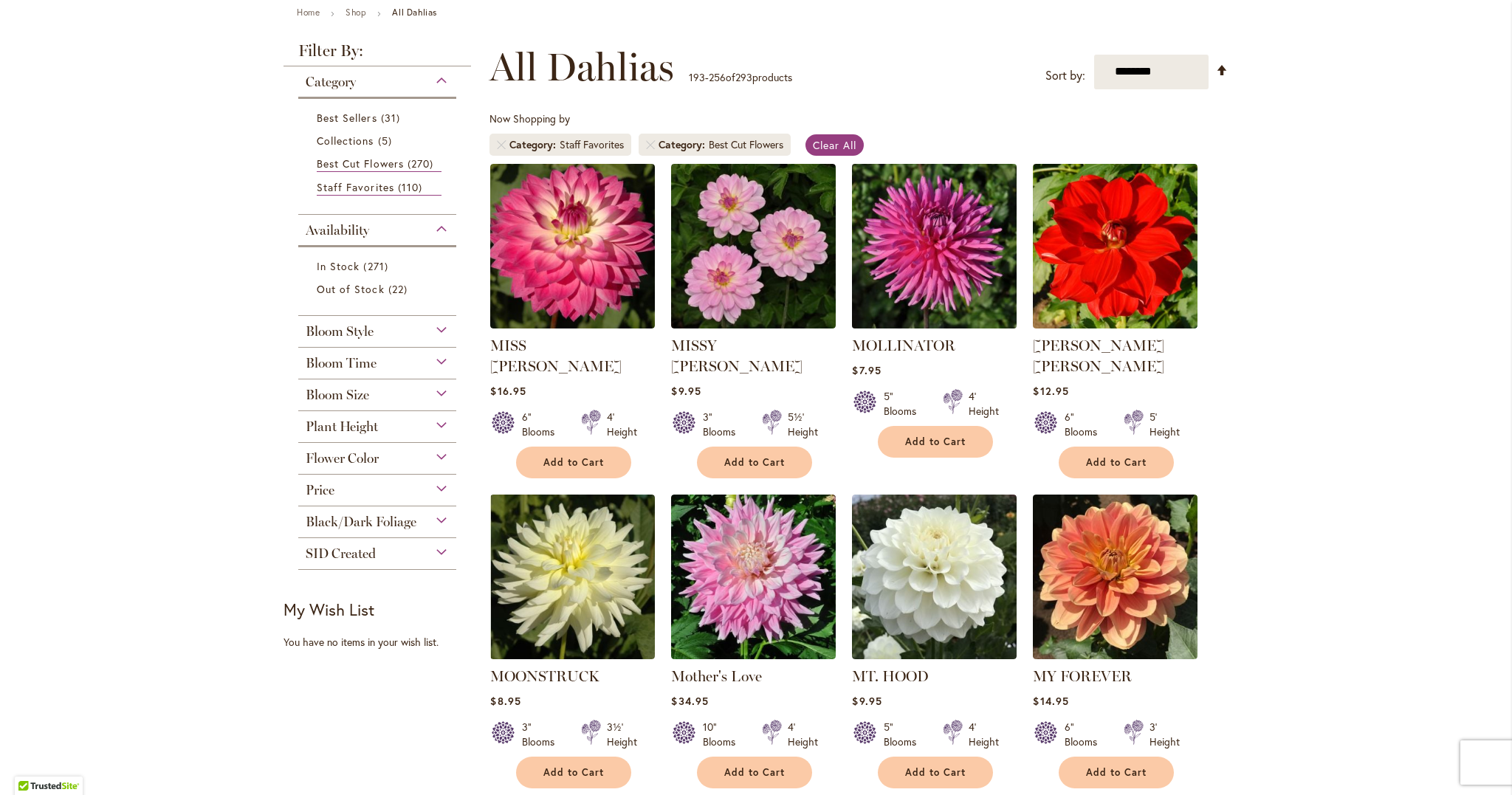
click at [916, 273] on img at bounding box center [934, 246] width 173 height 173
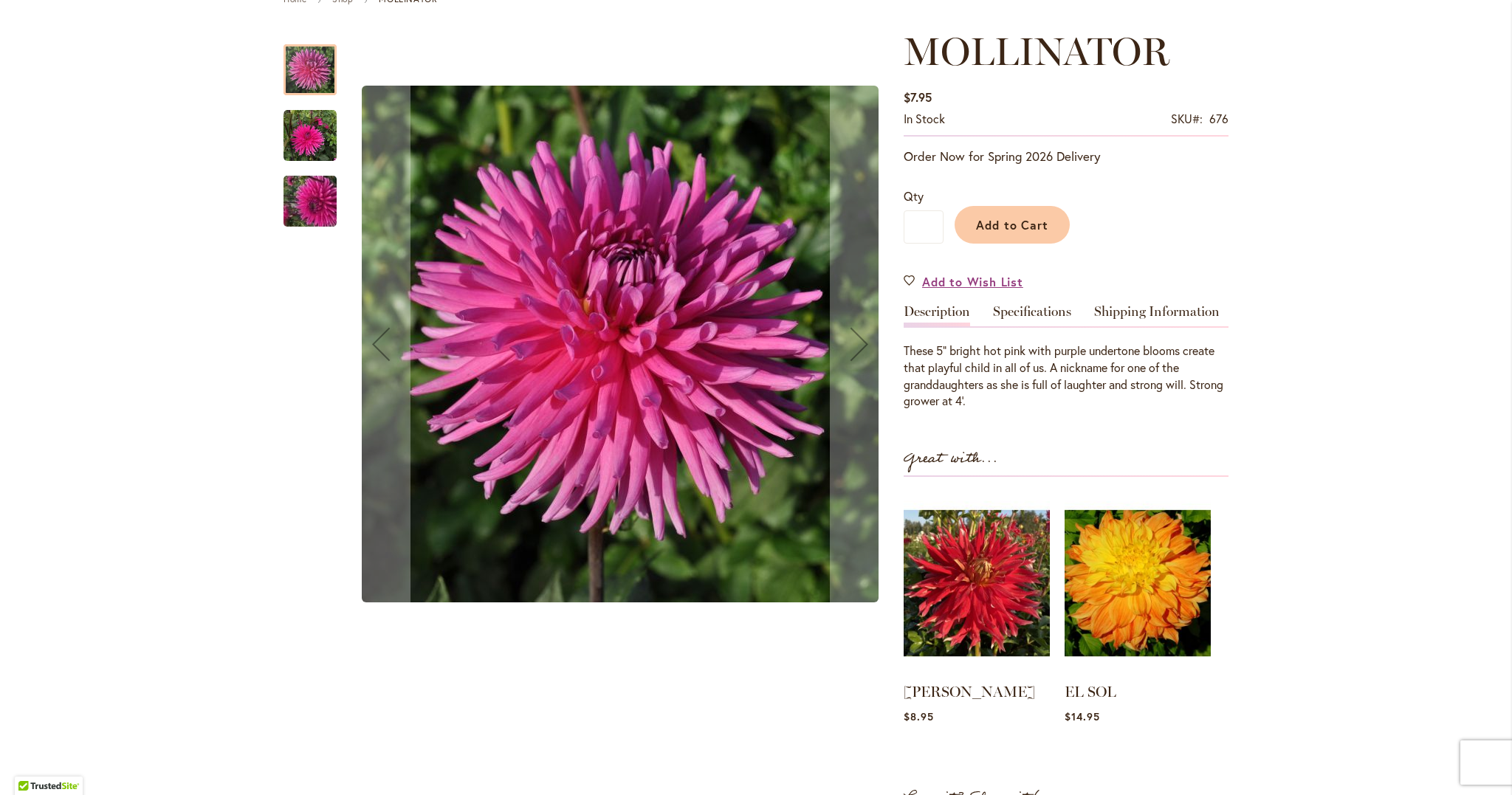
scroll to position [188, 0]
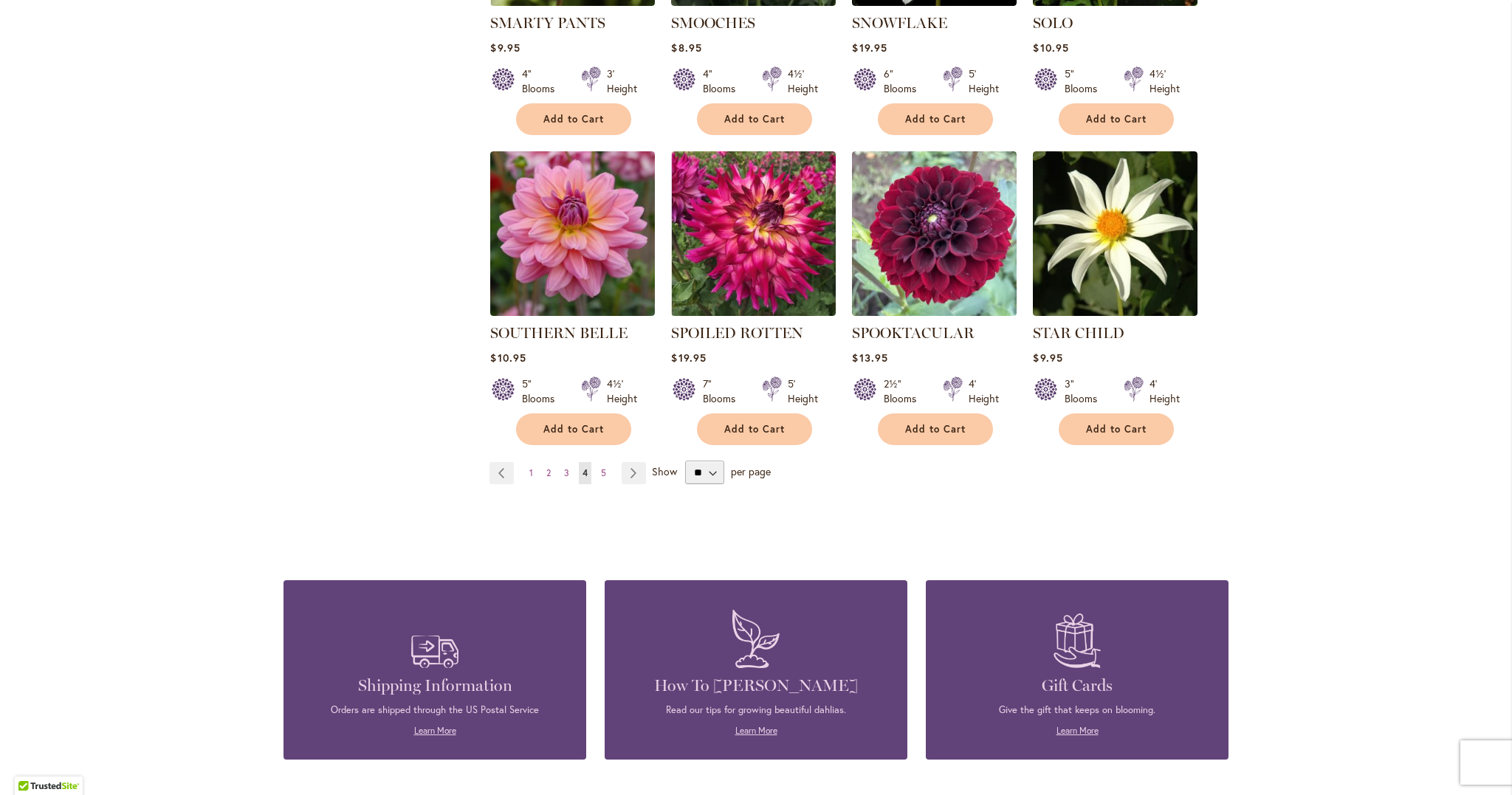
scroll to position [4970, 0]
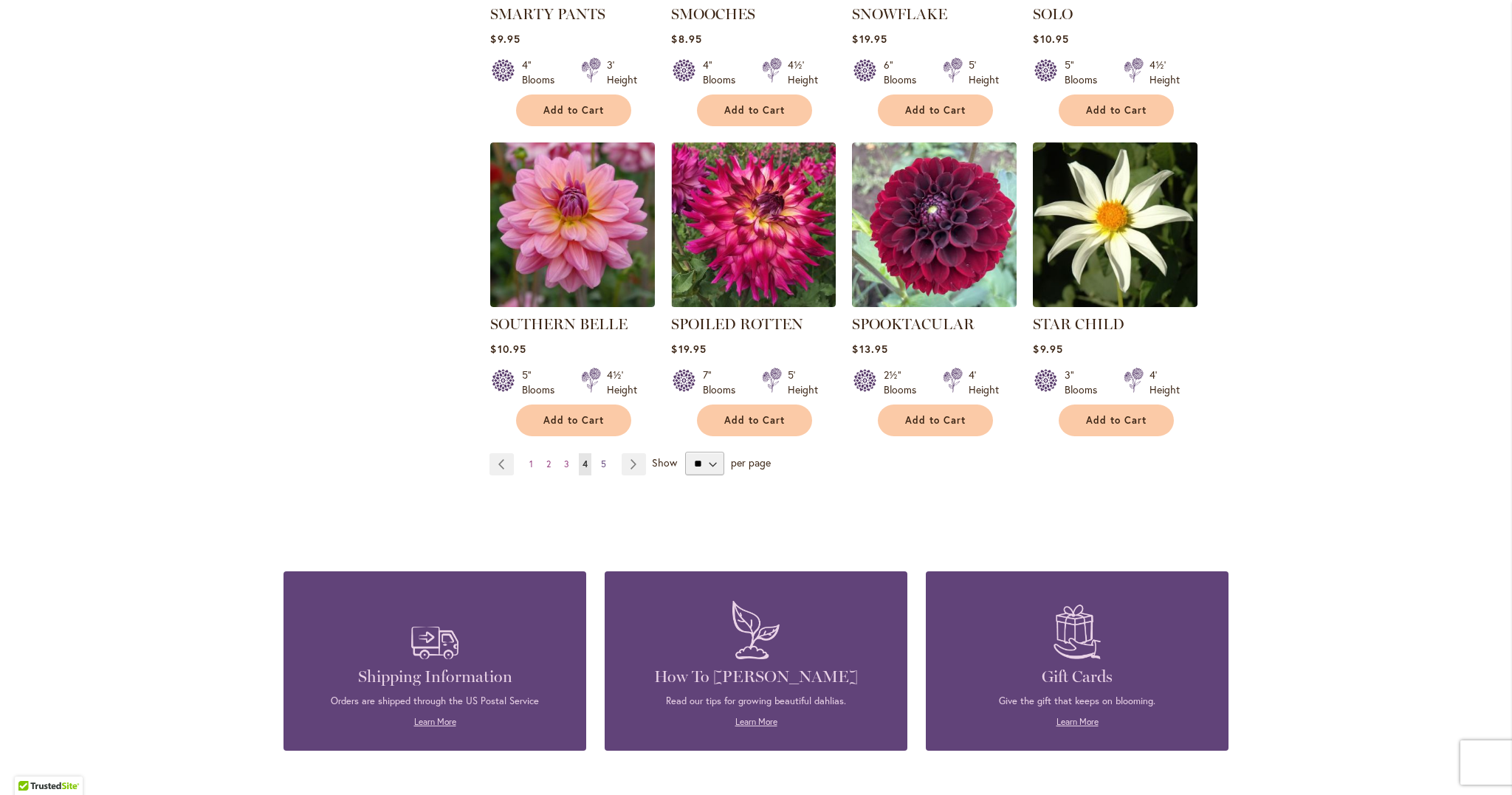
click at [601, 453] on link "Page 5" at bounding box center [603, 464] width 12 height 22
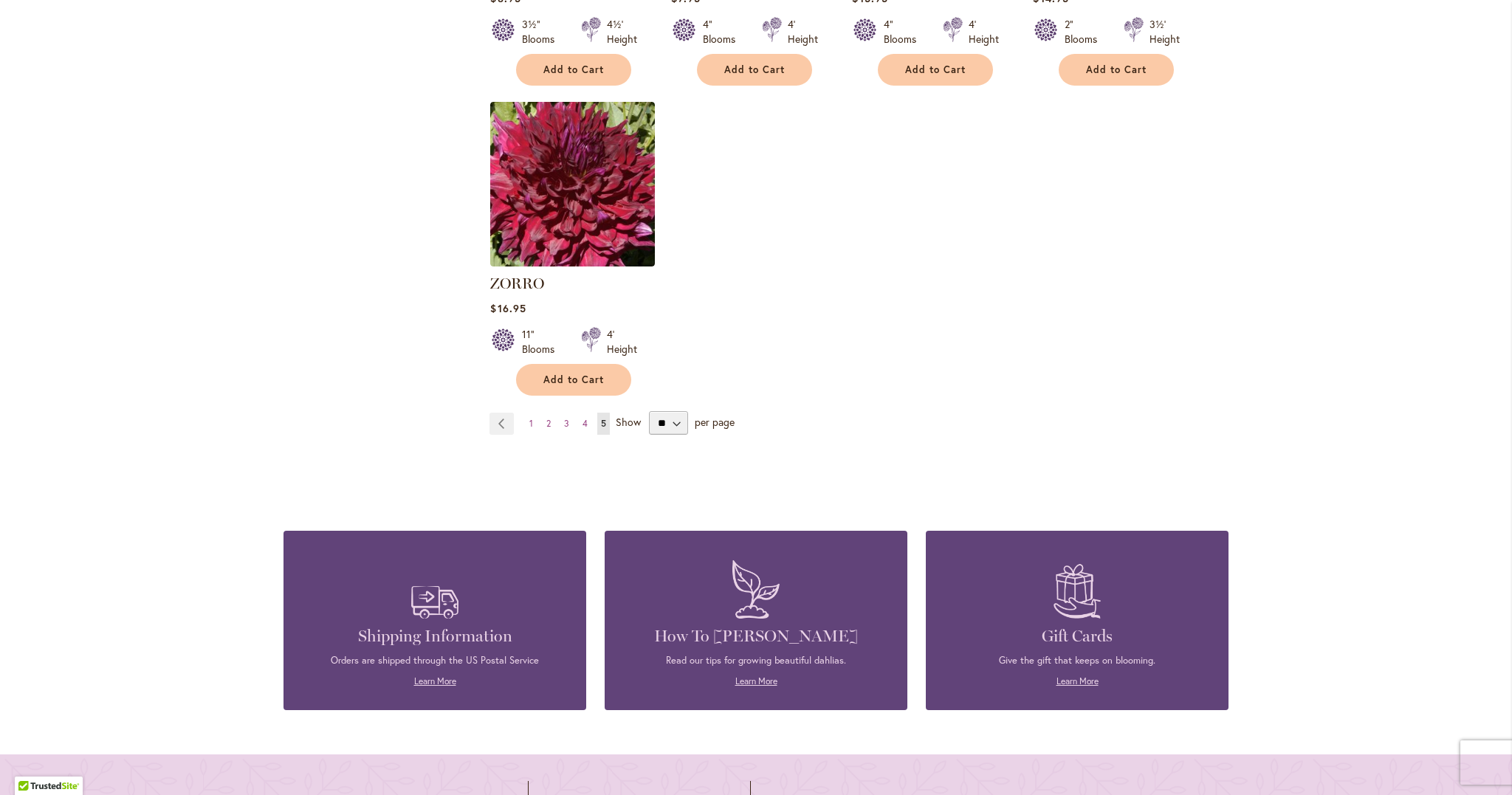
scroll to position [3281, 0]
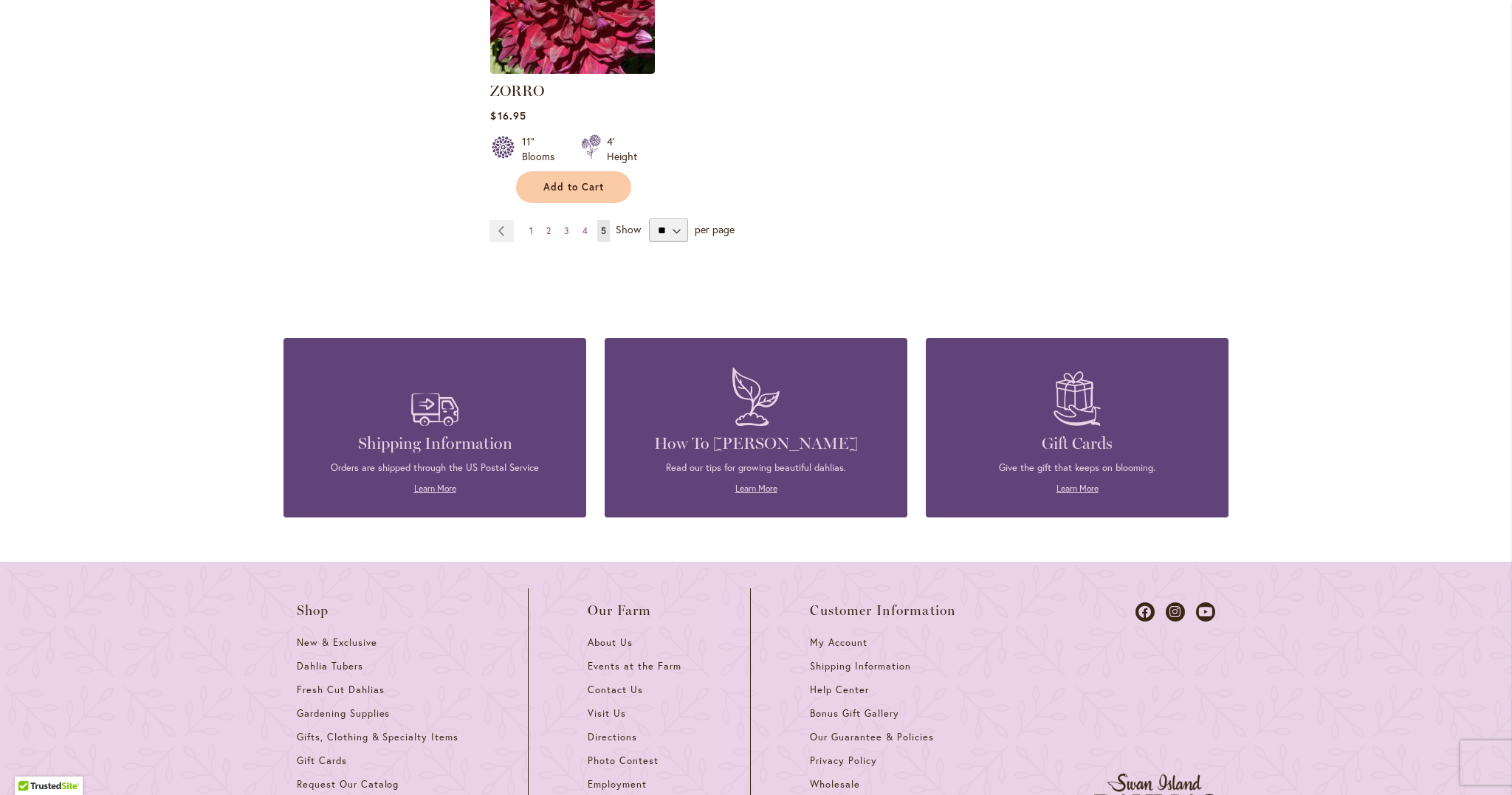
click at [527, 220] on link "Page 1" at bounding box center [531, 230] width 11 height 22
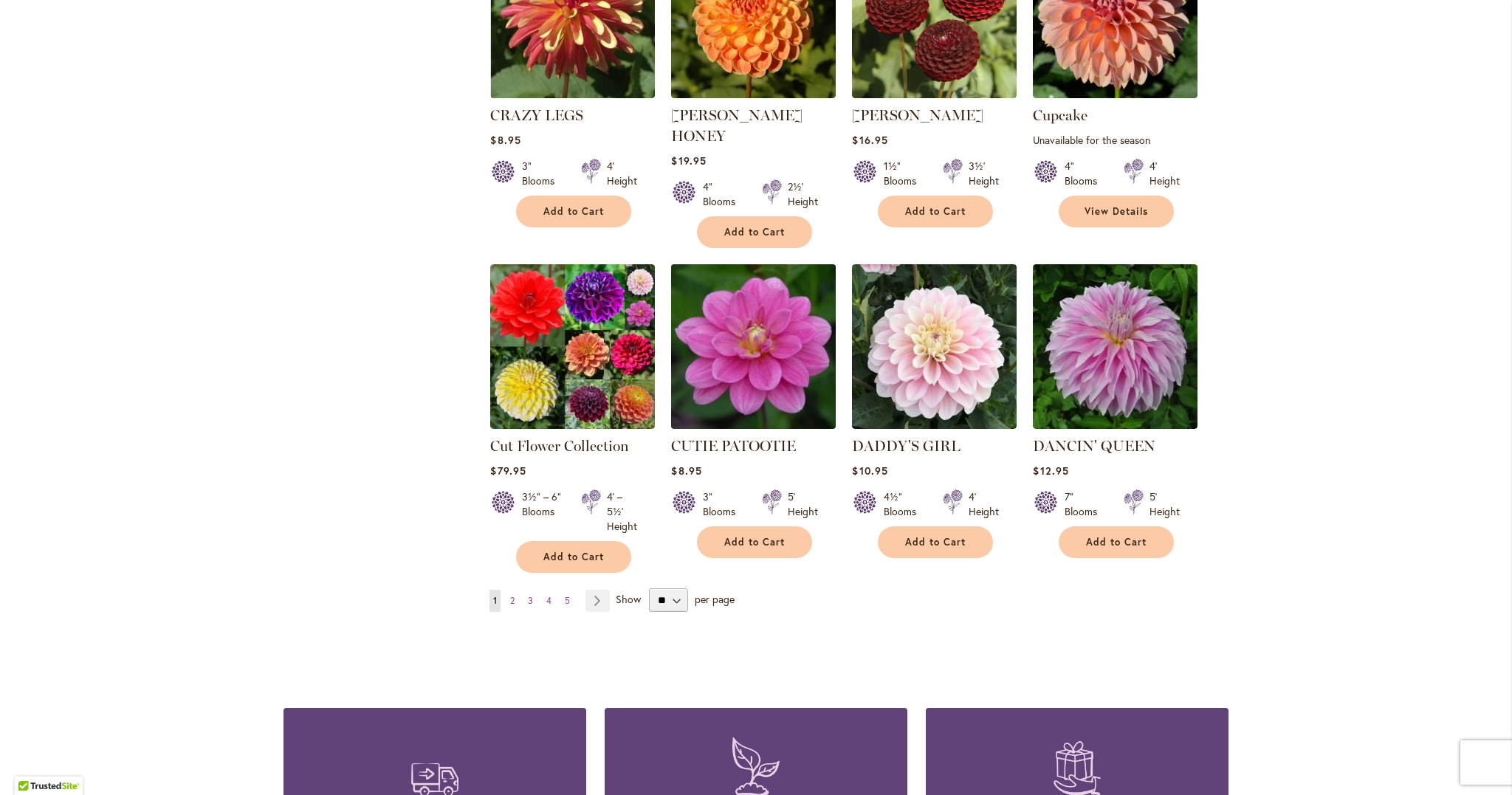
scroll to position [4996, 0]
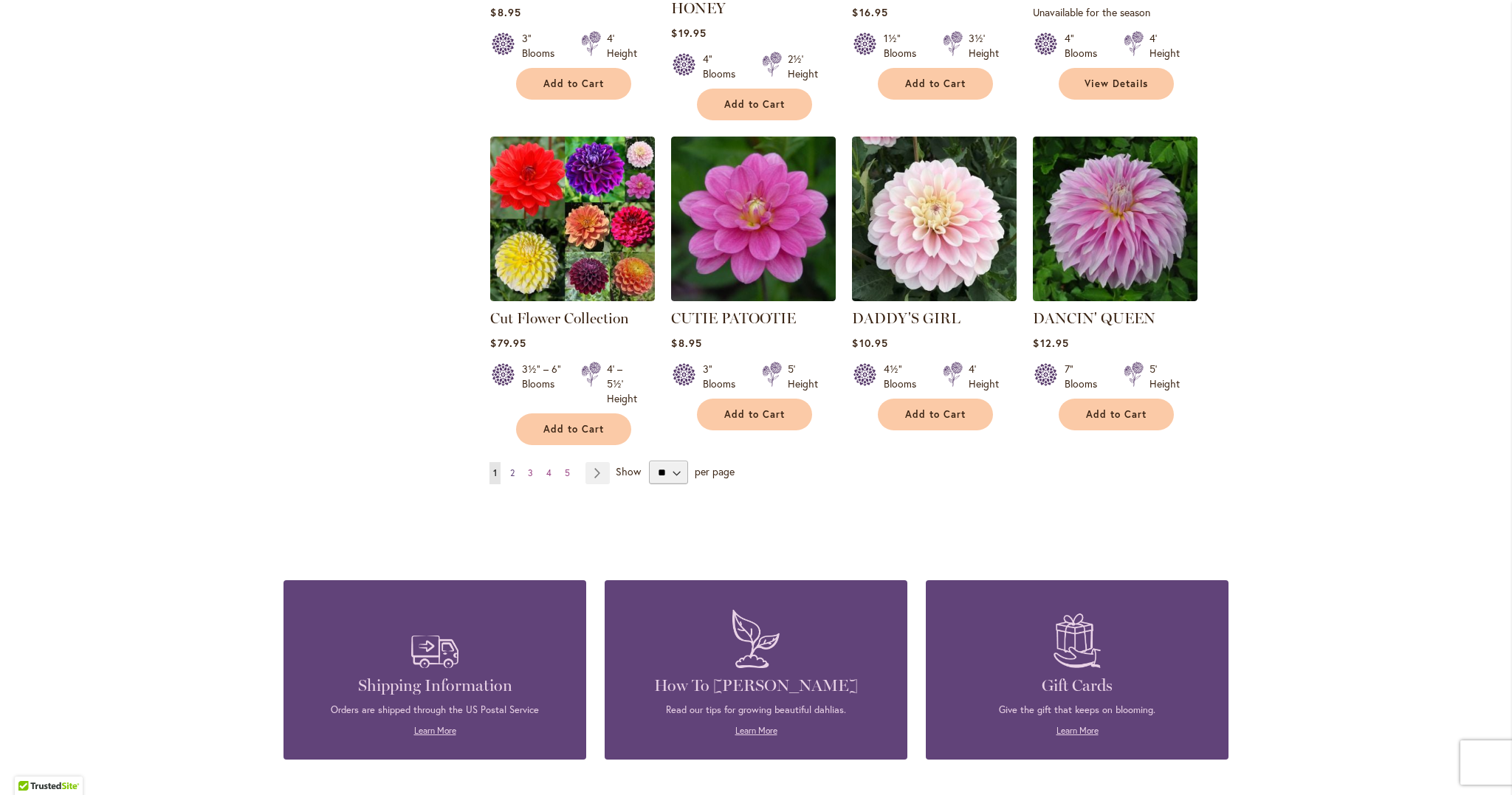
click at [514, 467] on span "2" at bounding box center [512, 473] width 4 height 11
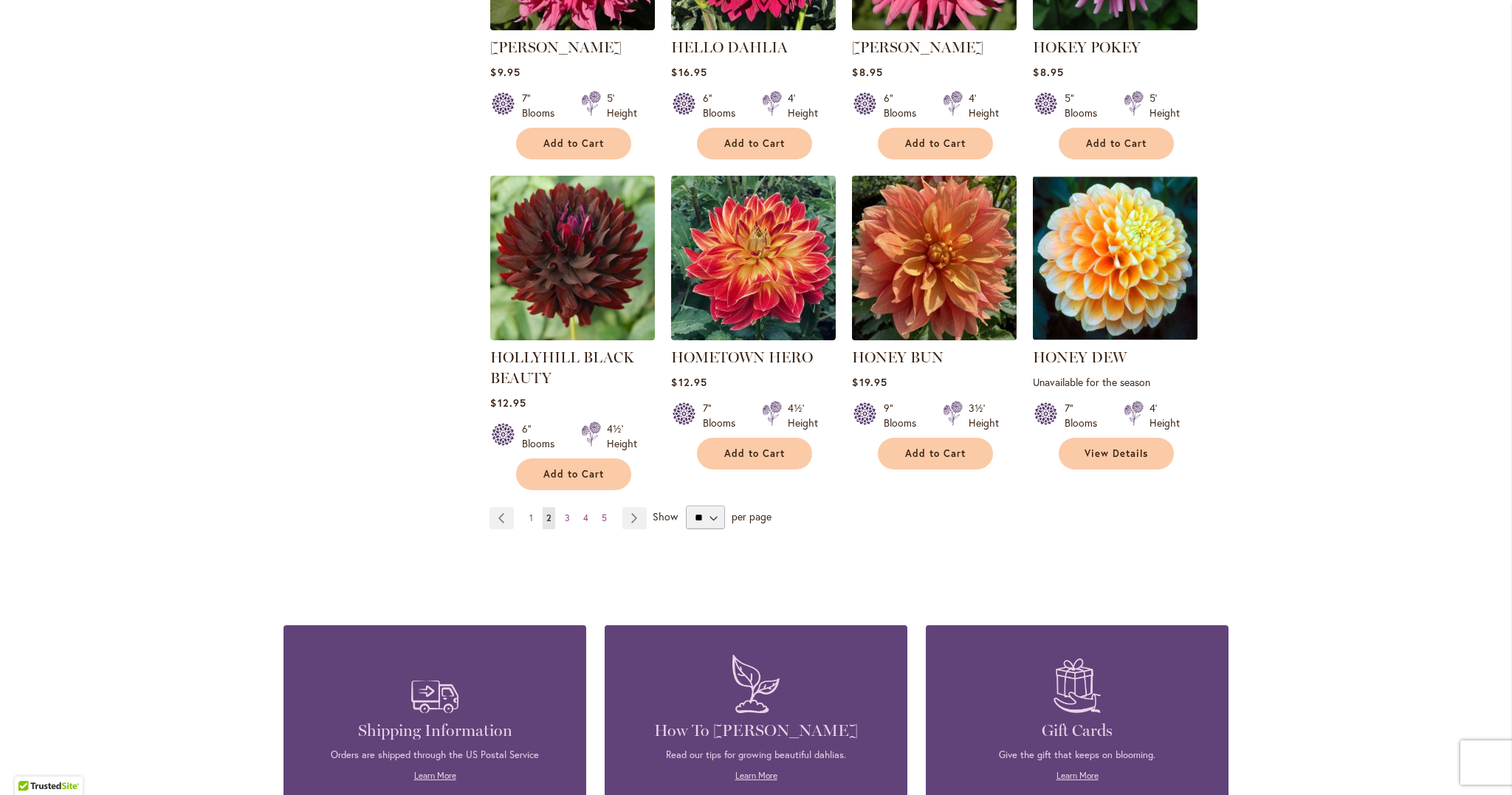
scroll to position [5054, 0]
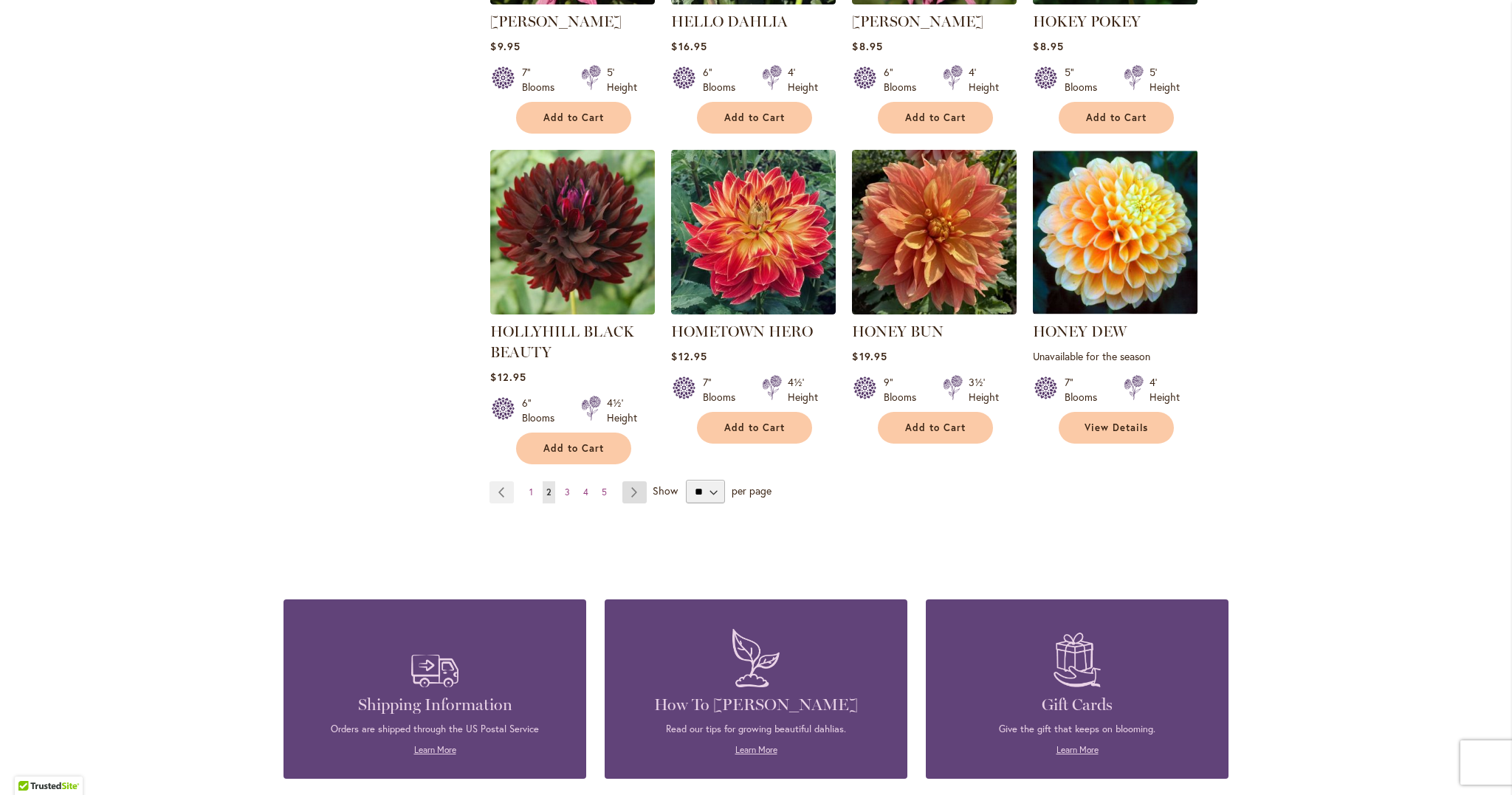
click at [629, 482] on link "Page Next" at bounding box center [635, 492] width 24 height 22
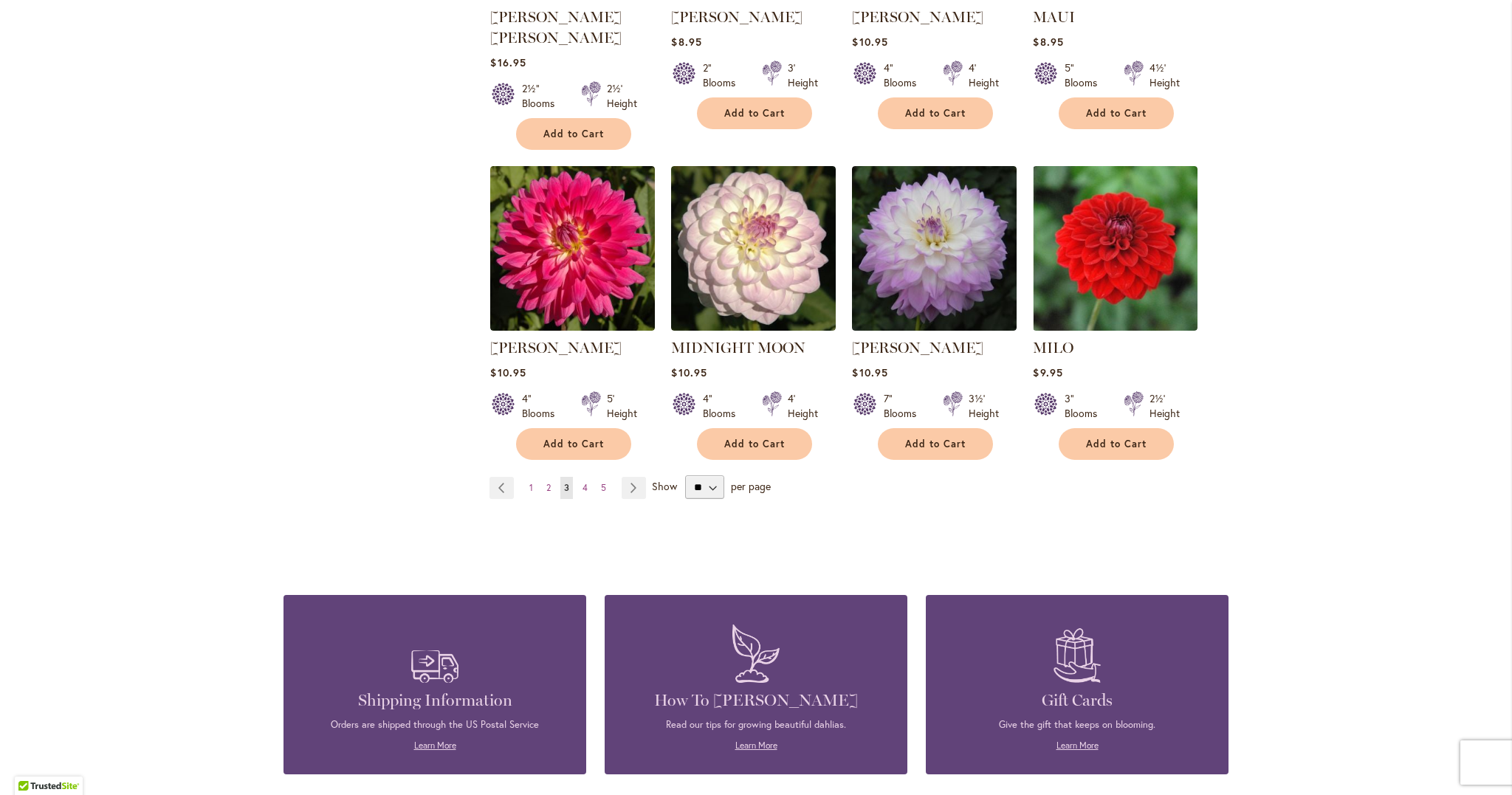
scroll to position [4969, 0]
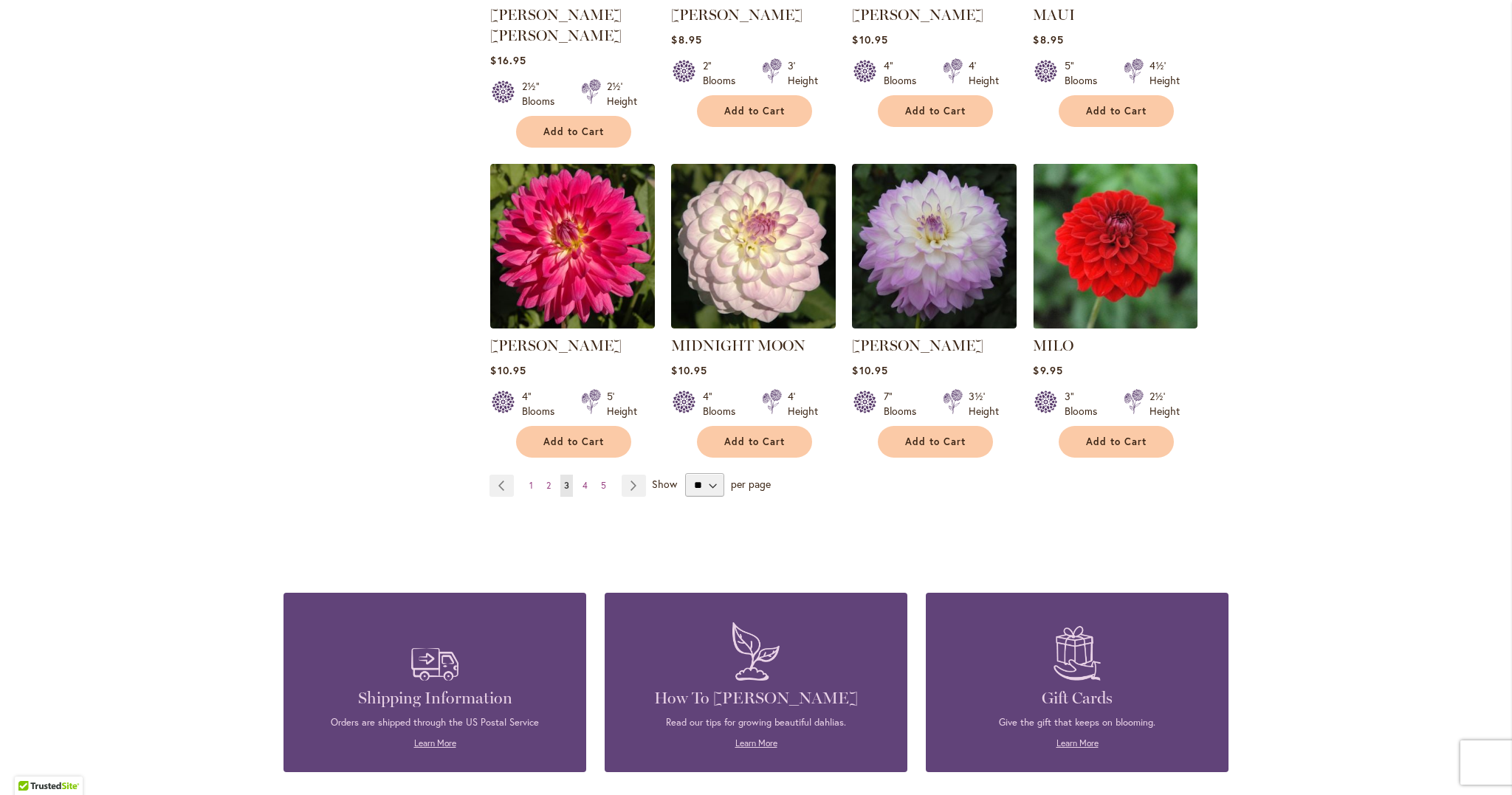
click at [592, 474] on ul "Page Previous Page 1 Page 2 You're currently reading page 3 Page 4 Page 5 Page …" at bounding box center [571, 485] width 163 height 22
click at [591, 474] on link "Page 4" at bounding box center [584, 485] width 12 height 22
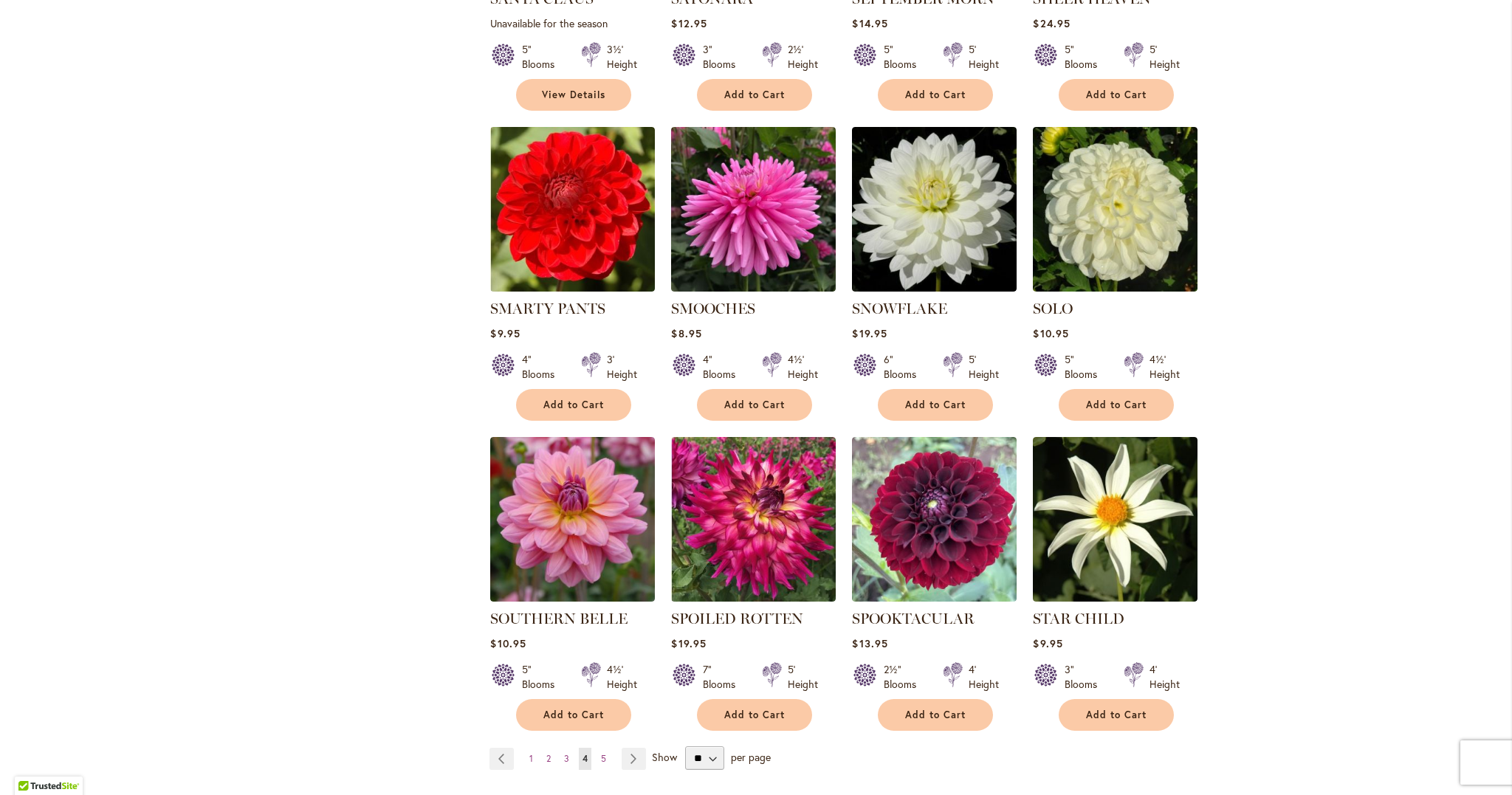
scroll to position [4690, 0]
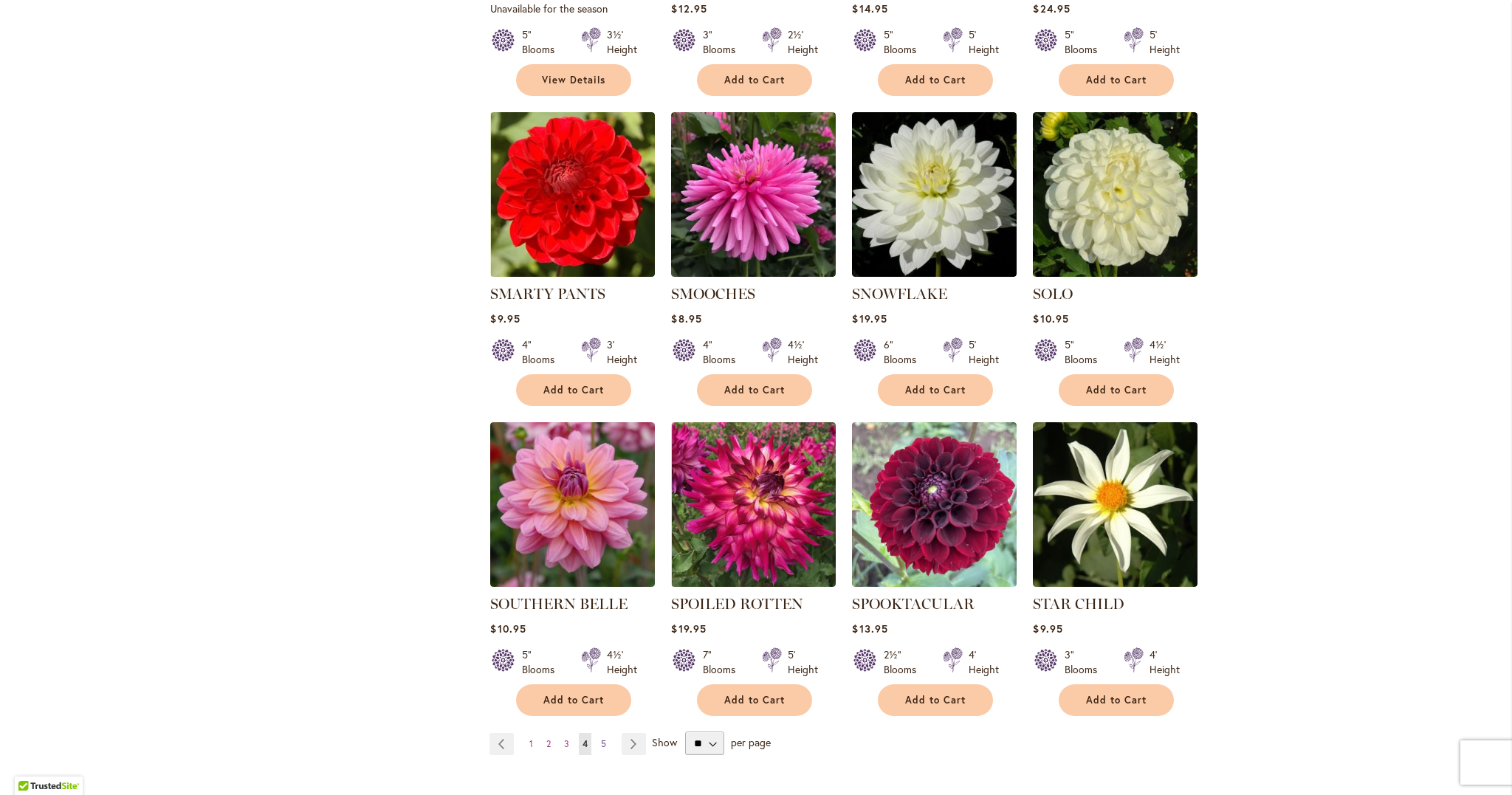
click at [601, 738] on span "5" at bounding box center [604, 744] width 5 height 11
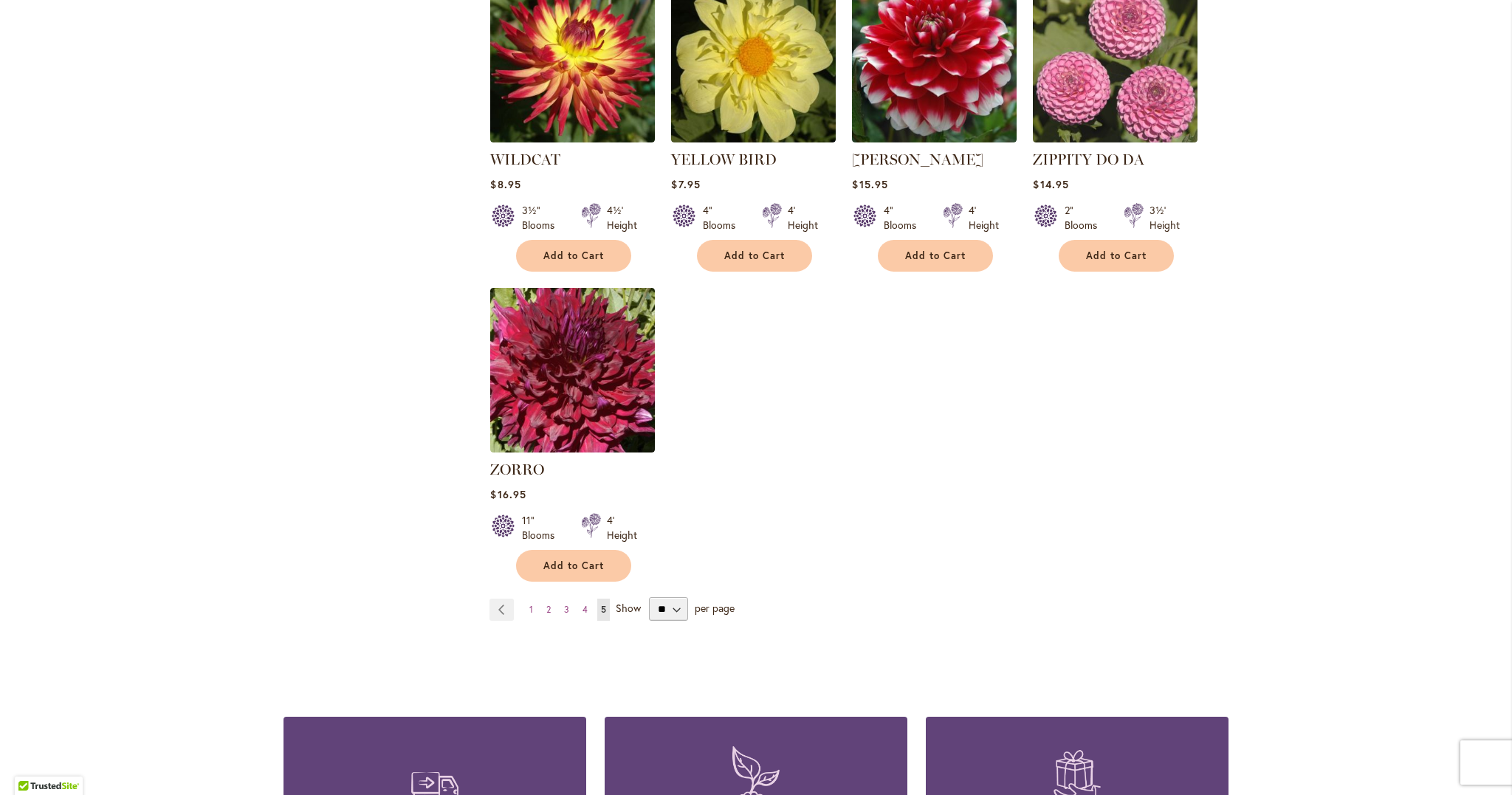
scroll to position [0, 1]
